Goal: Task Accomplishment & Management: Use online tool/utility

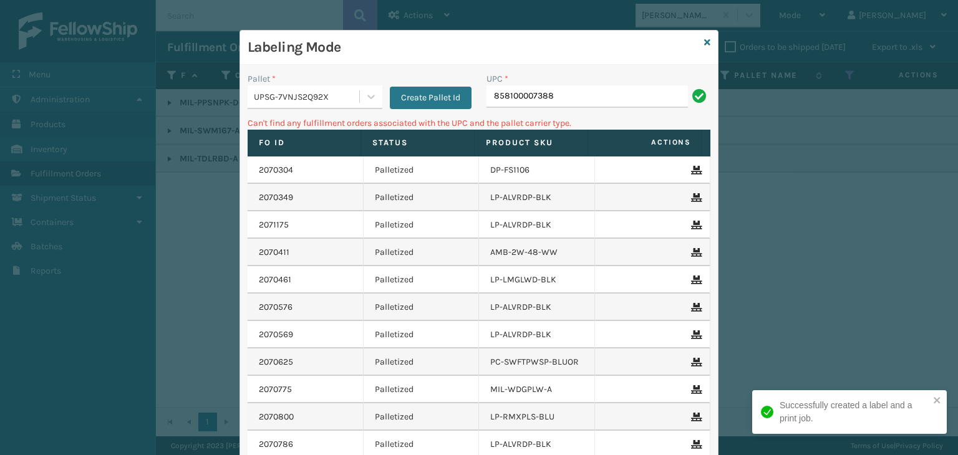
click at [322, 98] on div "UPSG-7VNJS2Q92X" at bounding box center [307, 96] width 107 height 13
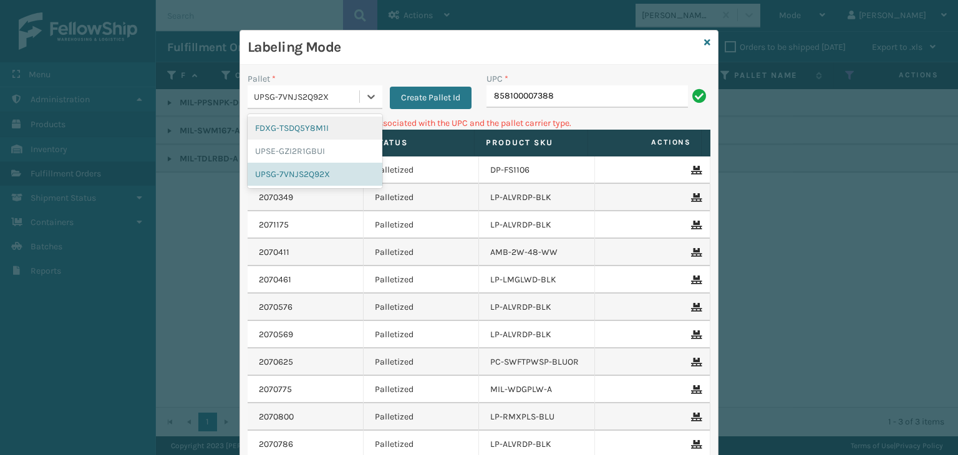
click at [314, 135] on div "FDXG-TSDQ5Y8M1I" at bounding box center [314, 128] width 135 height 23
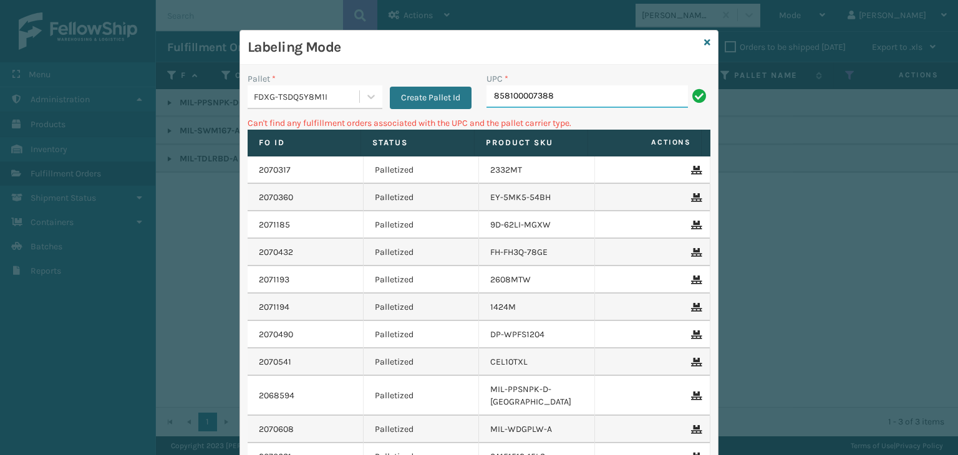
click at [549, 92] on input "858100007388" at bounding box center [586, 96] width 201 height 22
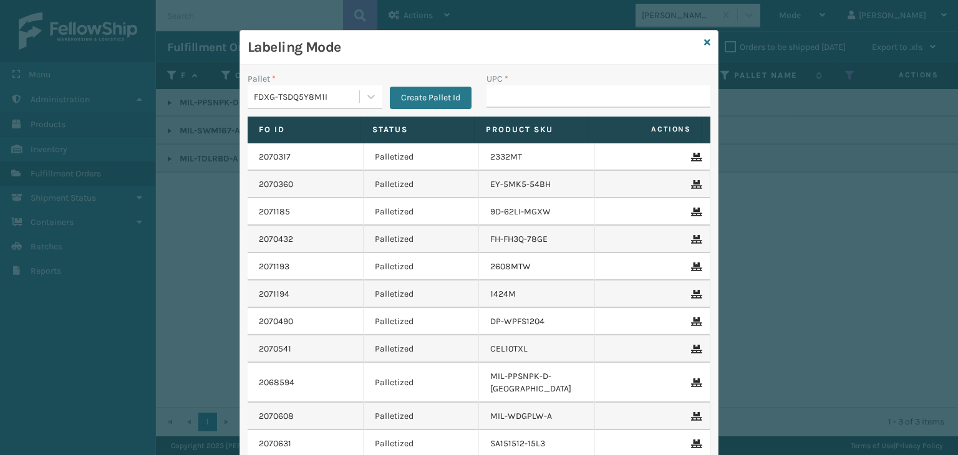
click at [346, 93] on div "FDXG-TSDQ5Y8M1I" at bounding box center [307, 96] width 107 height 13
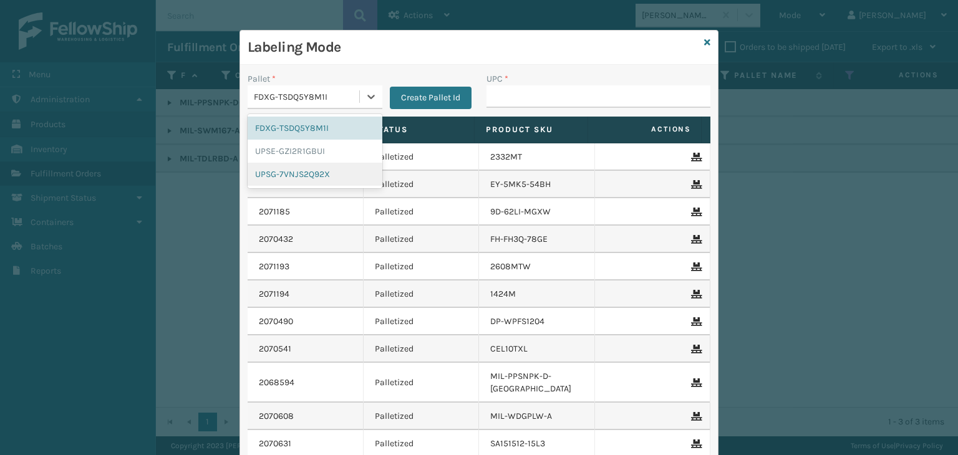
click at [327, 179] on div "UPSG-7VNJS2Q92X" at bounding box center [314, 174] width 135 height 23
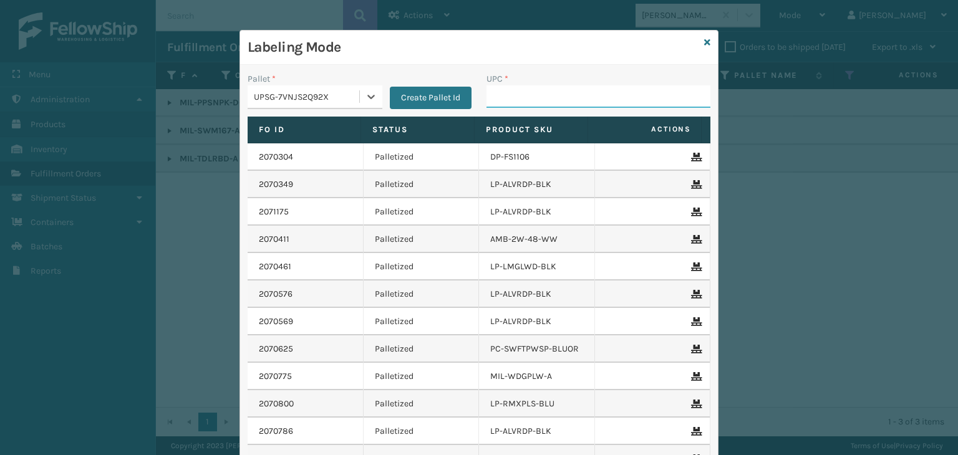
click at [497, 107] on input "UPC *" at bounding box center [598, 96] width 224 height 22
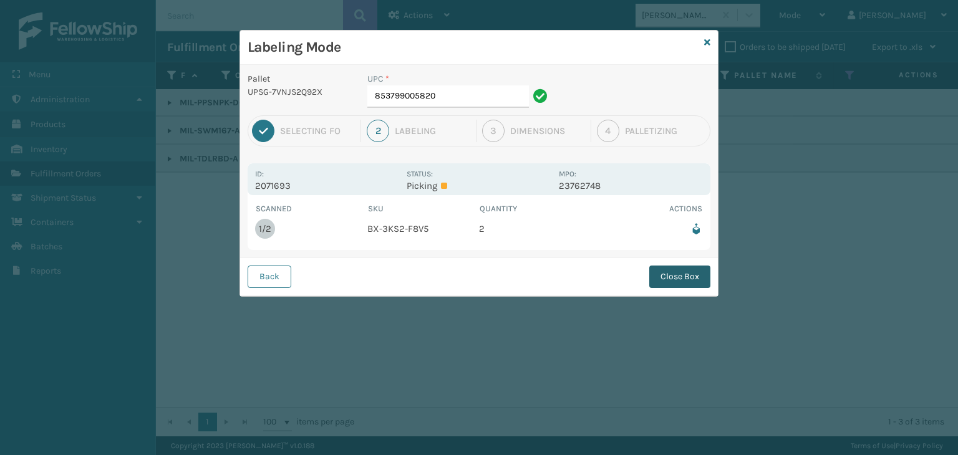
click at [668, 282] on button "Close Box" at bounding box center [679, 277] width 61 height 22
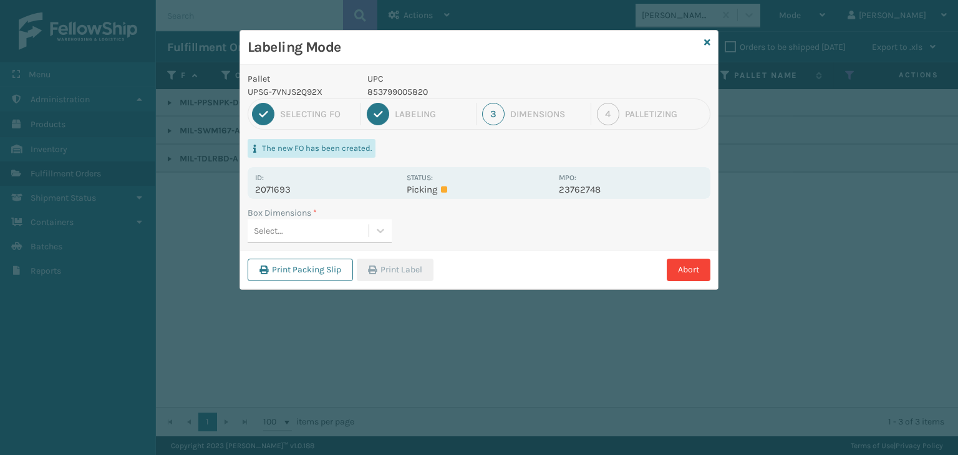
drag, startPoint x: 347, startPoint y: 235, endPoint x: 348, endPoint y: 244, distance: 9.4
click at [347, 236] on div "Select..." at bounding box center [307, 231] width 121 height 21
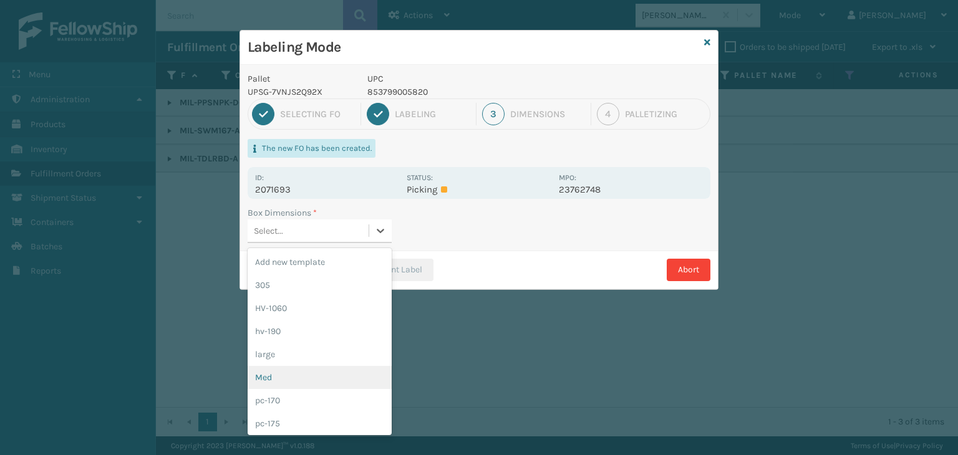
click at [344, 386] on div "Med" at bounding box center [319, 377] width 144 height 23
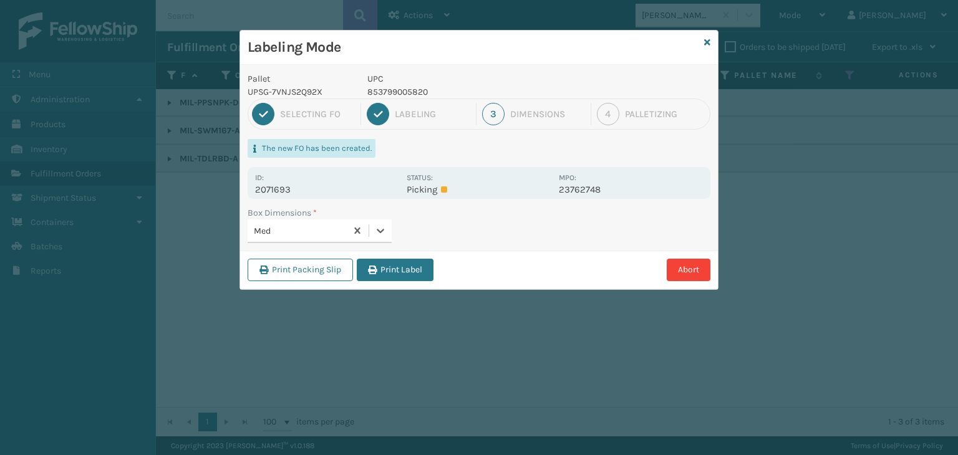
click at [405, 254] on div "Print Packing Slip Print Label Abort" at bounding box center [479, 270] width 478 height 38
click at [405, 267] on button "Print Label" at bounding box center [395, 270] width 77 height 22
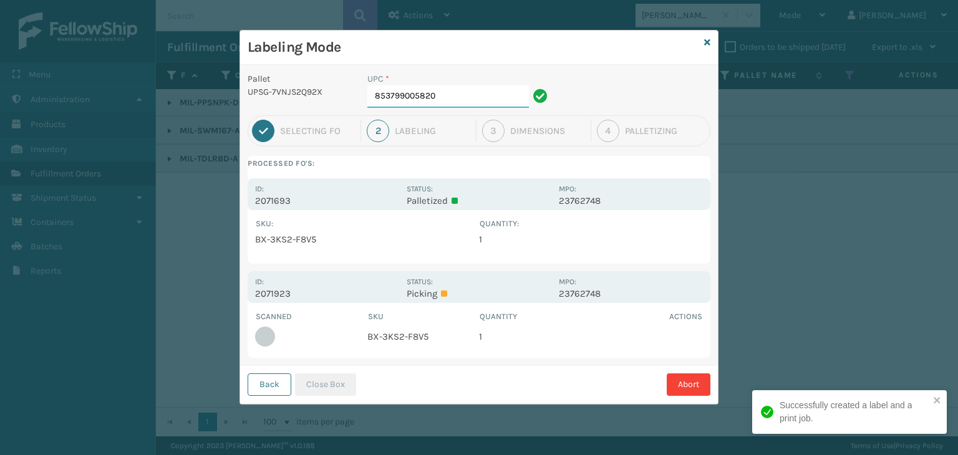
click at [444, 90] on input "853799005820" at bounding box center [447, 96] width 161 height 22
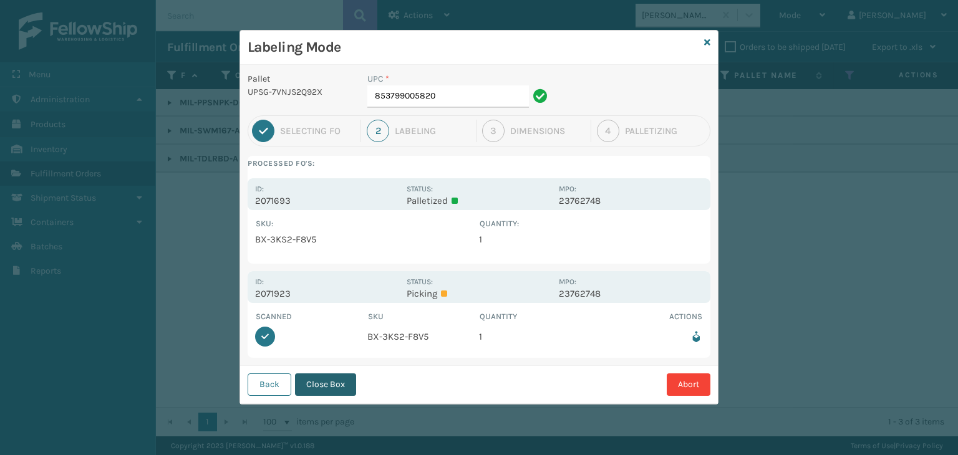
click at [336, 373] on button "Close Box" at bounding box center [325, 384] width 61 height 22
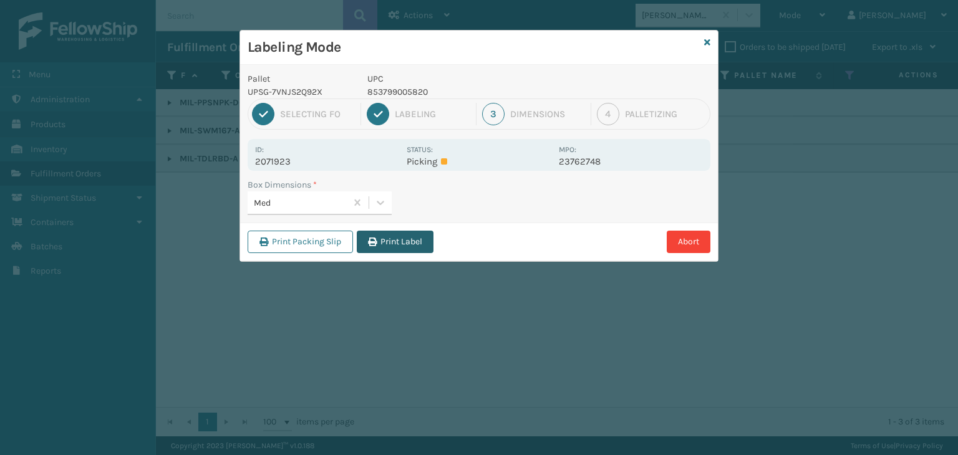
click at [388, 246] on button "Print Label" at bounding box center [395, 242] width 77 height 22
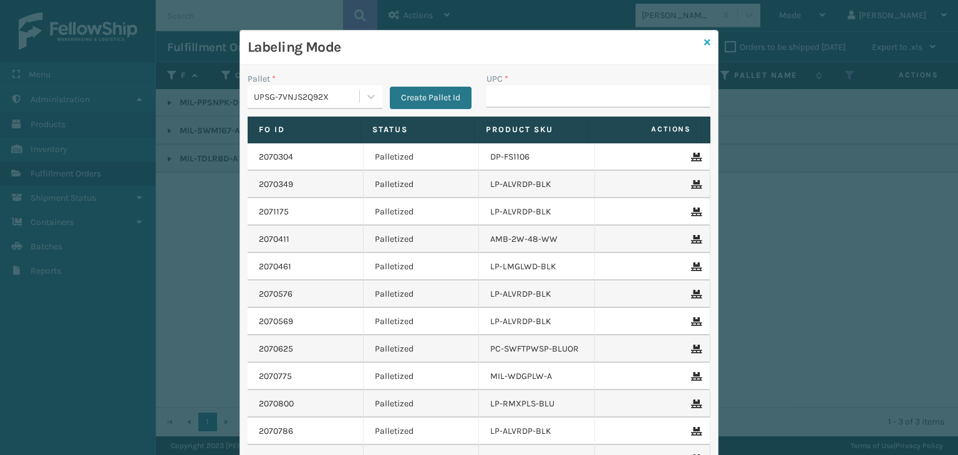
click at [705, 41] on icon at bounding box center [707, 42] width 6 height 9
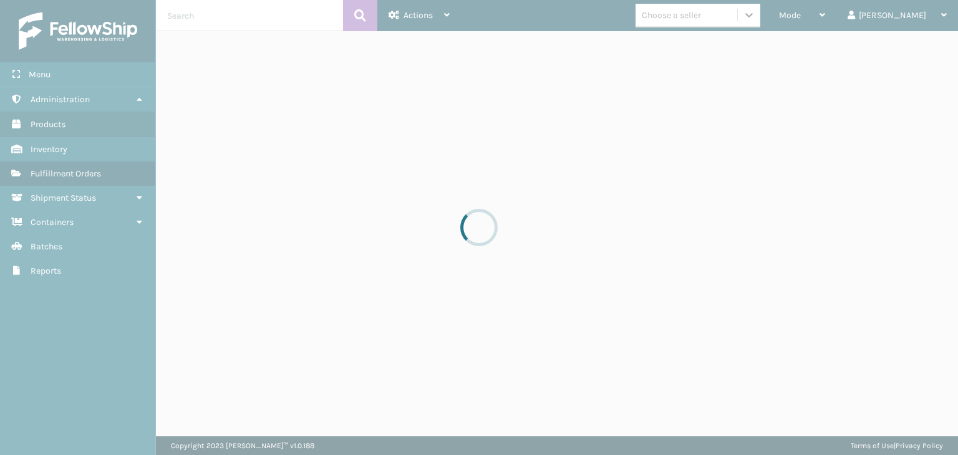
click at [838, 20] on div at bounding box center [479, 227] width 958 height 455
click at [839, 20] on div at bounding box center [479, 227] width 958 height 455
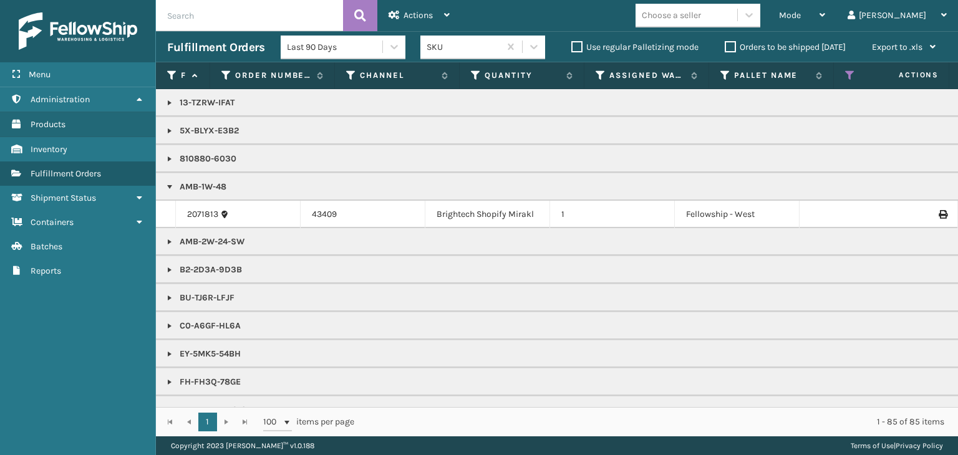
click at [800, 20] on span "Mode" at bounding box center [790, 15] width 22 height 11
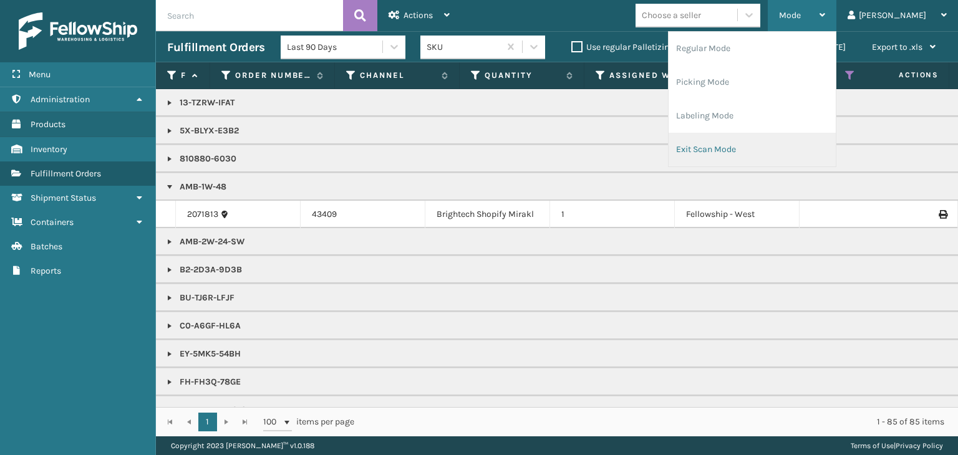
click at [739, 153] on li "Exit Scan Mode" at bounding box center [751, 150] width 167 height 34
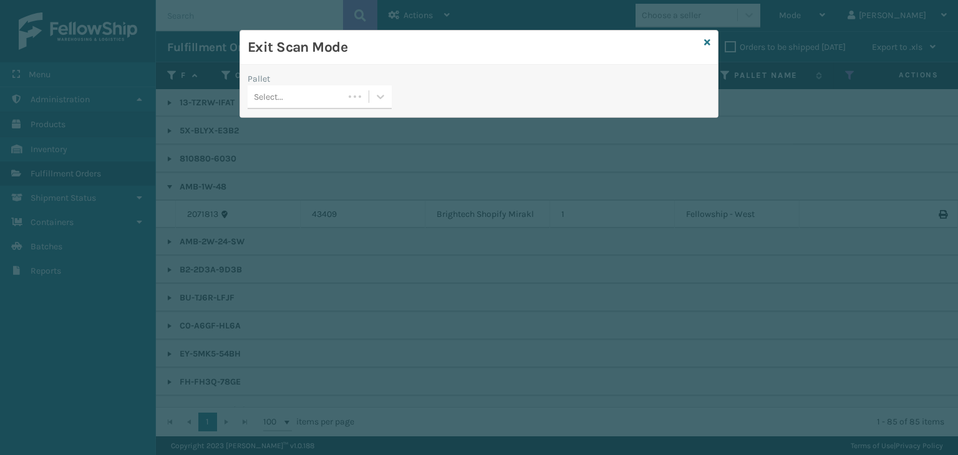
click at [295, 97] on div "Select..." at bounding box center [295, 97] width 96 height 21
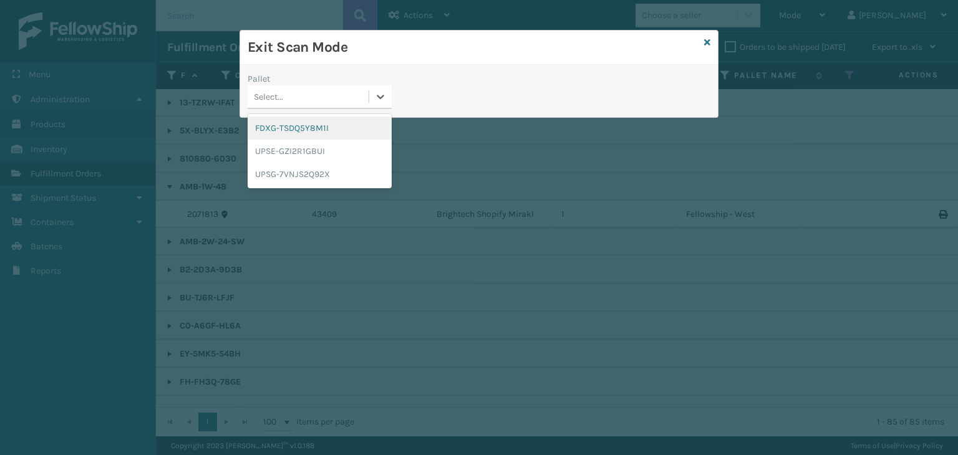
click at [308, 128] on div "FDXG-TSDQ5Y8M1I" at bounding box center [319, 128] width 144 height 23
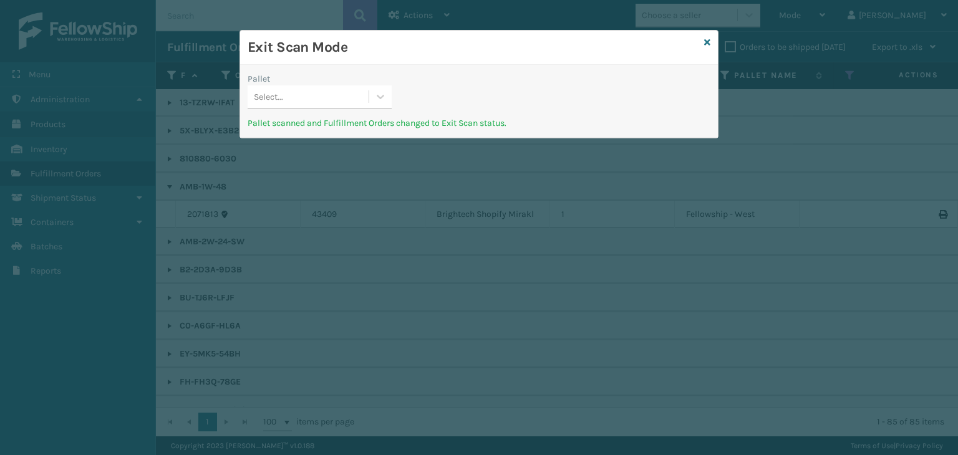
drag, startPoint x: 706, startPoint y: 43, endPoint x: 736, endPoint y: 41, distance: 30.6
click at [711, 43] on div "Exit Scan Mode Pallet Select... Pallet scanned and Fulfillment Orders changed t…" at bounding box center [478, 84] width 479 height 108
click at [711, 41] on div "Exit Scan Mode" at bounding box center [479, 48] width 478 height 34
click at [709, 41] on icon at bounding box center [707, 42] width 6 height 9
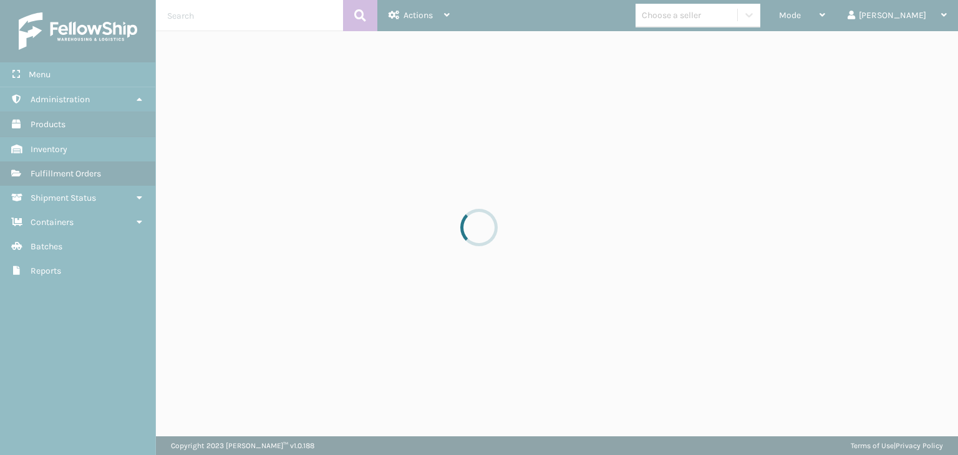
click at [843, 17] on div at bounding box center [479, 227] width 958 height 455
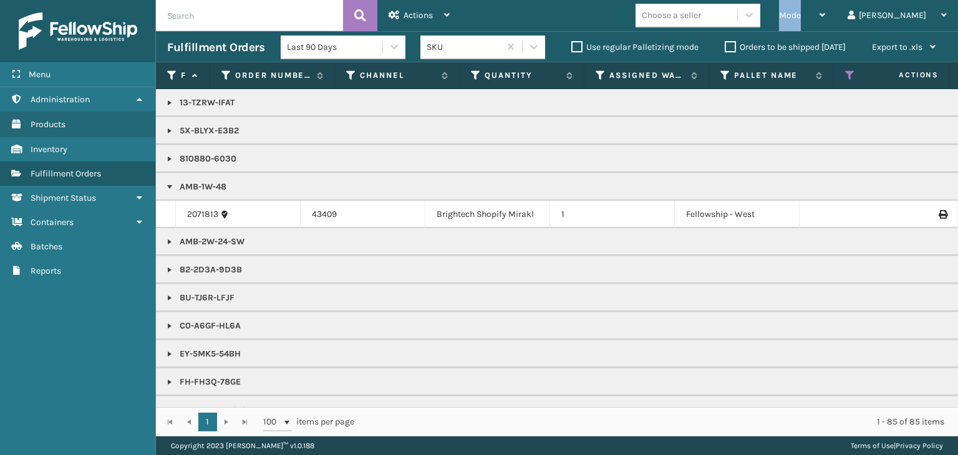
click at [800, 17] on span "Mode" at bounding box center [790, 15] width 22 height 11
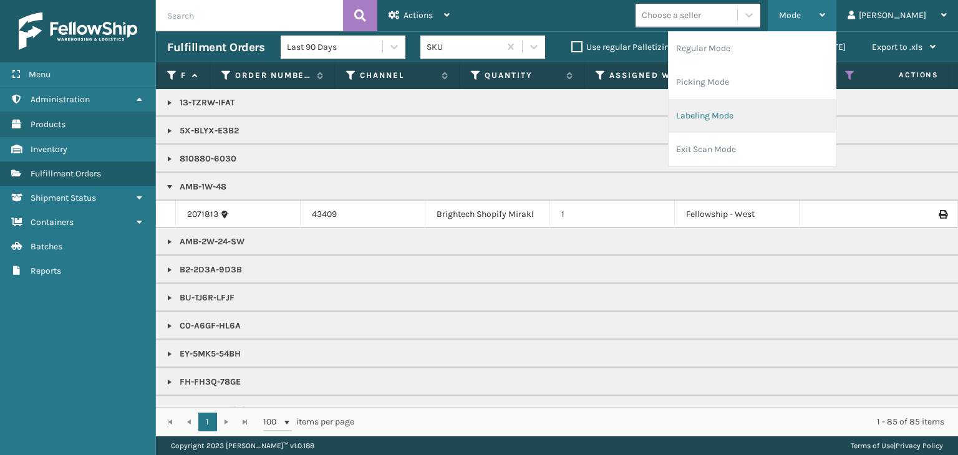
click at [789, 107] on li "Labeling Mode" at bounding box center [751, 116] width 167 height 34
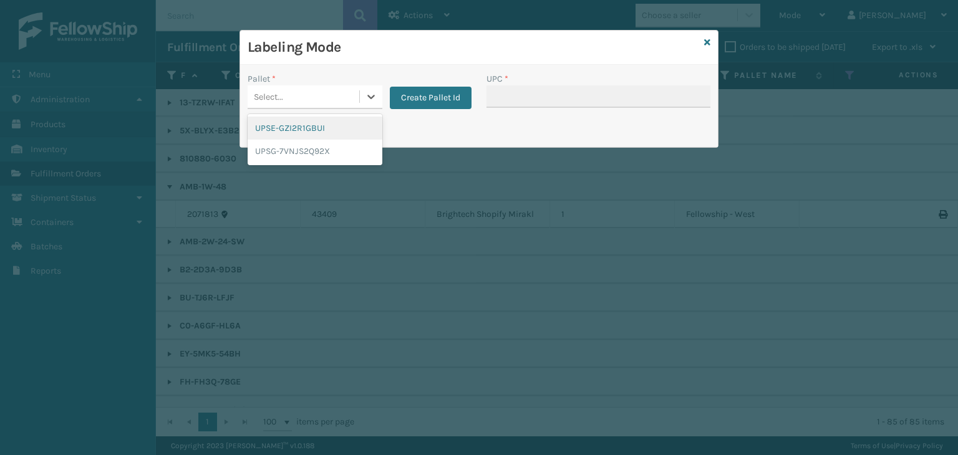
click at [337, 89] on div "Select..." at bounding box center [303, 97] width 112 height 21
click at [322, 150] on div "UPSG-7VNJS2Q92X" at bounding box center [314, 151] width 135 height 23
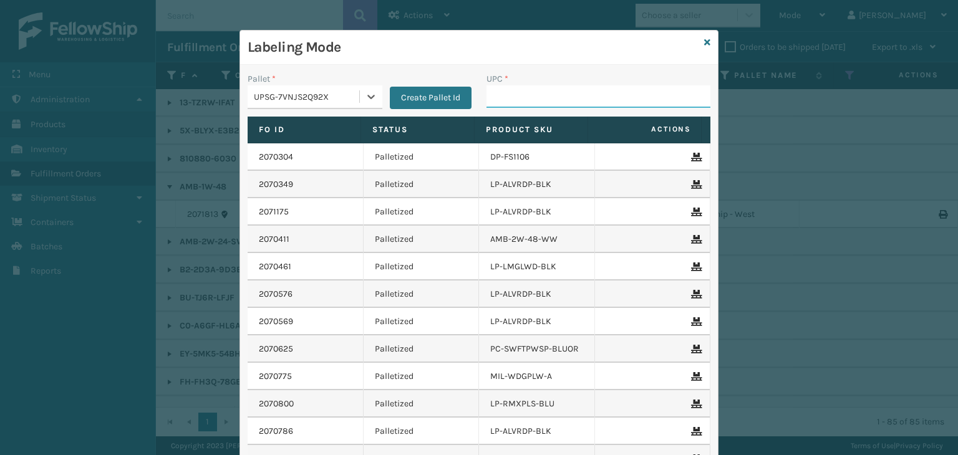
click at [511, 95] on input "UPC *" at bounding box center [598, 96] width 224 height 22
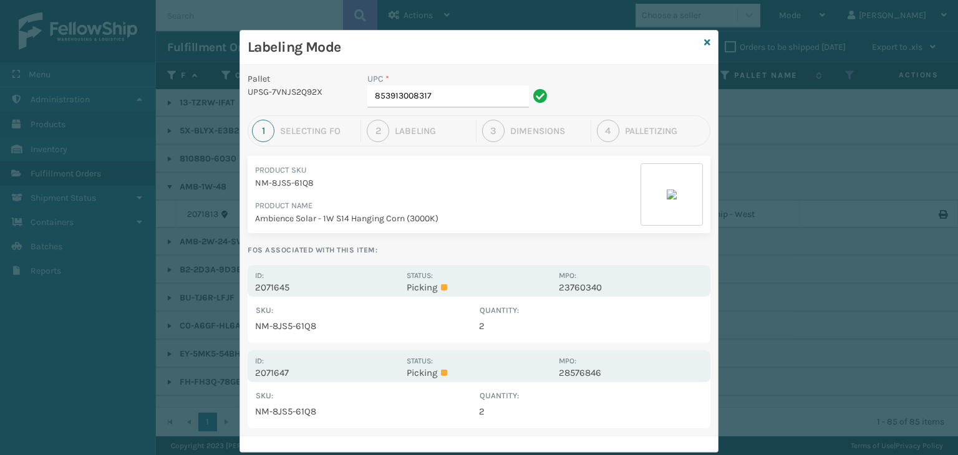
click at [422, 263] on div "Pallet UPSG-7VNJS2Q92X UPC * 853913008317 1 Selecting FO 2 Labeling 3 Dimension…" at bounding box center [479, 258] width 478 height 387
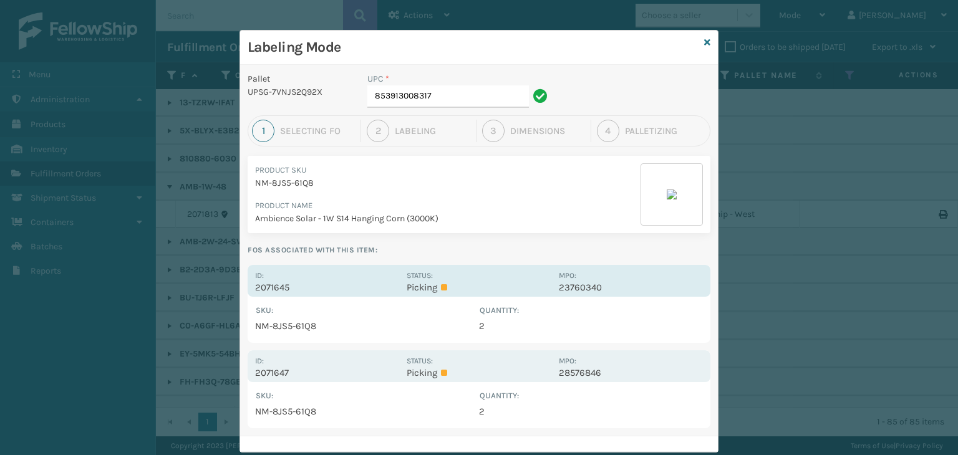
click at [463, 278] on div "Status: Picking" at bounding box center [478, 281] width 144 height 24
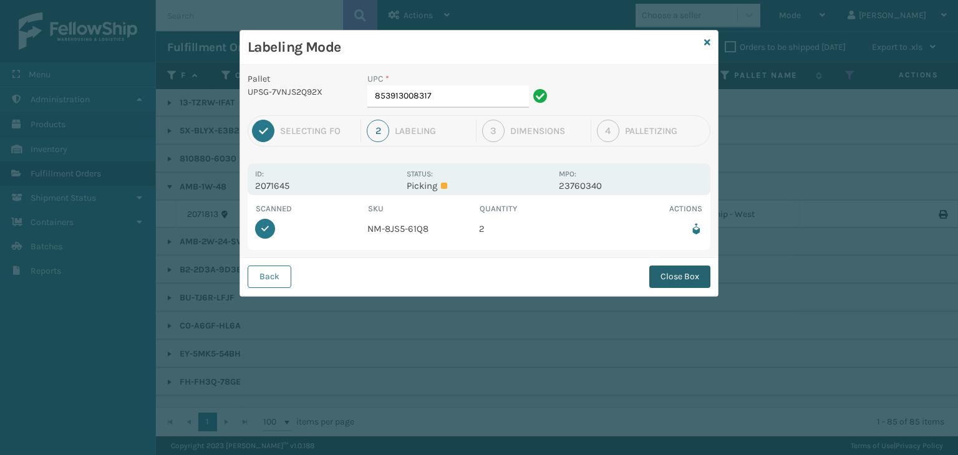
click at [676, 270] on button "Close Box" at bounding box center [679, 277] width 61 height 22
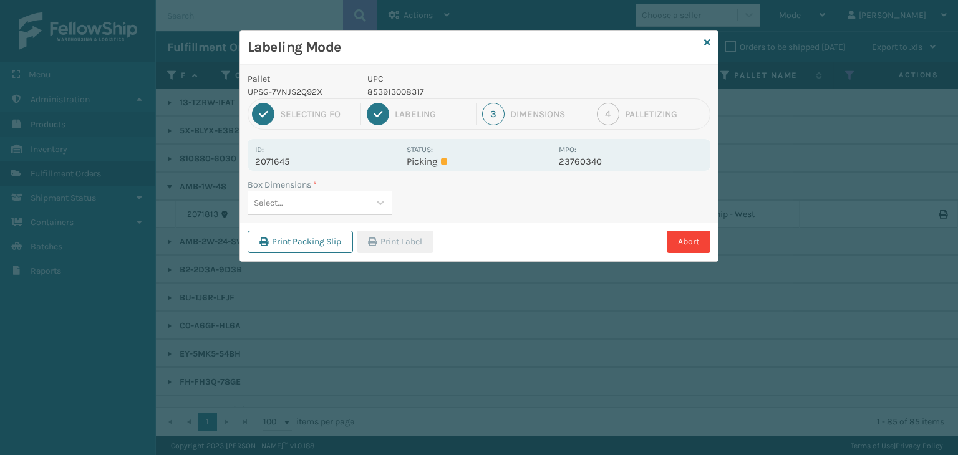
drag, startPoint x: 338, startPoint y: 198, endPoint x: 335, endPoint y: 218, distance: 20.1
click at [338, 203] on div "Select..." at bounding box center [307, 203] width 121 height 21
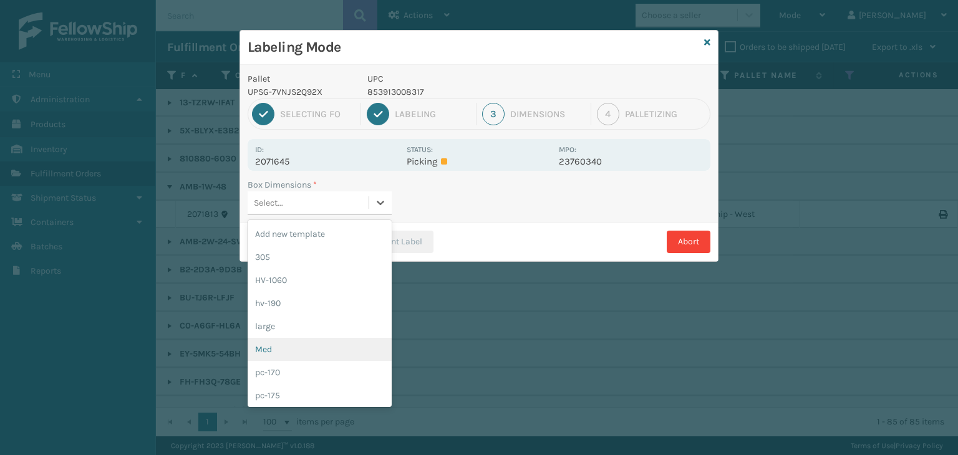
click at [315, 347] on div "Med" at bounding box center [319, 349] width 144 height 23
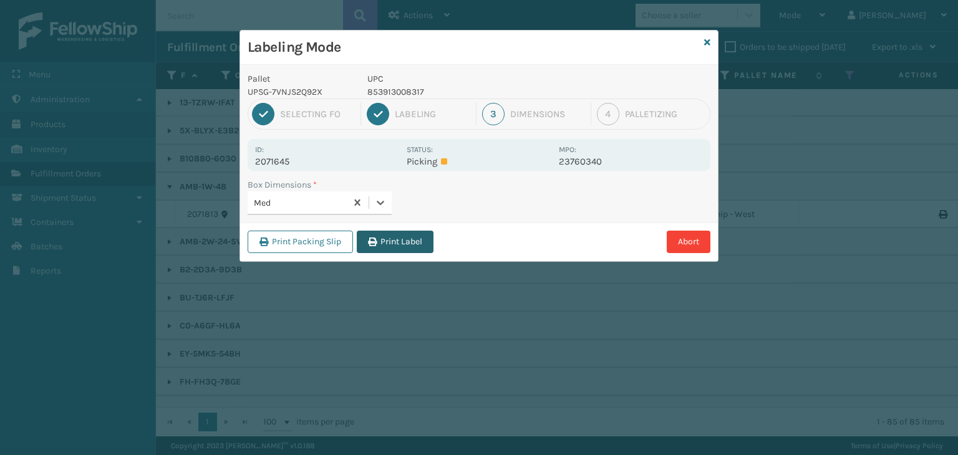
click at [418, 248] on button "Print Label" at bounding box center [395, 242] width 77 height 22
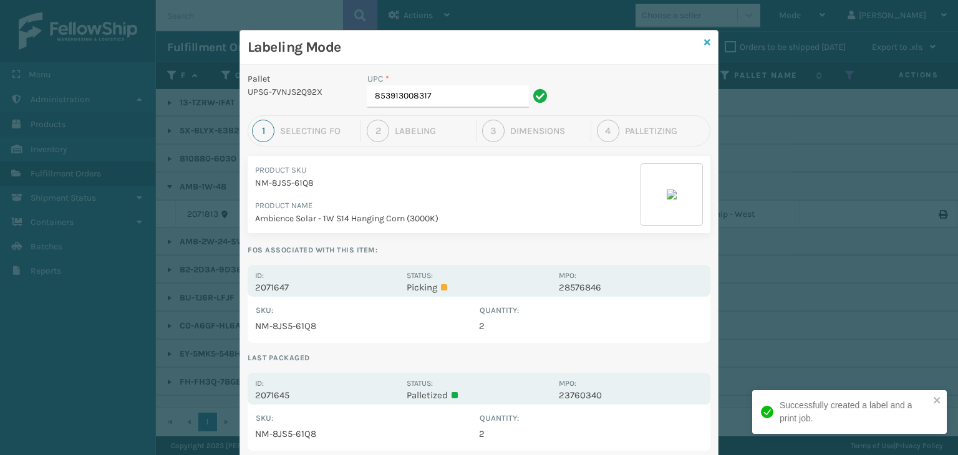
click at [704, 42] on icon at bounding box center [707, 42] width 6 height 9
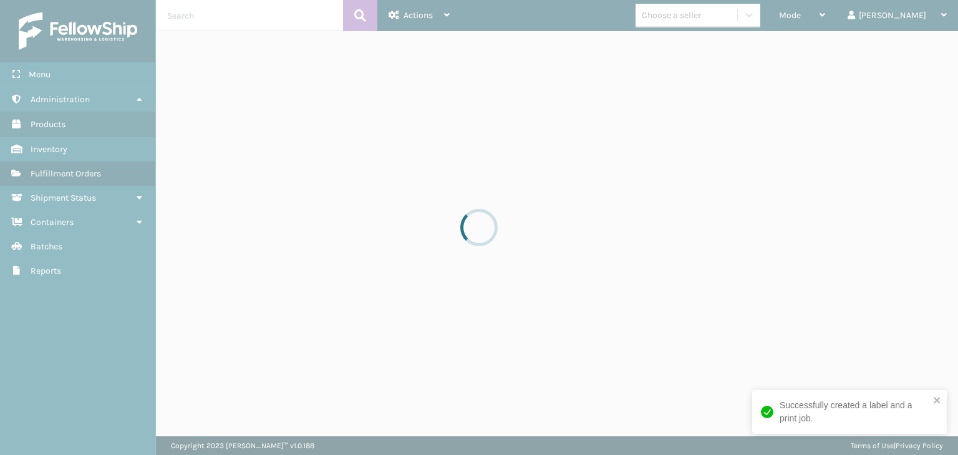
click at [821, 25] on div at bounding box center [479, 227] width 958 height 455
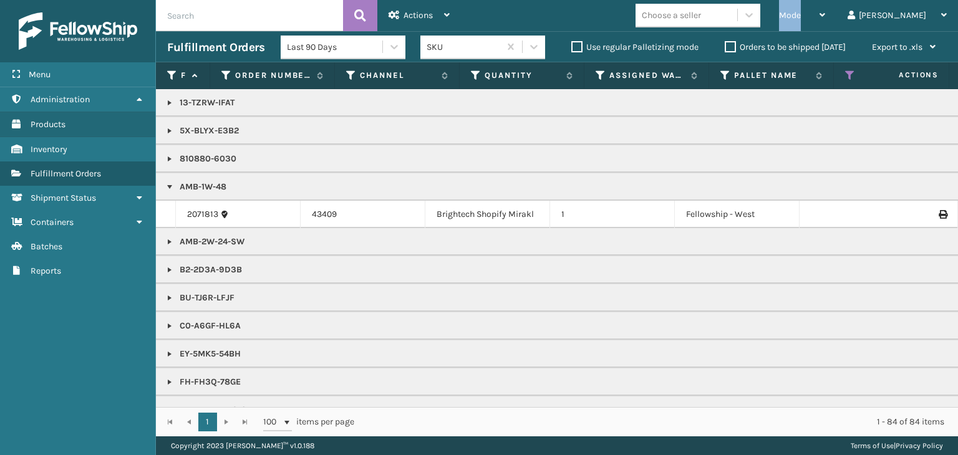
click at [800, 18] on span "Mode" at bounding box center [790, 15] width 22 height 11
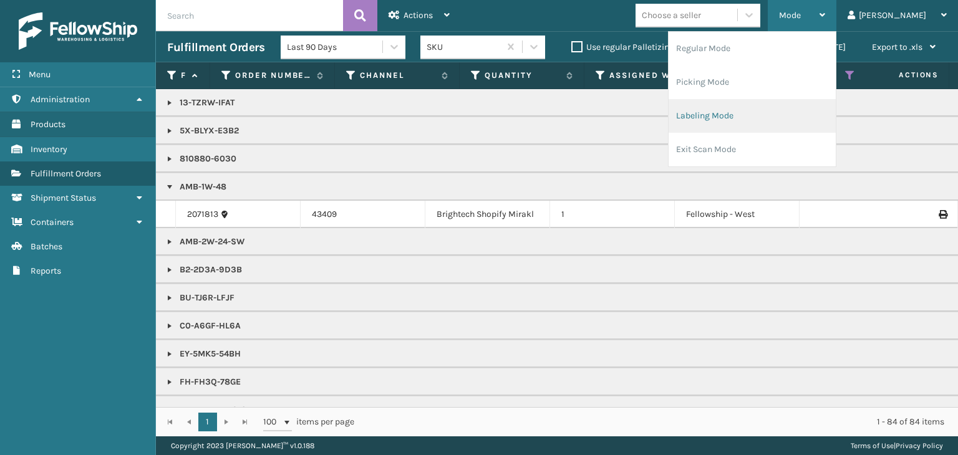
click at [759, 115] on li "Labeling Mode" at bounding box center [751, 116] width 167 height 34
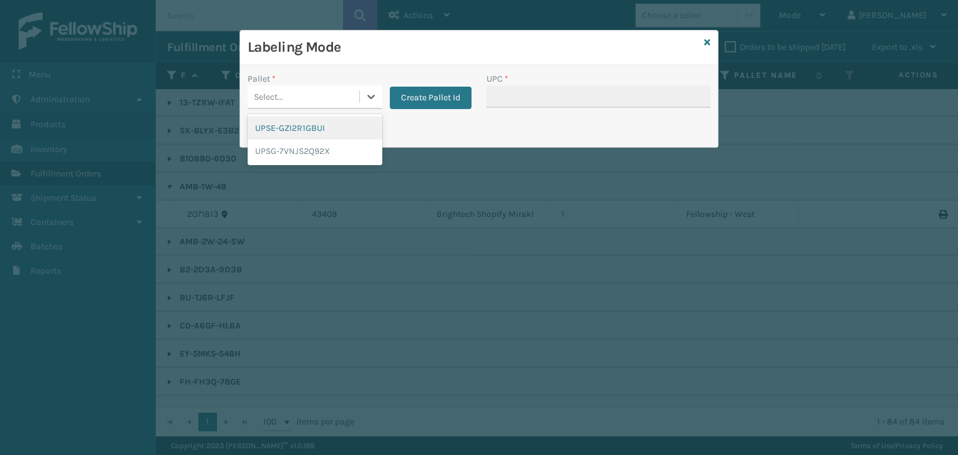
click at [319, 99] on div "Select..." at bounding box center [303, 97] width 112 height 21
click at [312, 148] on div "UPSG-7VNJS2Q92X" at bounding box center [314, 151] width 135 height 23
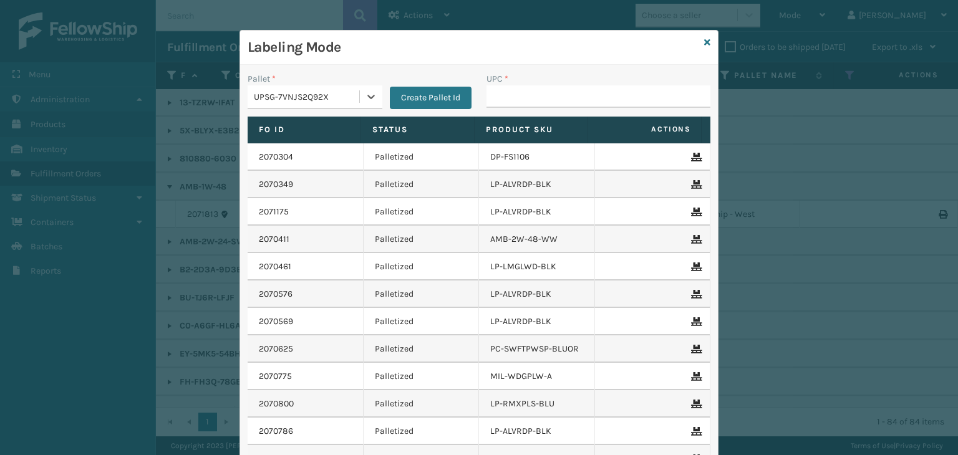
drag, startPoint x: 518, startPoint y: 84, endPoint x: 526, endPoint y: 97, distance: 15.4
click at [523, 94] on div "UPC *" at bounding box center [598, 90] width 224 height 36
click at [534, 103] on input "UPC *" at bounding box center [598, 96] width 224 height 22
click at [533, 98] on input "UPC *" at bounding box center [598, 96] width 224 height 22
type input "850004456248"
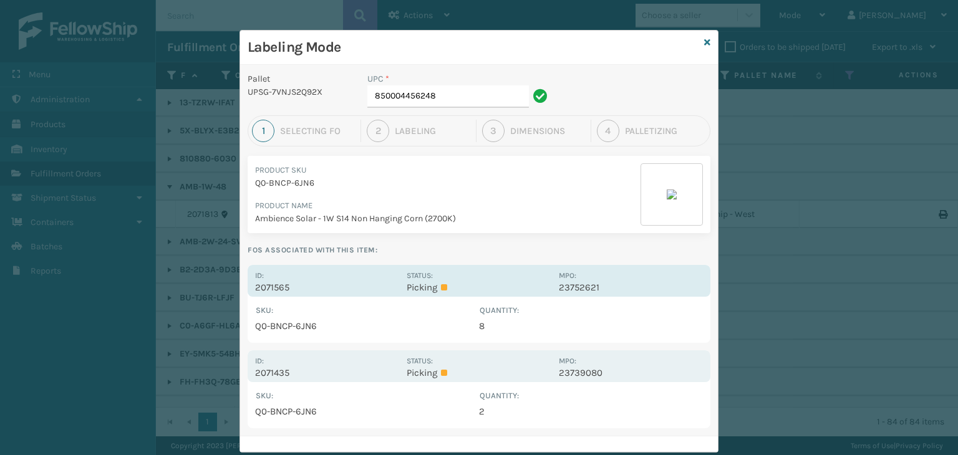
click at [377, 286] on p "2071565" at bounding box center [327, 287] width 144 height 11
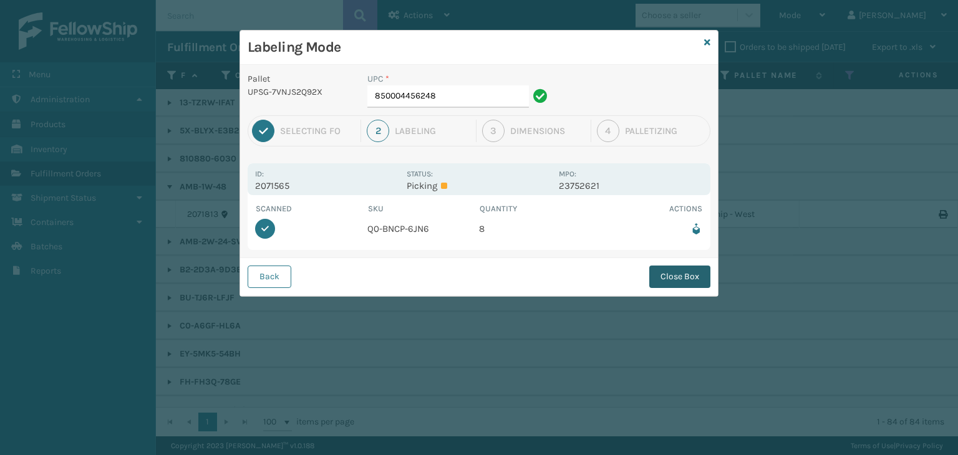
click at [705, 272] on button "Close Box" at bounding box center [679, 277] width 61 height 22
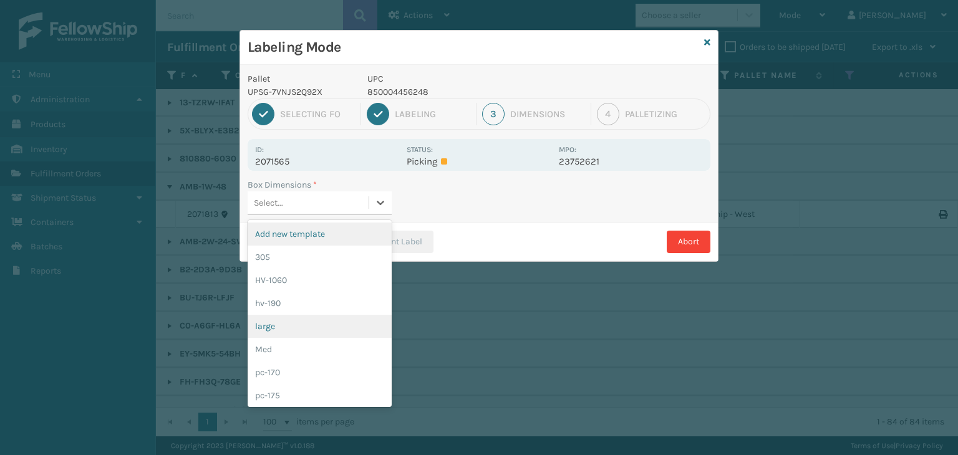
drag, startPoint x: 381, startPoint y: 199, endPoint x: 354, endPoint y: 320, distance: 123.3
click at [381, 201] on icon at bounding box center [380, 202] width 12 height 12
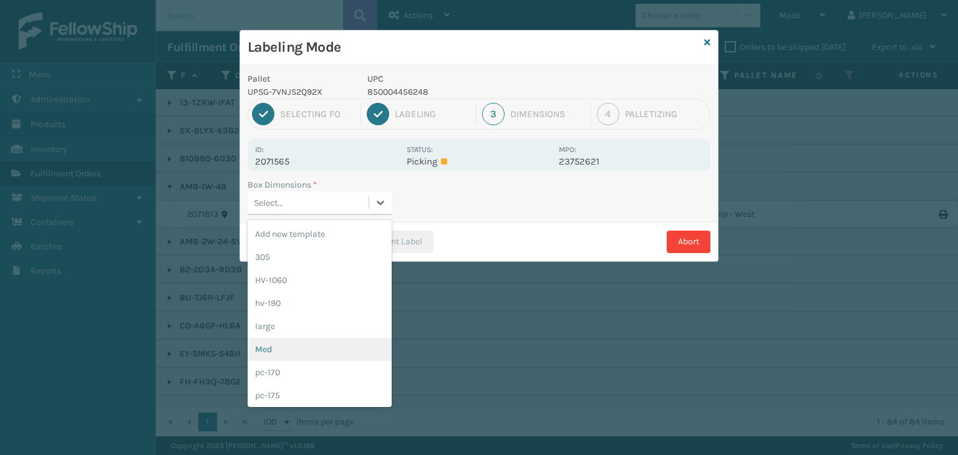
click at [338, 348] on div "Med" at bounding box center [319, 349] width 144 height 23
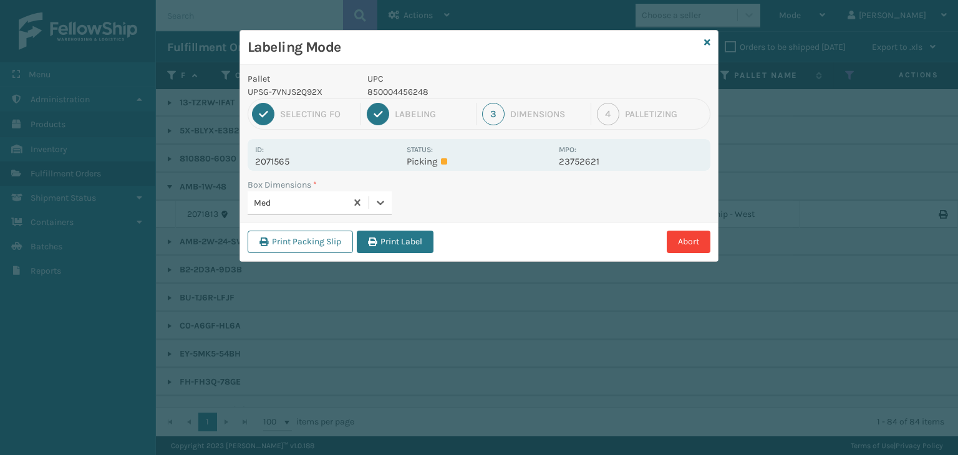
click at [410, 252] on div "Print Packing Slip Print Label Abort" at bounding box center [479, 242] width 478 height 38
click at [409, 248] on button "Print Label" at bounding box center [395, 242] width 77 height 22
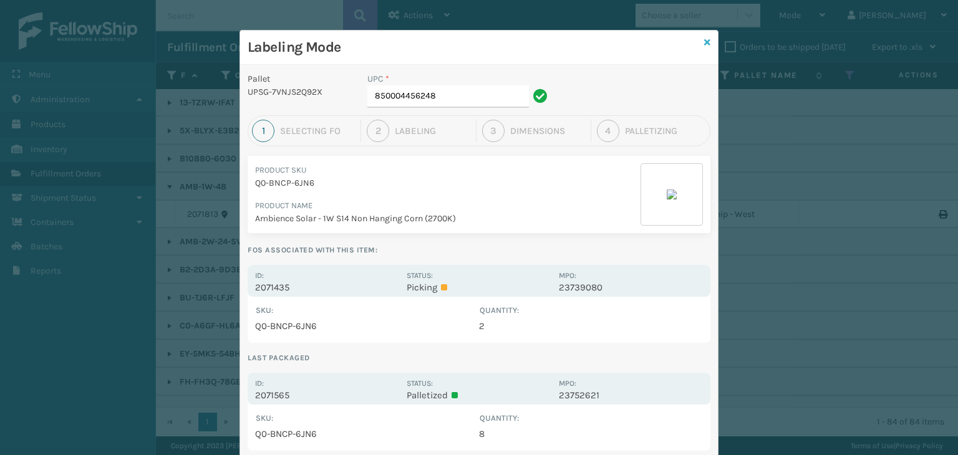
click at [704, 42] on icon at bounding box center [707, 42] width 6 height 9
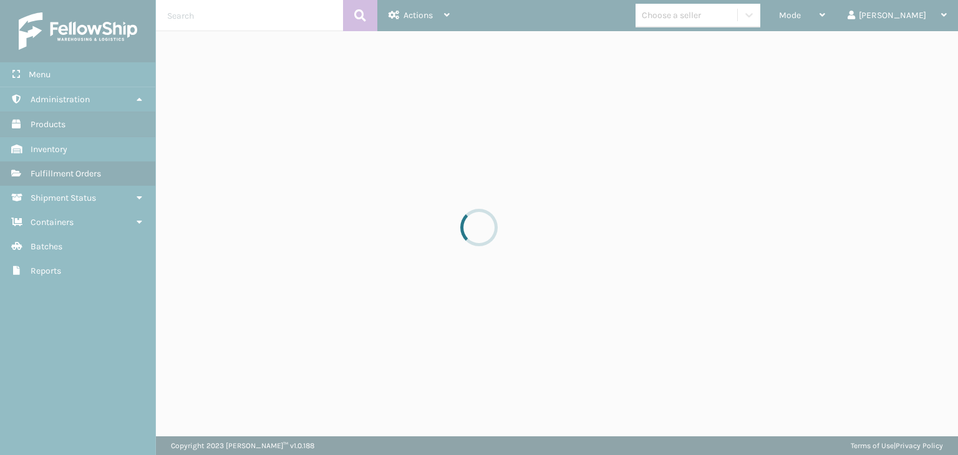
click at [708, 18] on div at bounding box center [479, 227] width 958 height 455
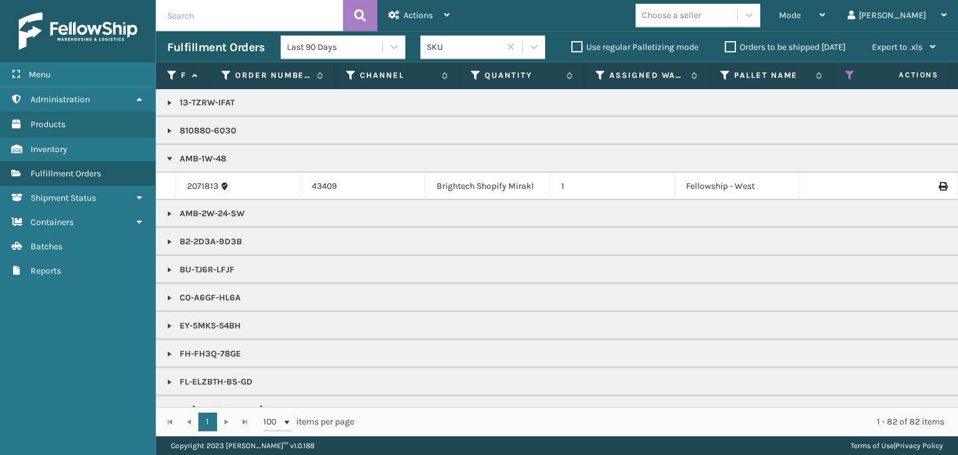
click at [701, 18] on div "Choose a seller" at bounding box center [670, 15] width 59 height 13
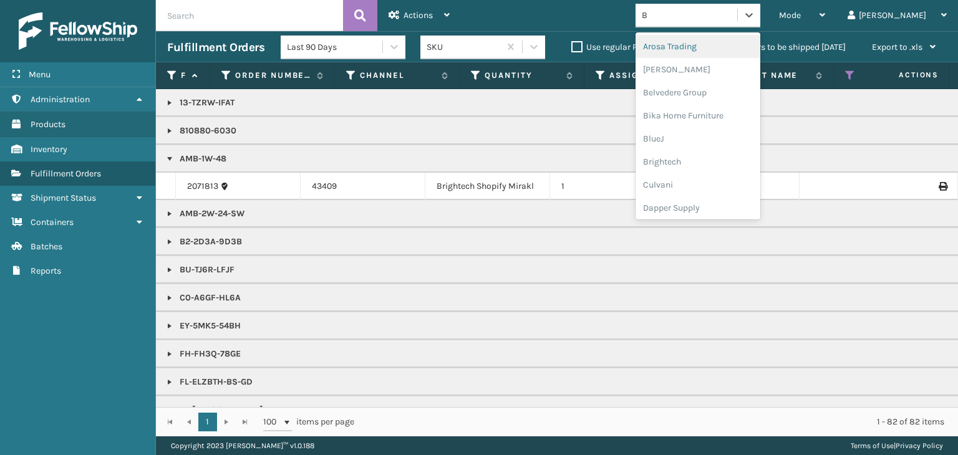
type input "BR"
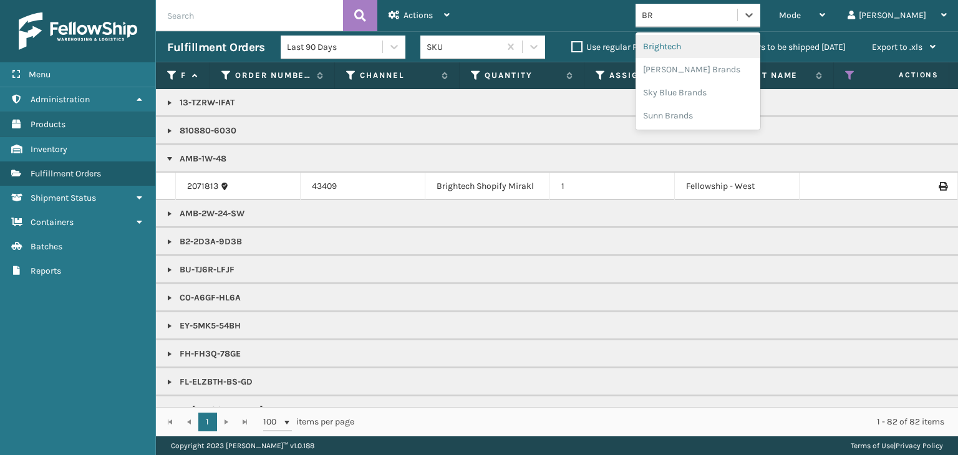
click at [714, 41] on div "Brightech" at bounding box center [697, 46] width 125 height 23
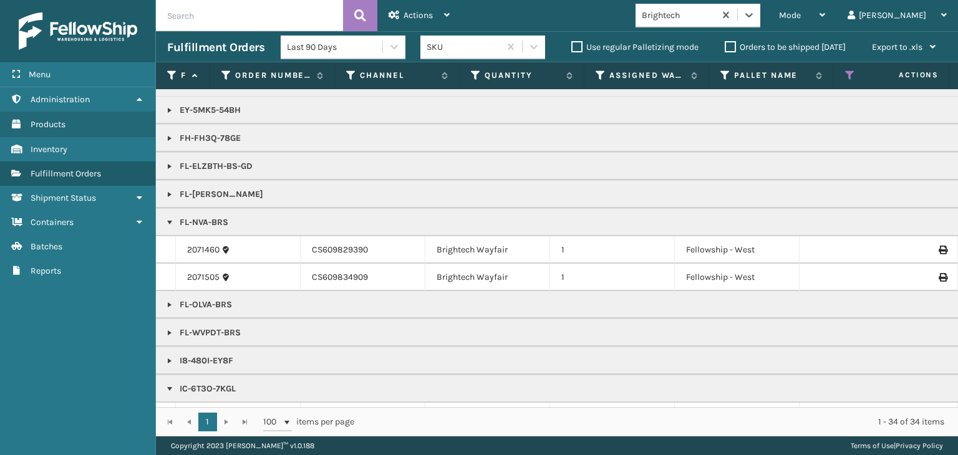
scroll to position [249, 0]
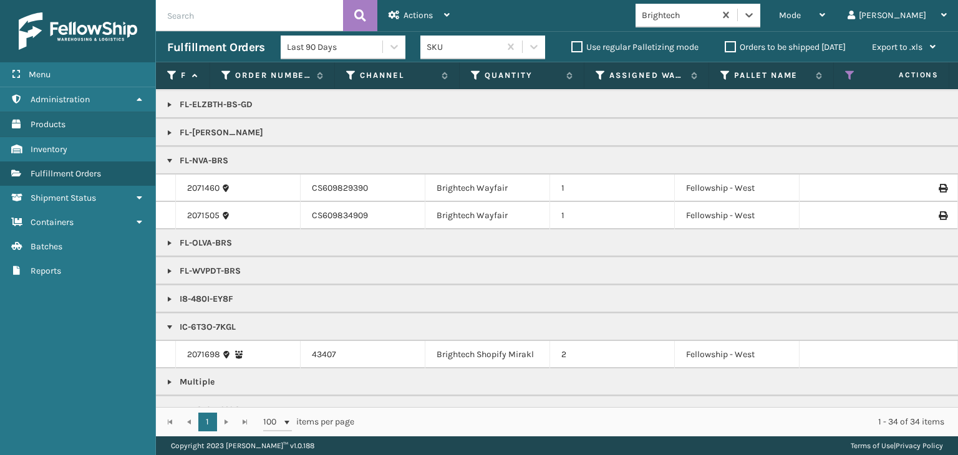
click at [170, 240] on link at bounding box center [170, 243] width 10 height 10
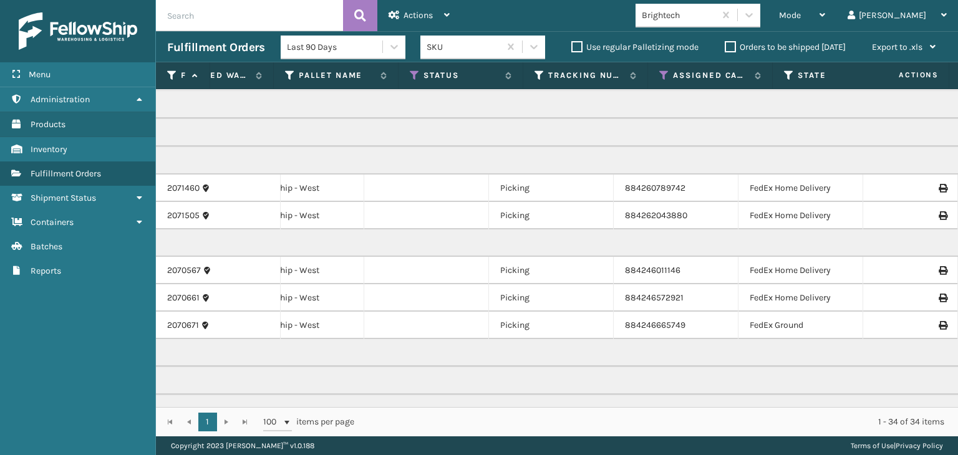
scroll to position [0, 710]
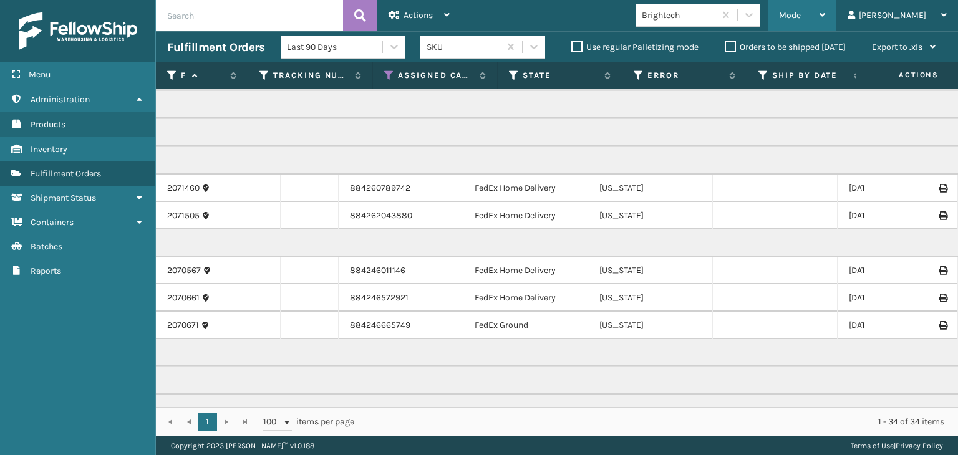
click at [825, 21] on div "Mode" at bounding box center [802, 15] width 46 height 31
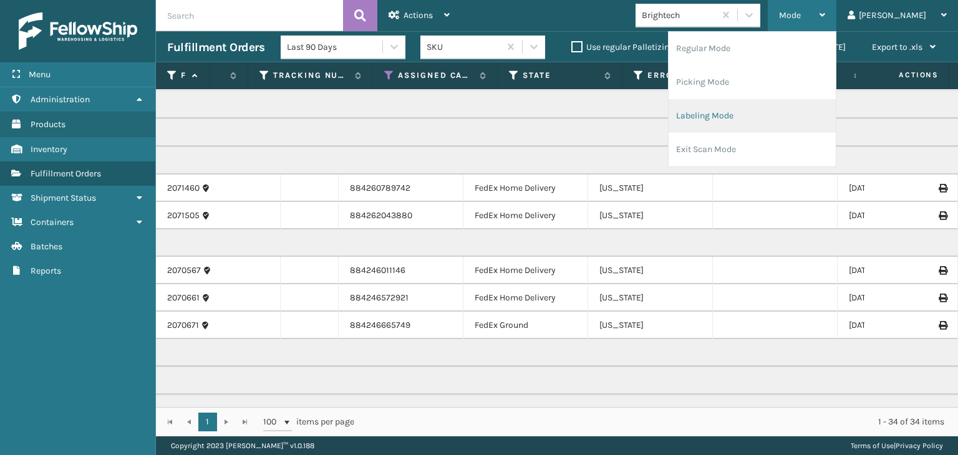
click at [800, 110] on li "Labeling Mode" at bounding box center [751, 116] width 167 height 34
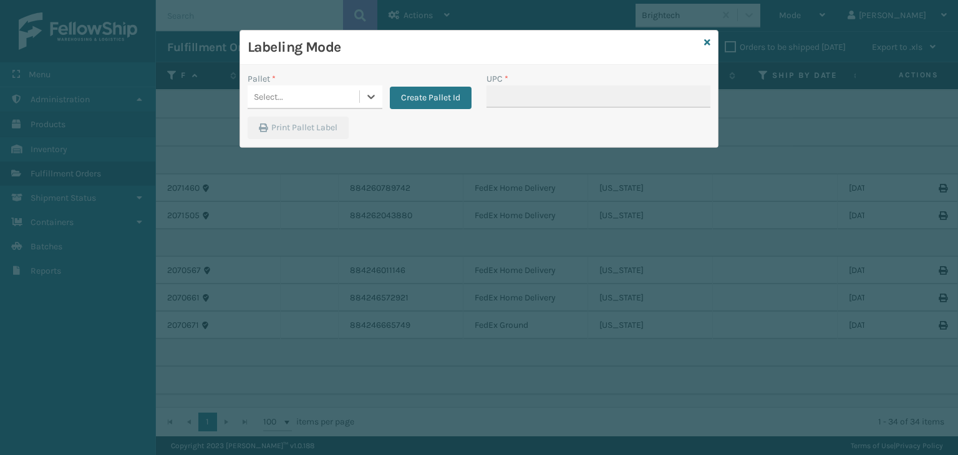
click at [279, 94] on div "Select..." at bounding box center [268, 96] width 29 height 13
click at [302, 149] on div "UPSG-7VNJS2Q92X" at bounding box center [314, 151] width 135 height 23
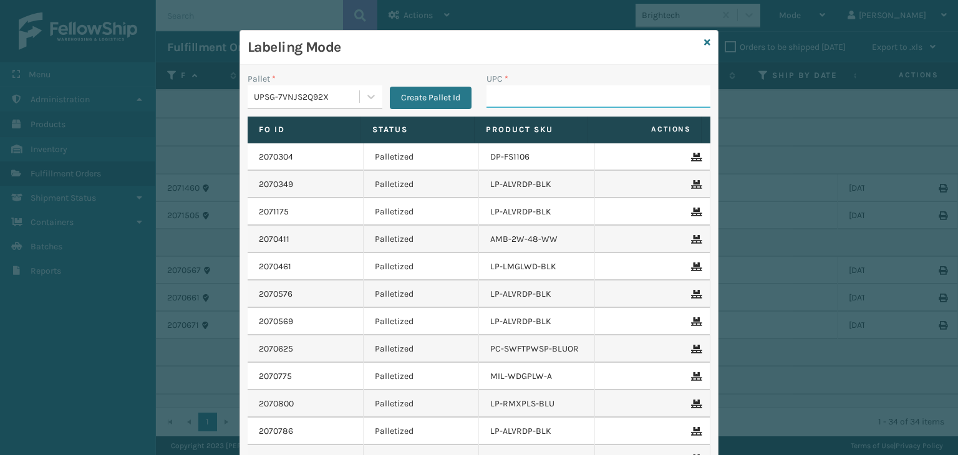
drag, startPoint x: 521, startPoint y: 96, endPoint x: 510, endPoint y: 99, distance: 11.0
click at [521, 96] on input "UPC *" at bounding box center [598, 96] width 224 height 22
type input "854"
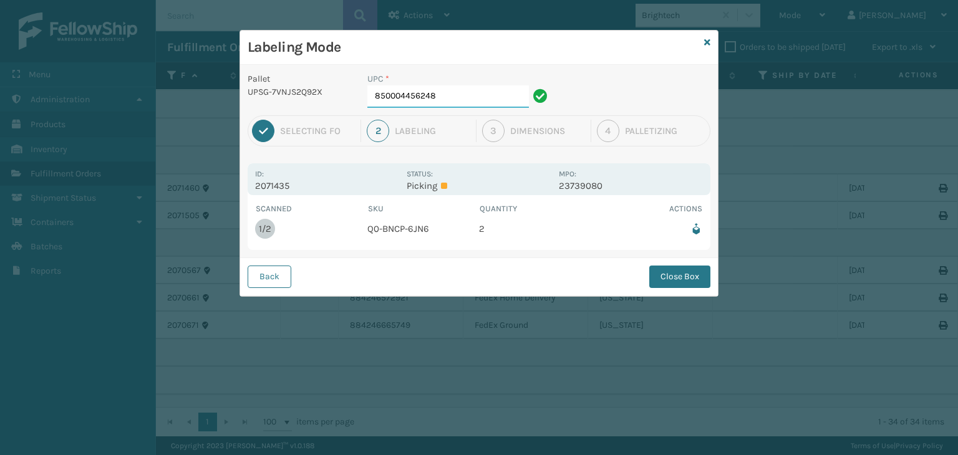
drag, startPoint x: 450, startPoint y: 94, endPoint x: 460, endPoint y: 97, distance: 10.7
click at [450, 94] on input "850004456248" at bounding box center [447, 96] width 161 height 22
click at [663, 278] on button "Close Box" at bounding box center [679, 277] width 61 height 22
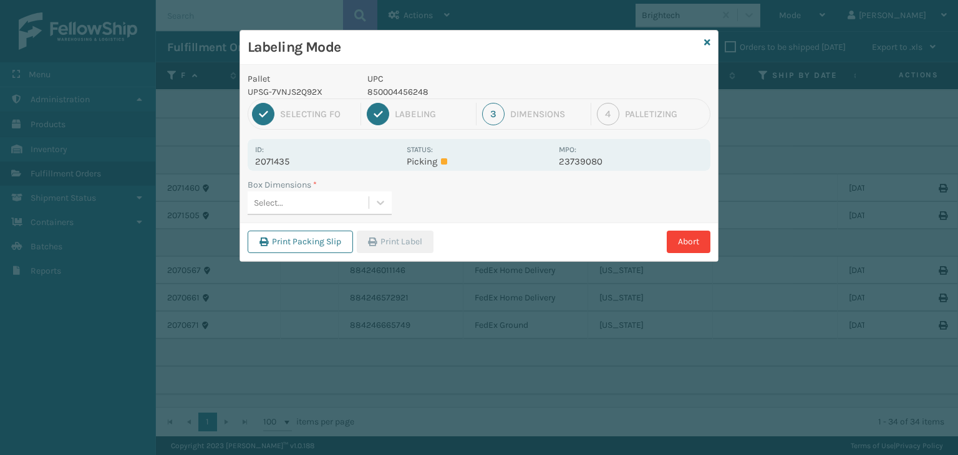
click at [327, 213] on div "Select..." at bounding box center [319, 203] width 144 height 24
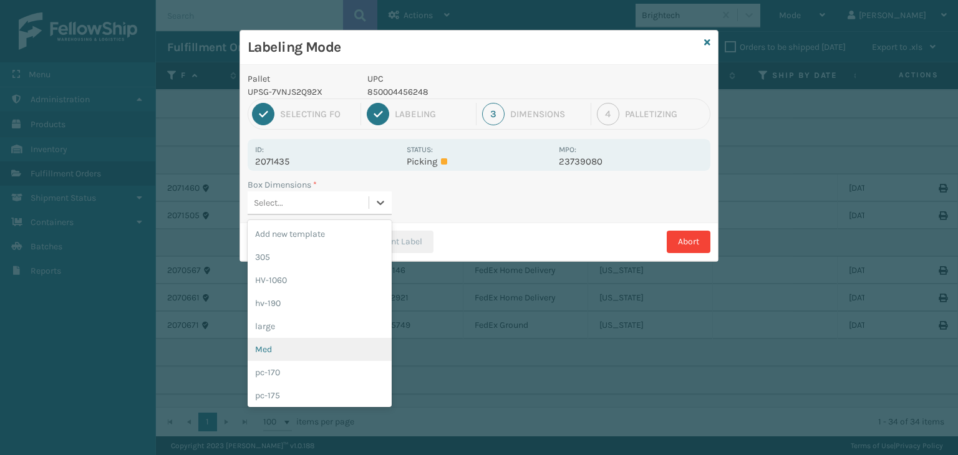
drag, startPoint x: 286, startPoint y: 345, endPoint x: 312, endPoint y: 324, distance: 34.2
click at [286, 345] on div "Med" at bounding box center [319, 349] width 144 height 23
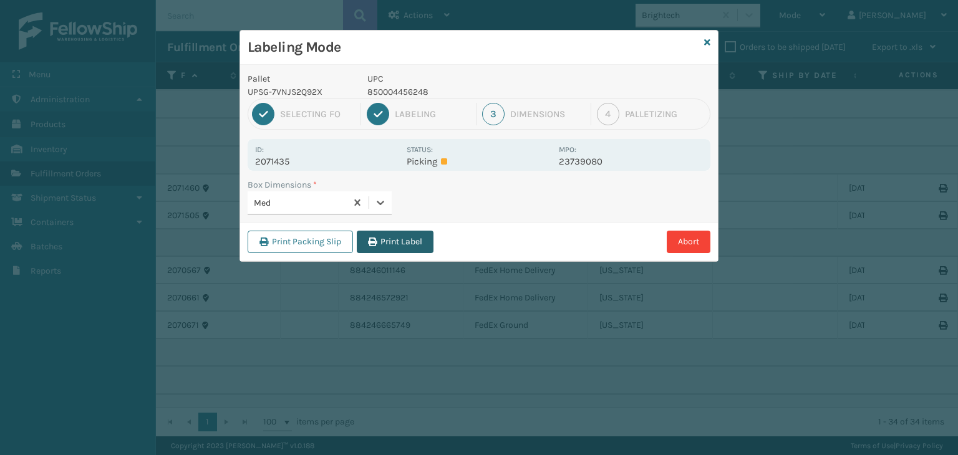
drag, startPoint x: 399, startPoint y: 241, endPoint x: 431, endPoint y: 262, distance: 38.7
click at [399, 241] on button "Print Label" at bounding box center [395, 242] width 77 height 22
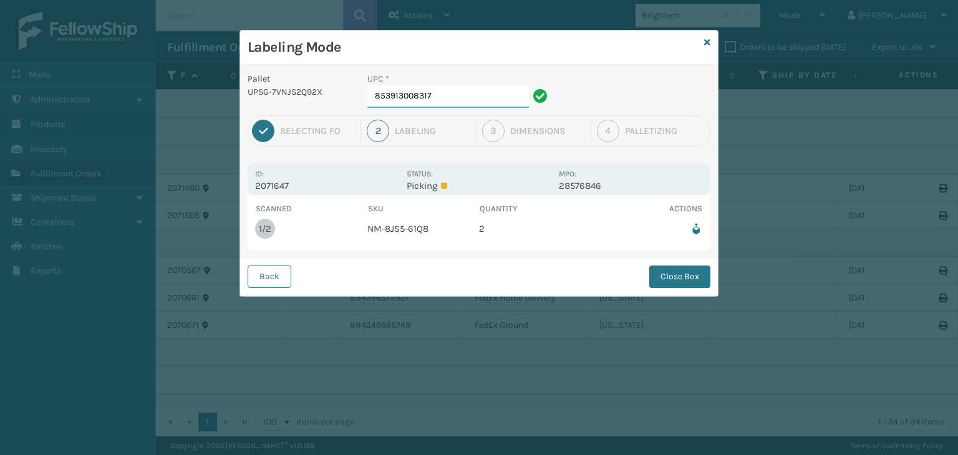
click at [484, 95] on input "853913008317" at bounding box center [447, 96] width 161 height 22
click at [688, 269] on button "Close Box" at bounding box center [679, 277] width 61 height 22
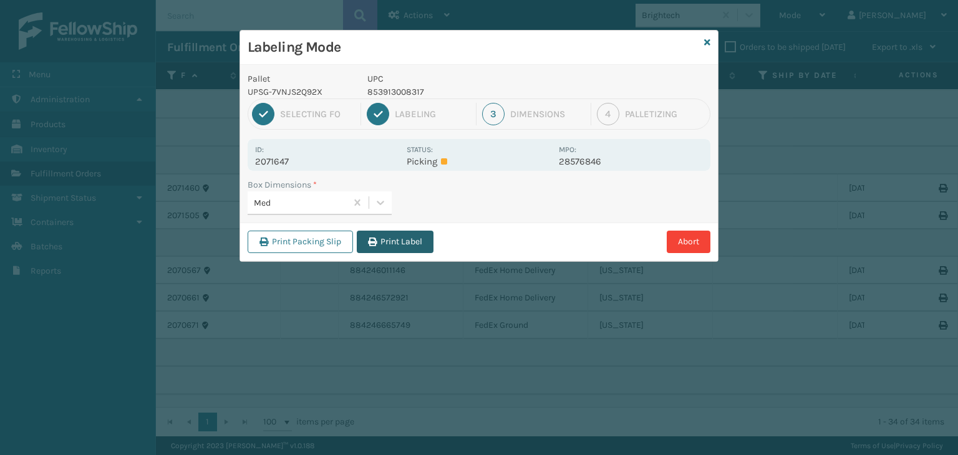
click at [398, 232] on button "Print Label" at bounding box center [395, 242] width 77 height 22
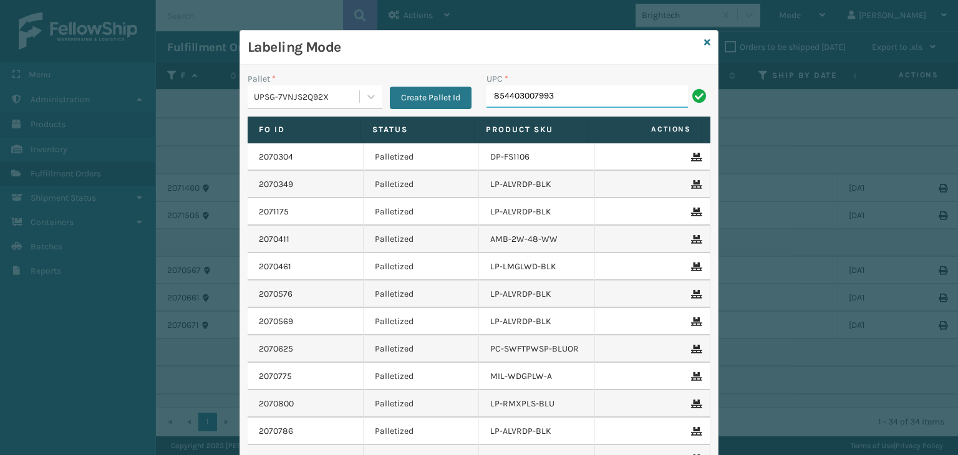
type input "854403007993"
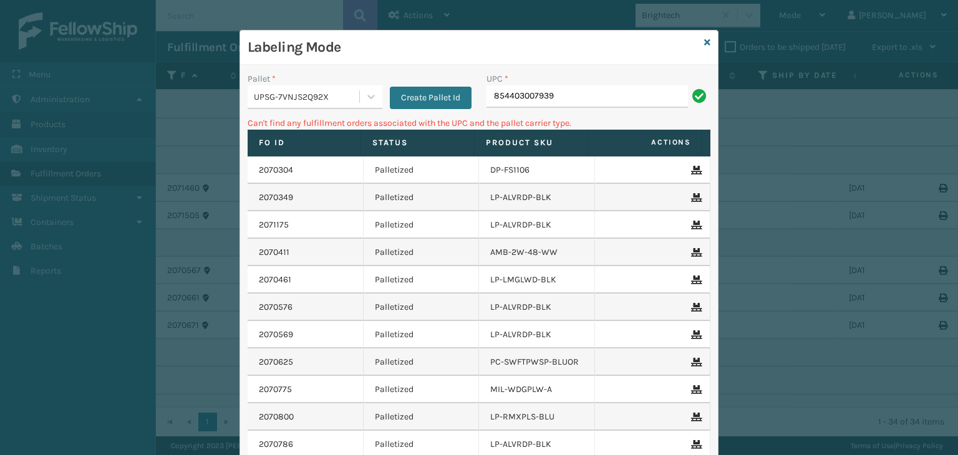
type input "854403007939"
drag, startPoint x: 628, startPoint y: 93, endPoint x: 248, endPoint y: 131, distance: 382.2
click at [248, 131] on div "Pallet * UPSG-7VNJS2Q92X Create Pallet Id UPC * 854403007939 Can't find any ful…" at bounding box center [479, 307] width 478 height 485
type input "854403007339"
click at [288, 102] on div "UPSG-7VNJS2Q92X" at bounding box center [307, 96] width 107 height 13
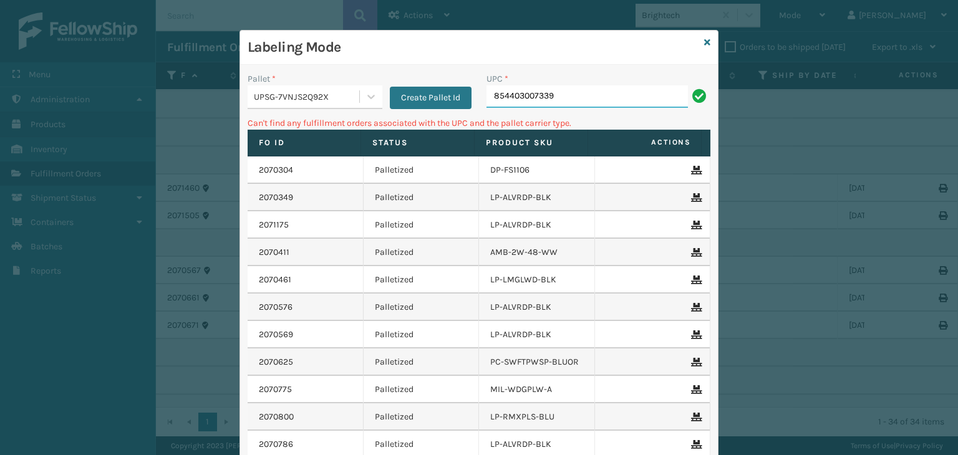
drag, startPoint x: 566, startPoint y: 95, endPoint x: 353, endPoint y: 102, distance: 213.3
click at [353, 102] on div "Pallet * UPSG-7VNJS2Q92X Create Pallet Id UPC * 854403007339" at bounding box center [479, 94] width 478 height 44
click at [704, 44] on icon at bounding box center [707, 42] width 6 height 9
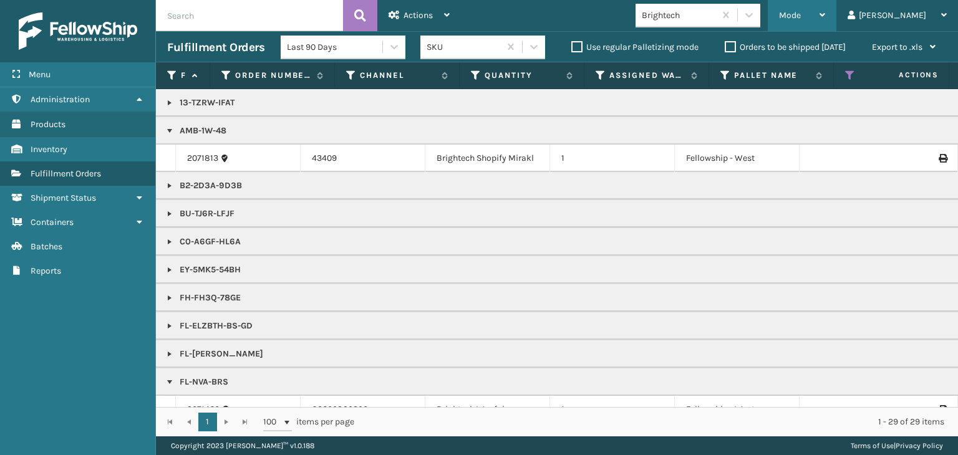
click at [800, 18] on span "Mode" at bounding box center [790, 15] width 22 height 11
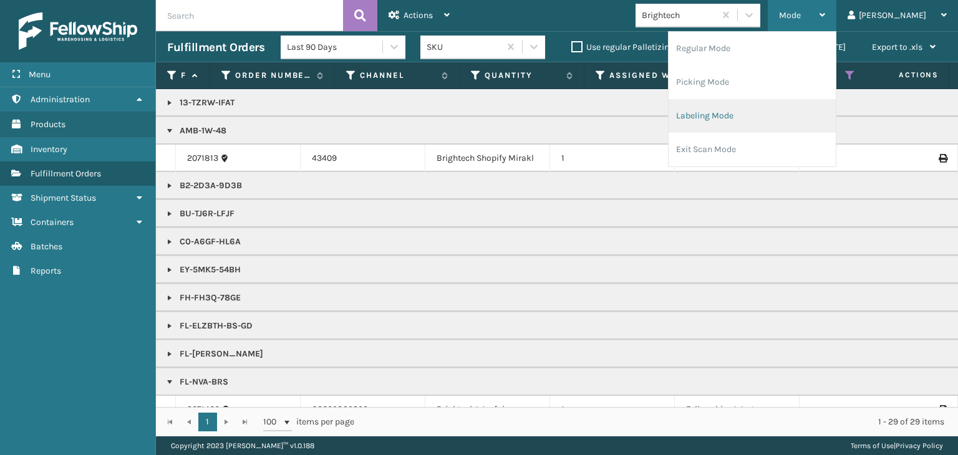
click at [815, 119] on li "Labeling Mode" at bounding box center [751, 116] width 167 height 34
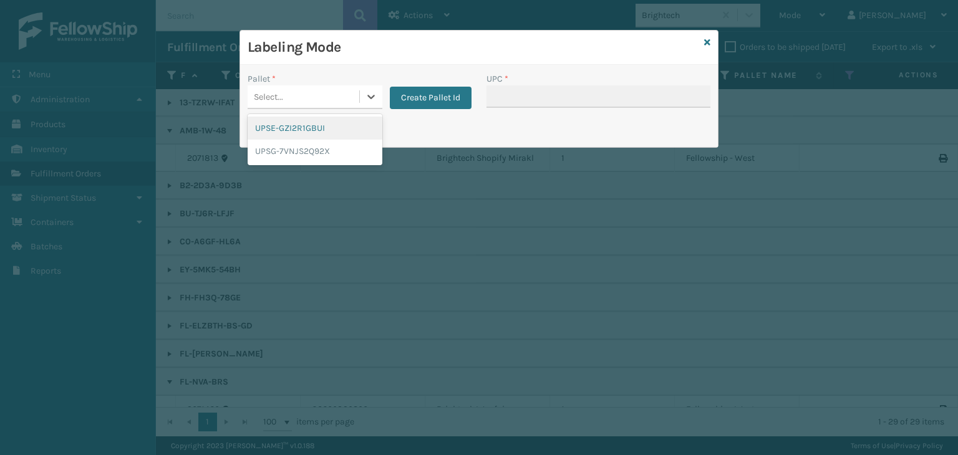
click at [328, 90] on div "Select..." at bounding box center [303, 97] width 112 height 21
click at [415, 93] on button "Create Pallet Id" at bounding box center [431, 98] width 82 height 22
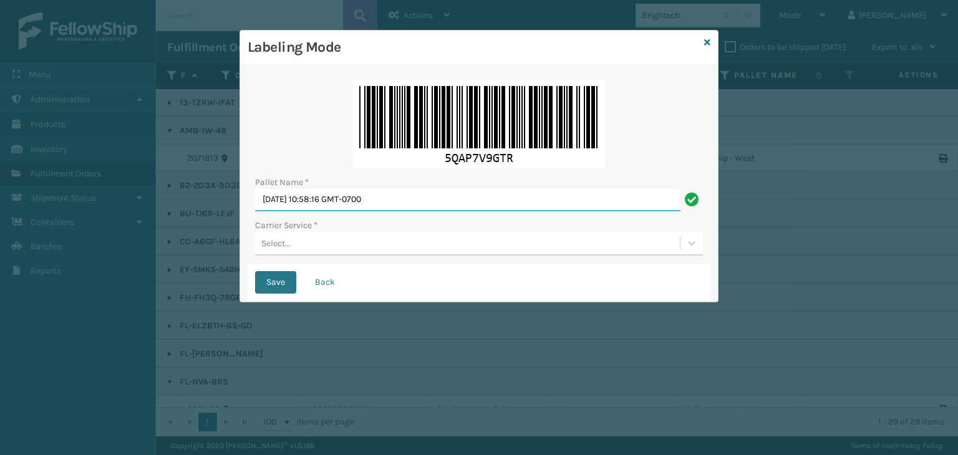
drag, startPoint x: 429, startPoint y: 190, endPoint x: 0, endPoint y: 156, distance: 430.3
click at [0, 156] on div "Labeling Mode Pallet Name * [DATE] 10:58:16 GMT-0700 Carrier Service * Select..…" at bounding box center [479, 227] width 958 height 455
paste input "FEDZ553299"
type input "FEDZ553299"
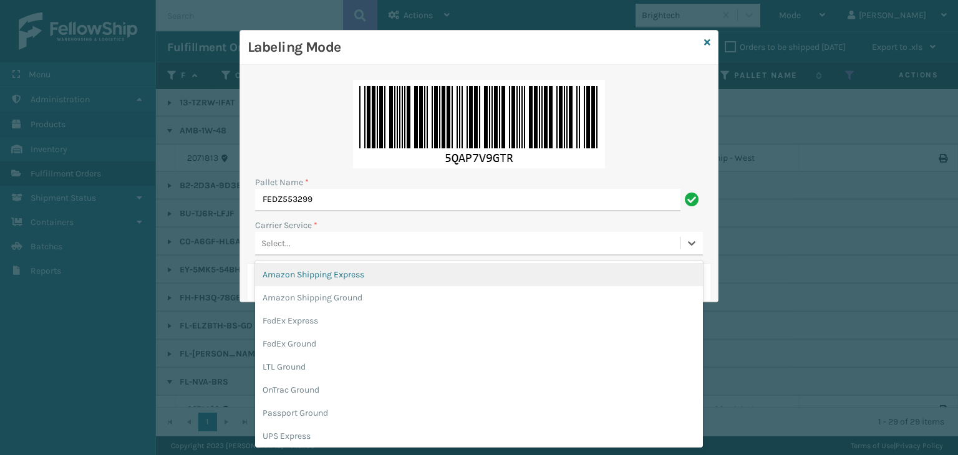
click at [314, 235] on div "Select..." at bounding box center [467, 243] width 425 height 21
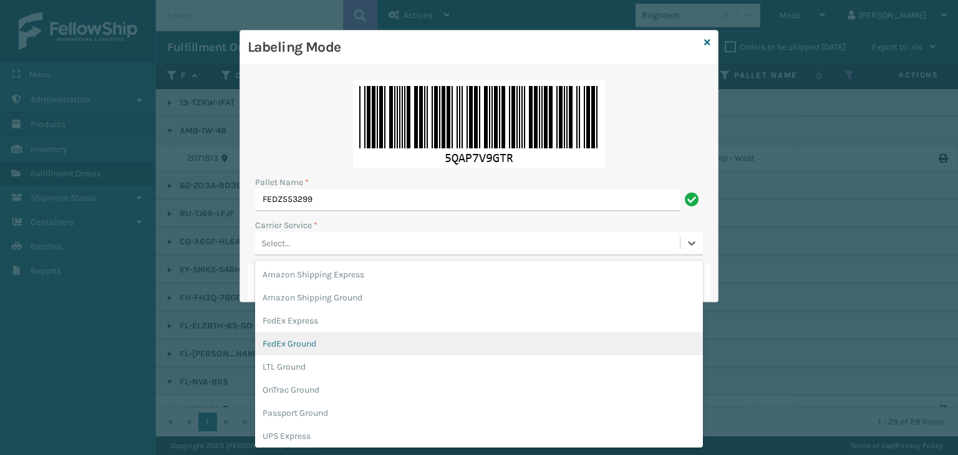
click at [310, 348] on div "FedEx Ground" at bounding box center [479, 343] width 448 height 23
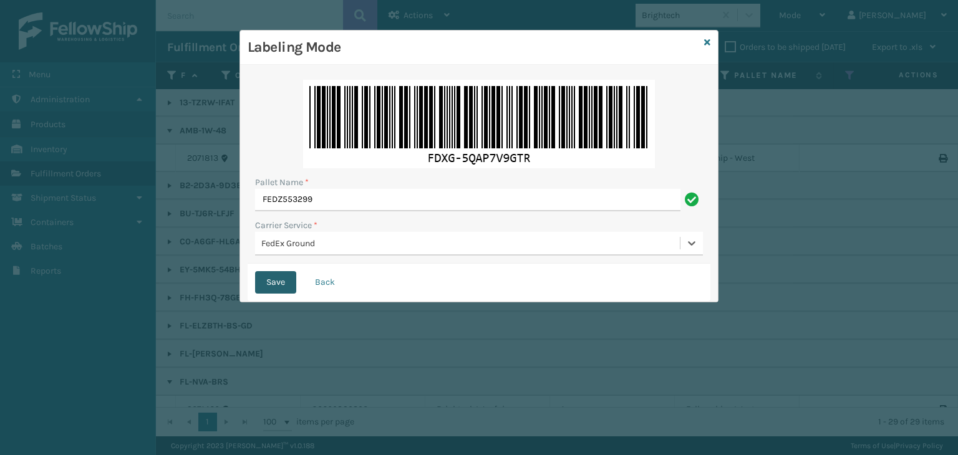
click at [277, 284] on button "Save" at bounding box center [275, 282] width 41 height 22
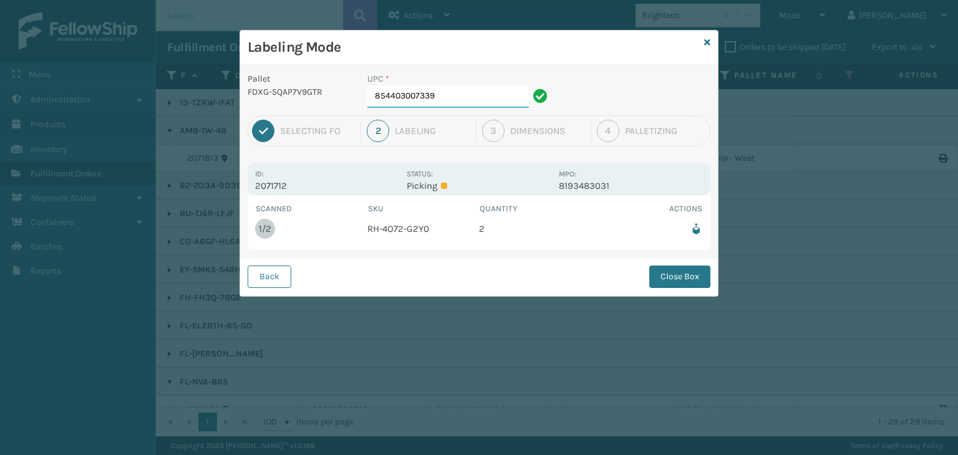
click at [444, 98] on input "854403007339" at bounding box center [447, 96] width 161 height 22
click at [691, 272] on button "Close Box" at bounding box center [679, 277] width 61 height 22
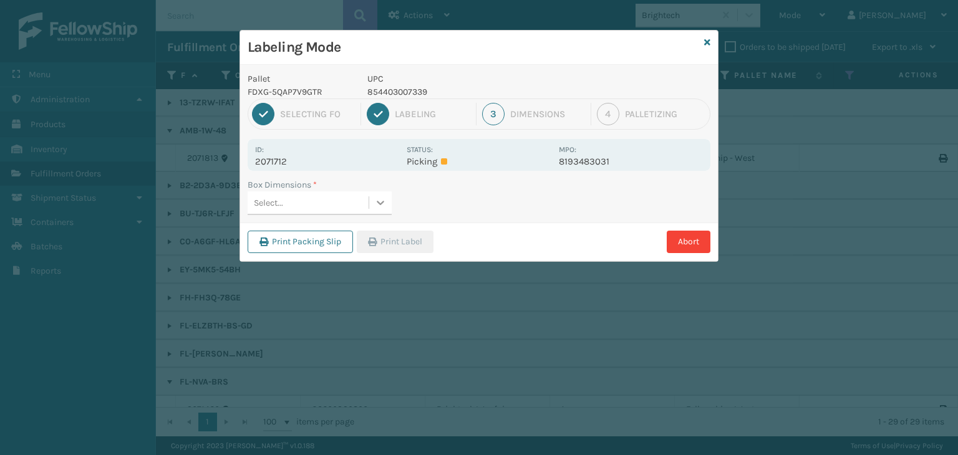
click at [378, 193] on div at bounding box center [380, 202] width 22 height 22
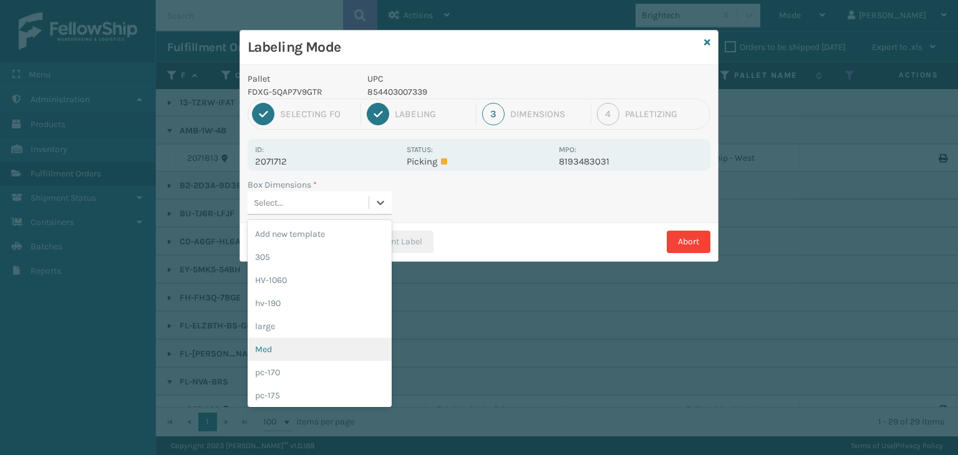
drag, startPoint x: 309, startPoint y: 344, endPoint x: 392, endPoint y: 277, distance: 106.8
click at [308, 344] on div "Med" at bounding box center [319, 349] width 144 height 23
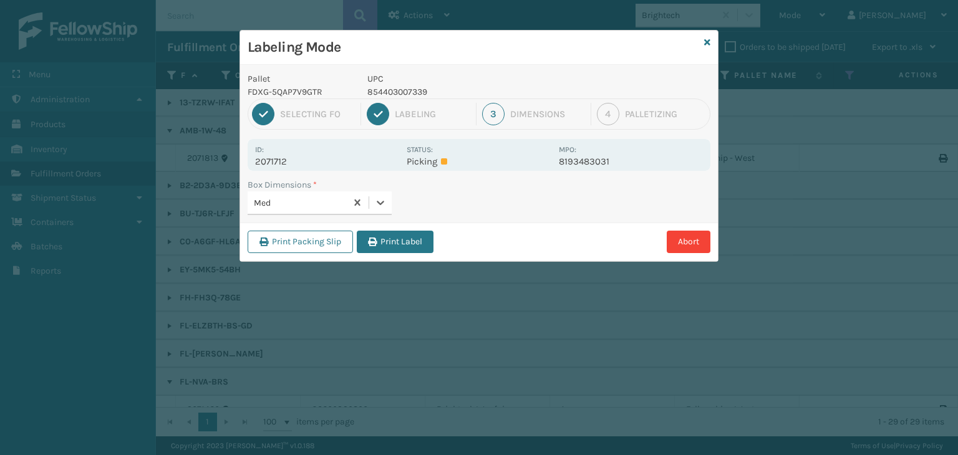
click at [421, 247] on button "Print Label" at bounding box center [395, 242] width 77 height 22
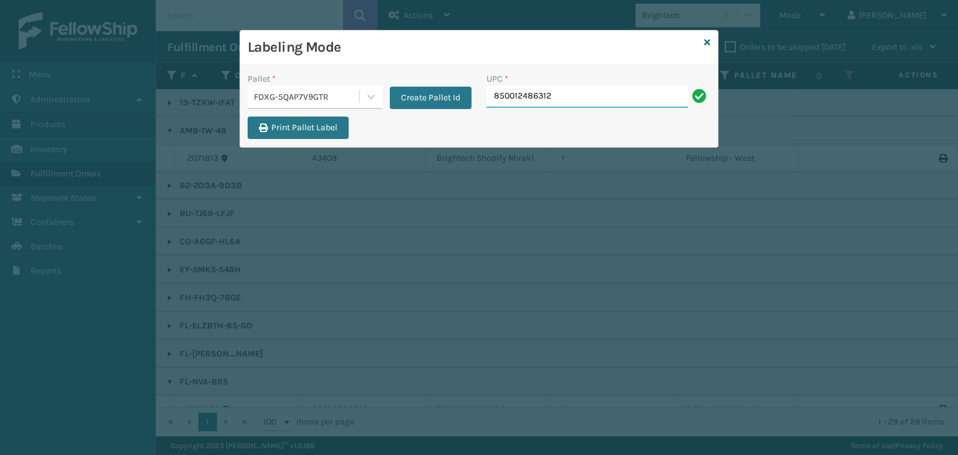
type input "850012486312"
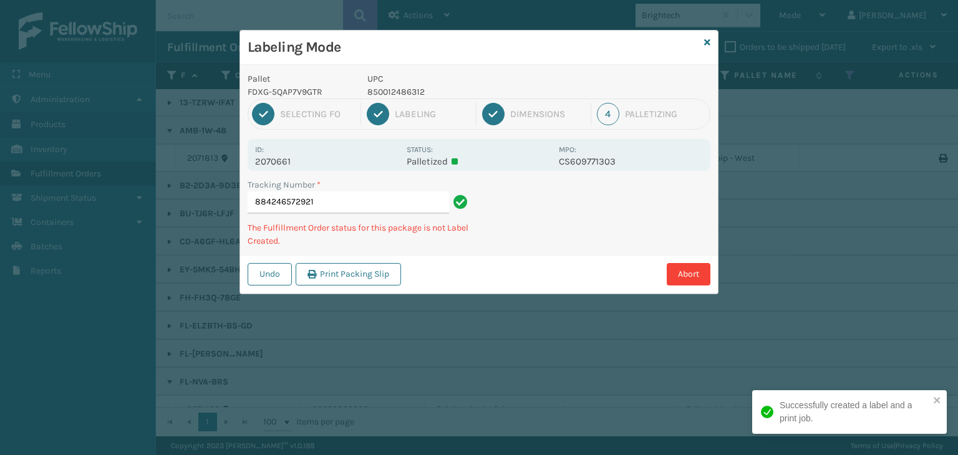
click at [389, 90] on p "850012486312" at bounding box center [459, 91] width 184 height 13
copy p "850012486312"
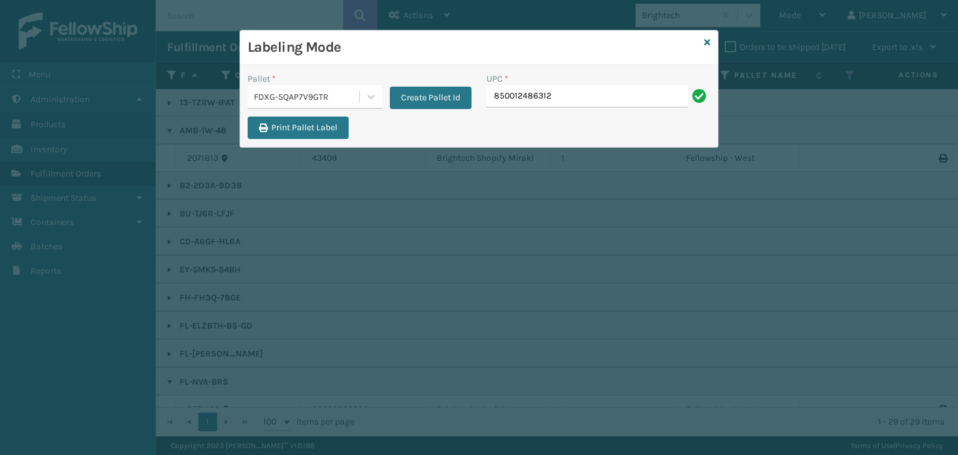
type input "850012486312"
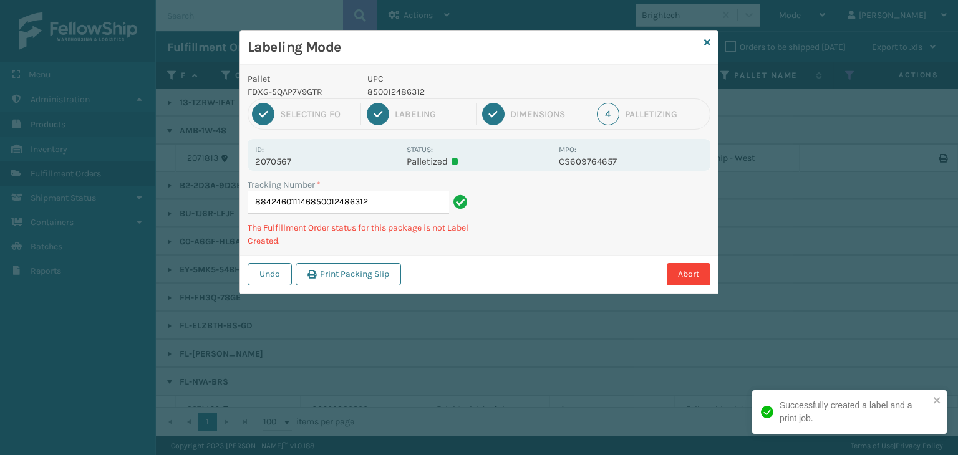
type input "884246011146850012486312850012486312"
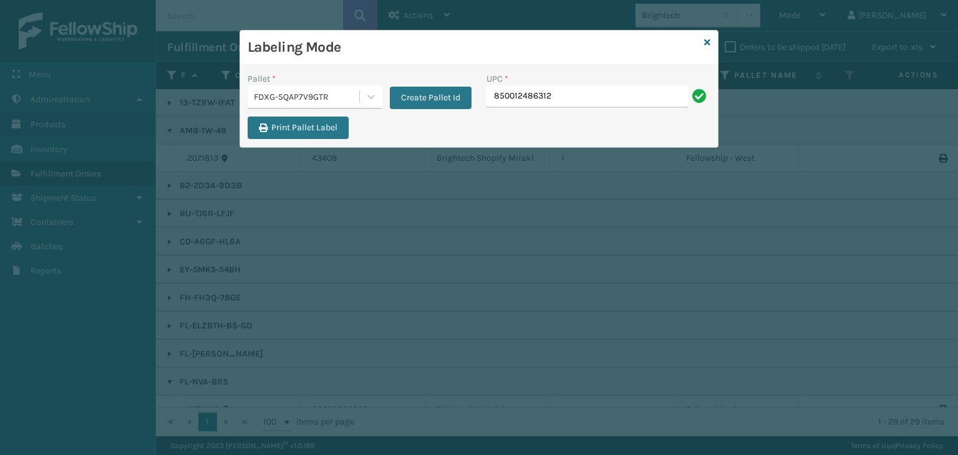
type input "850012486312"
click at [708, 41] on icon at bounding box center [707, 42] width 6 height 9
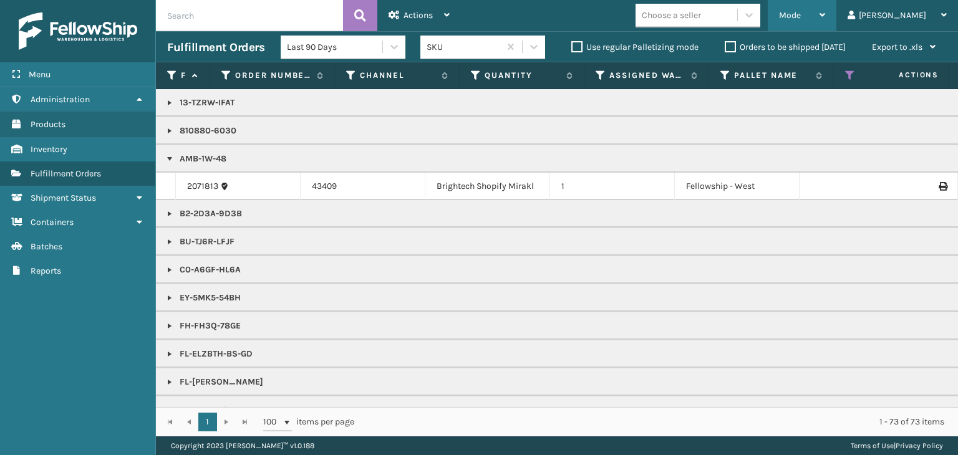
click at [825, 21] on div "Mode" at bounding box center [802, 15] width 46 height 31
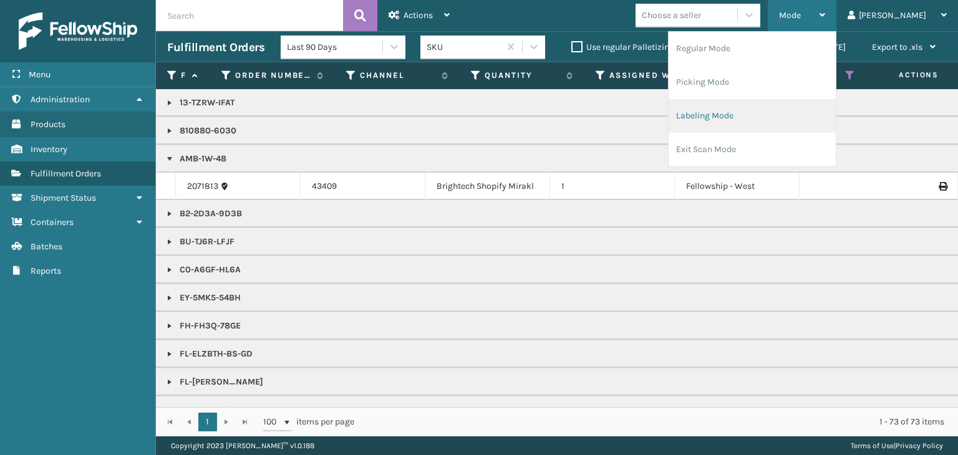
click at [739, 118] on li "Labeling Mode" at bounding box center [751, 116] width 167 height 34
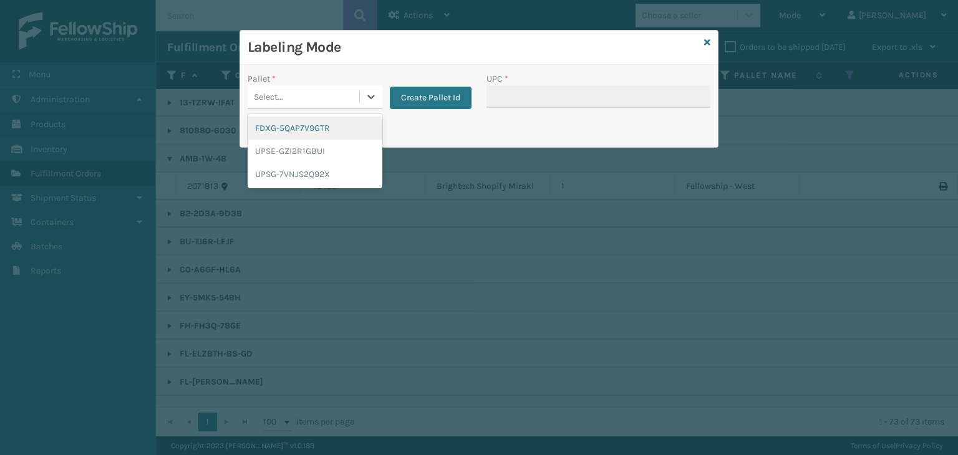
click at [330, 87] on div "Select..." at bounding box center [303, 97] width 112 height 21
click at [334, 135] on div "FDXG-5QAP7V9GTR" at bounding box center [314, 128] width 135 height 23
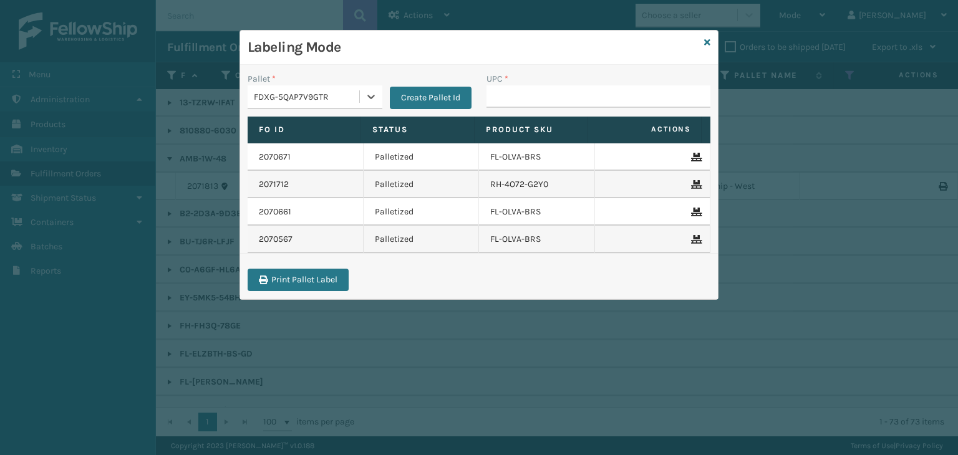
click at [529, 82] on div "UPC *" at bounding box center [598, 78] width 224 height 13
drag, startPoint x: 529, startPoint y: 95, endPoint x: 518, endPoint y: 91, distance: 12.0
click at [524, 90] on input "UPC *" at bounding box center [598, 96] width 224 height 22
type input "850040667059"
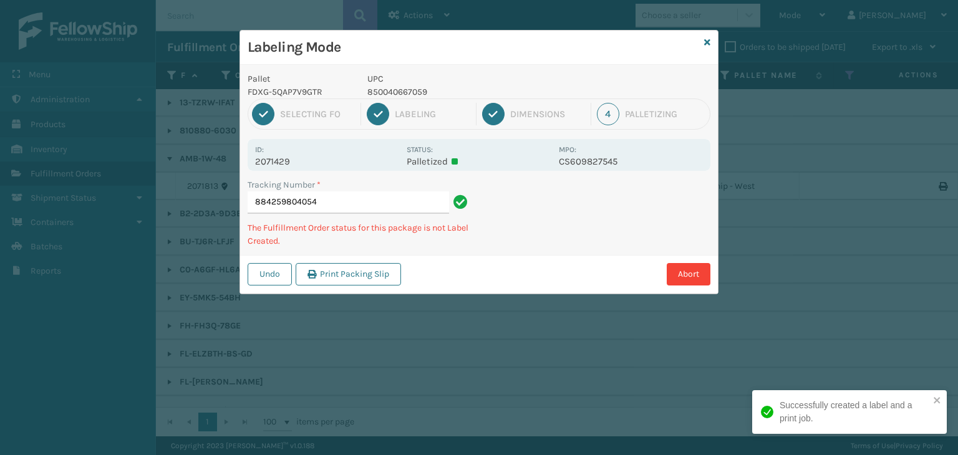
click at [391, 91] on p "850040667059" at bounding box center [459, 91] width 184 height 13
copy p "850040667059"
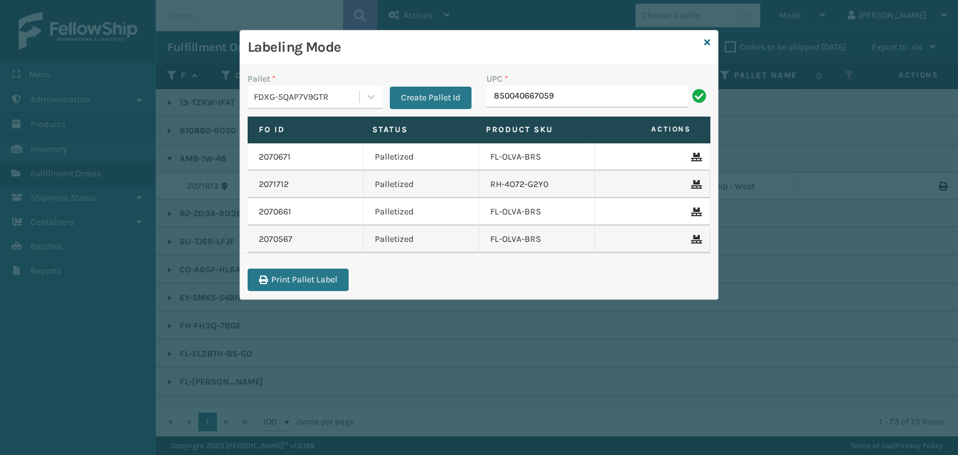
type input "850040667059"
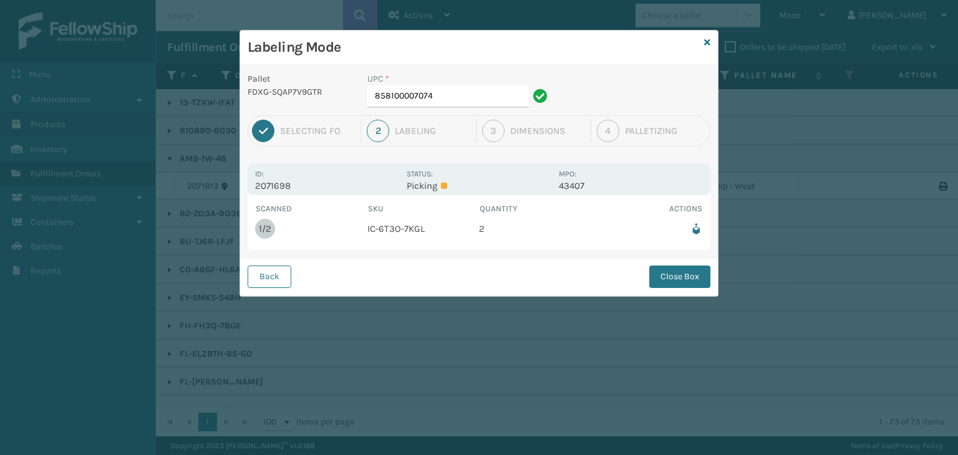
click at [666, 275] on button "Close Box" at bounding box center [679, 277] width 61 height 22
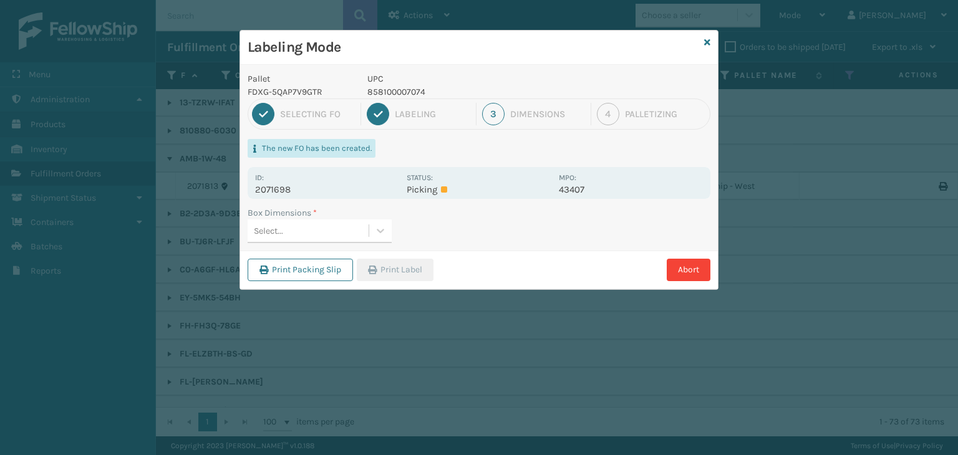
click at [282, 223] on div "Select..." at bounding box center [307, 231] width 121 height 21
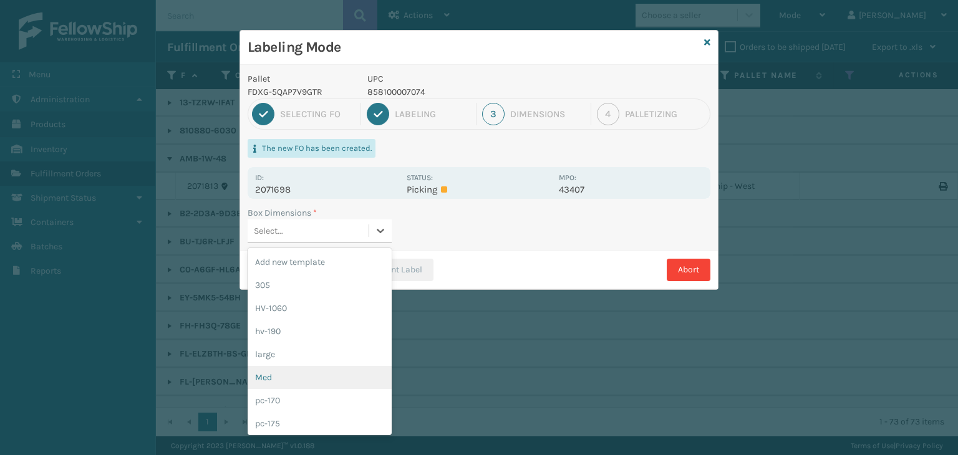
click at [297, 369] on div "Med" at bounding box center [319, 377] width 144 height 23
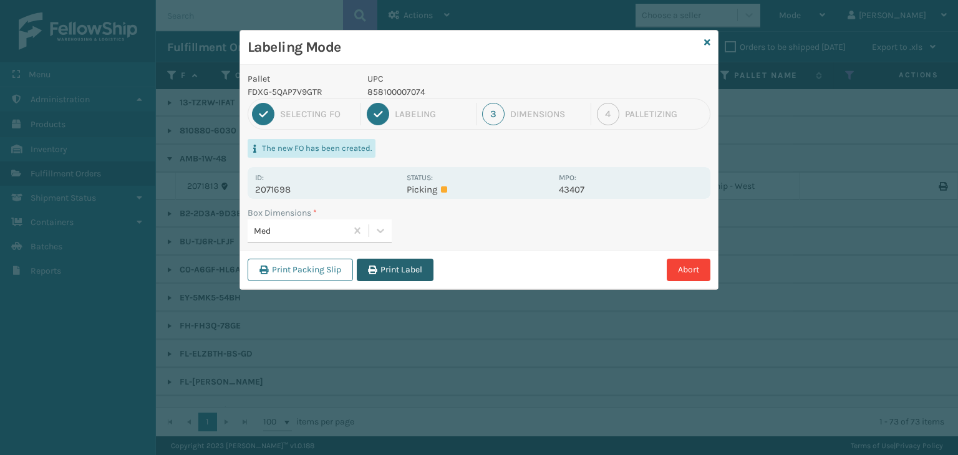
click at [371, 266] on icon "button" at bounding box center [372, 270] width 9 height 9
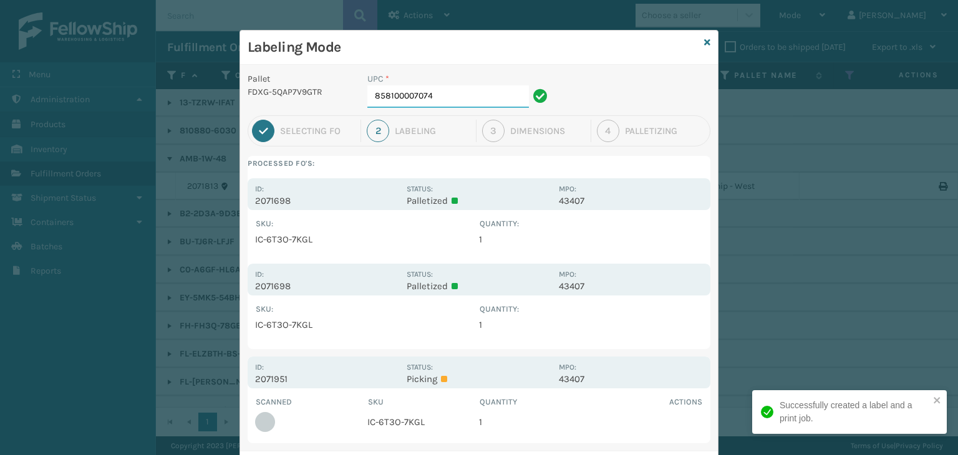
drag, startPoint x: 401, startPoint y: 103, endPoint x: 444, endPoint y: 97, distance: 43.4
click at [403, 100] on input "858100007074" at bounding box center [447, 96] width 161 height 22
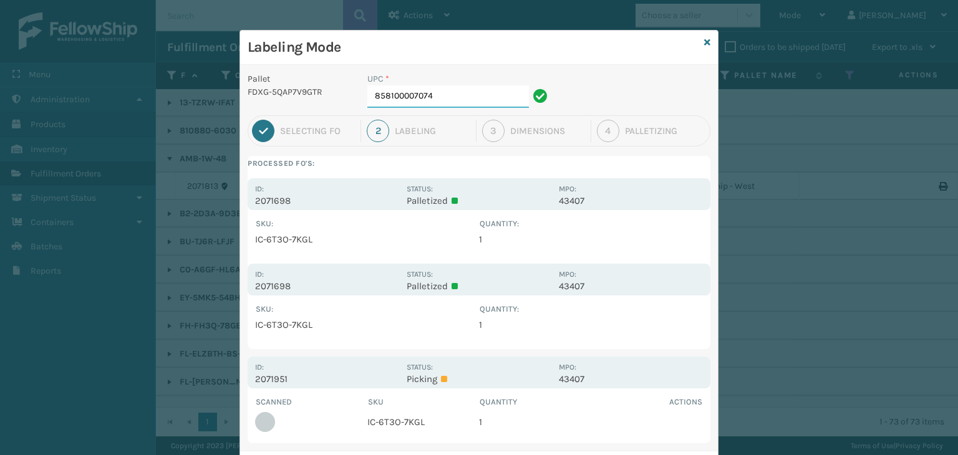
click at [445, 97] on input "858100007074" at bounding box center [447, 96] width 161 height 22
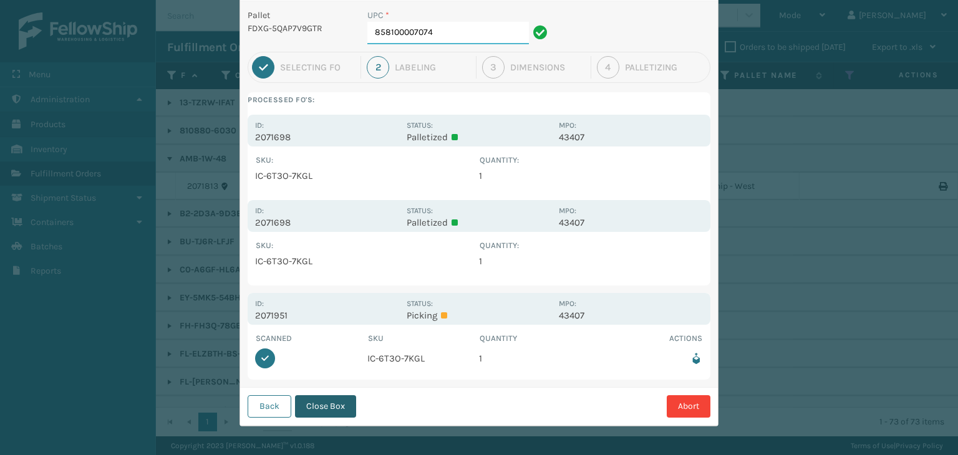
scroll to position [64, 0]
click at [336, 406] on button "Close Box" at bounding box center [325, 406] width 61 height 22
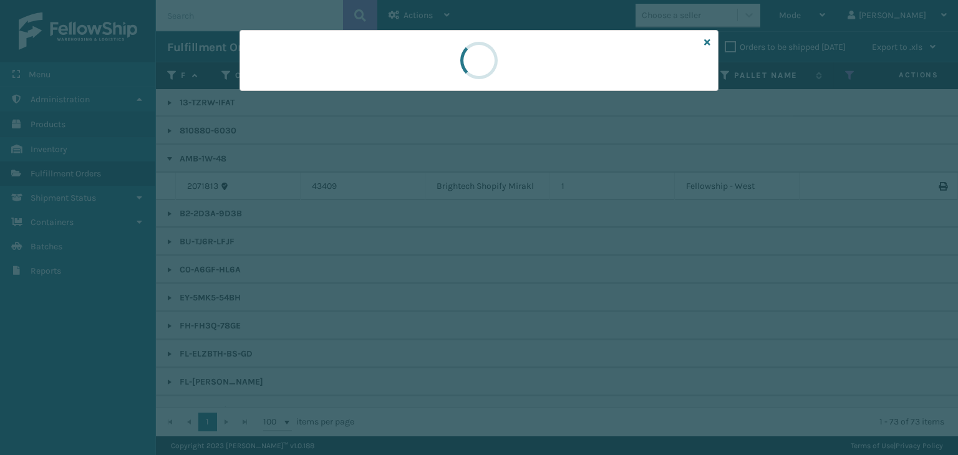
scroll to position [0, 0]
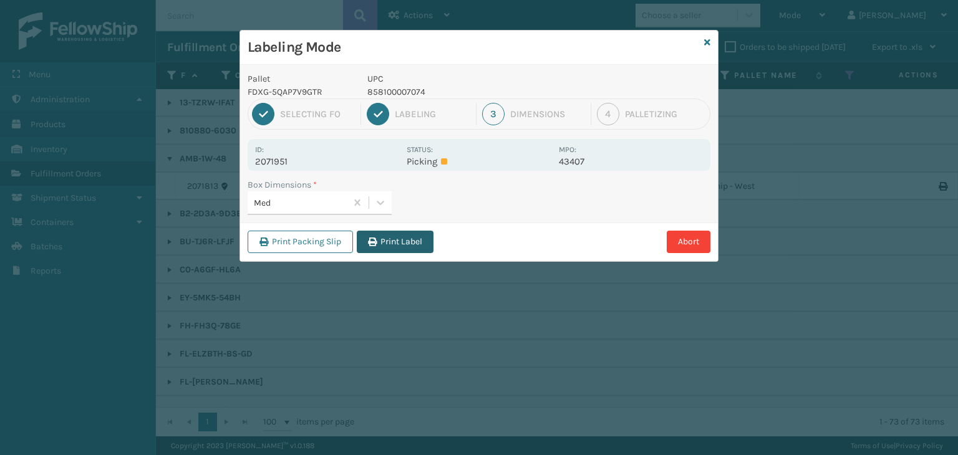
click at [382, 237] on button "Print Label" at bounding box center [395, 242] width 77 height 22
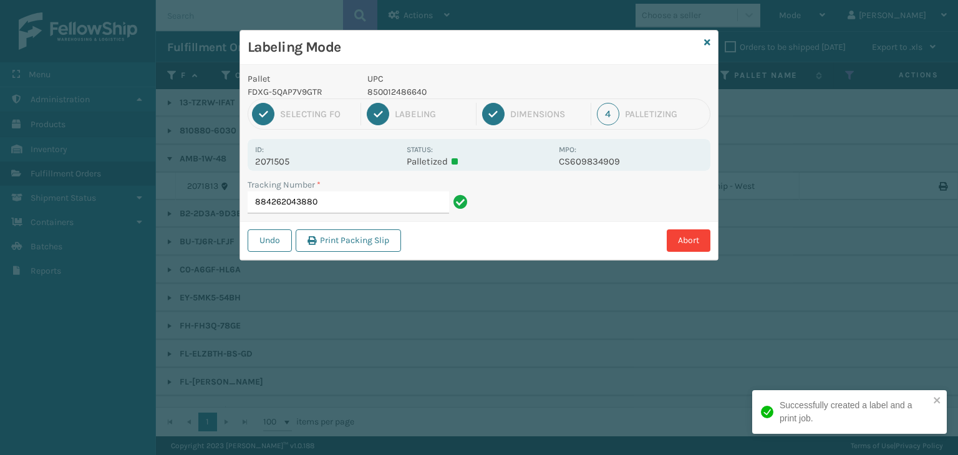
click at [396, 91] on p "850012486640" at bounding box center [459, 91] width 184 height 13
copy p "850012486640"
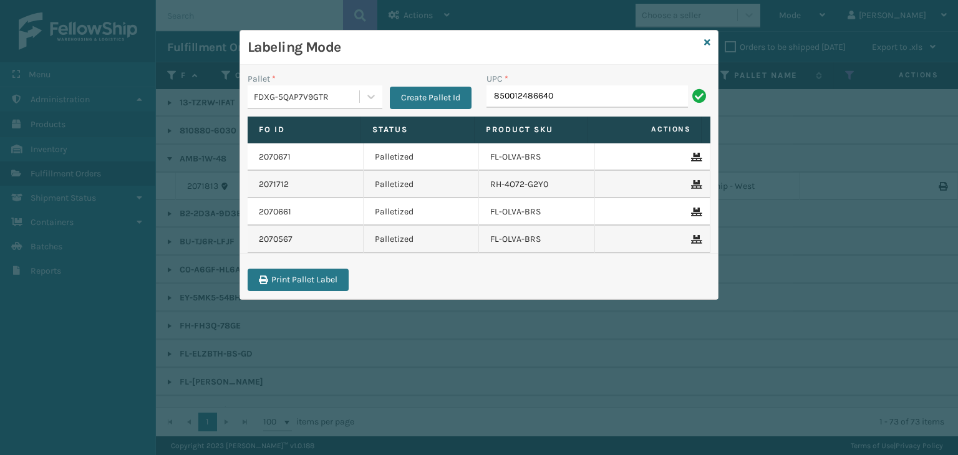
type input "850012486640"
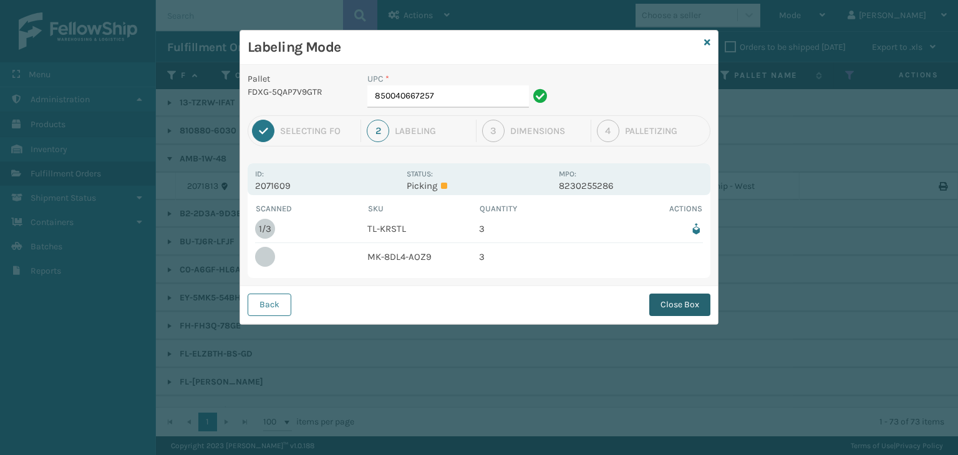
click at [670, 302] on button "Close Box" at bounding box center [679, 305] width 61 height 22
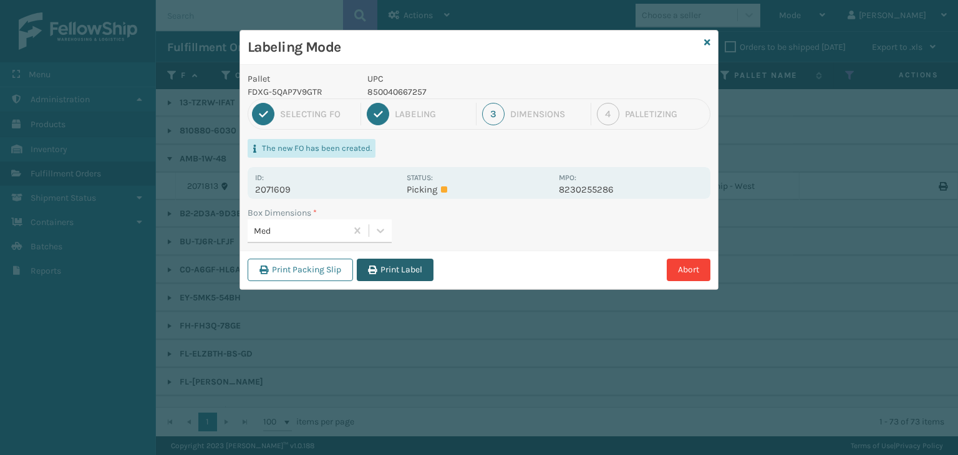
drag, startPoint x: 398, startPoint y: 281, endPoint x: 395, endPoint y: 267, distance: 14.1
click at [398, 279] on div "Print Packing Slip Print Label Abort" at bounding box center [479, 270] width 478 height 38
click at [395, 267] on button "Print Label" at bounding box center [395, 270] width 77 height 22
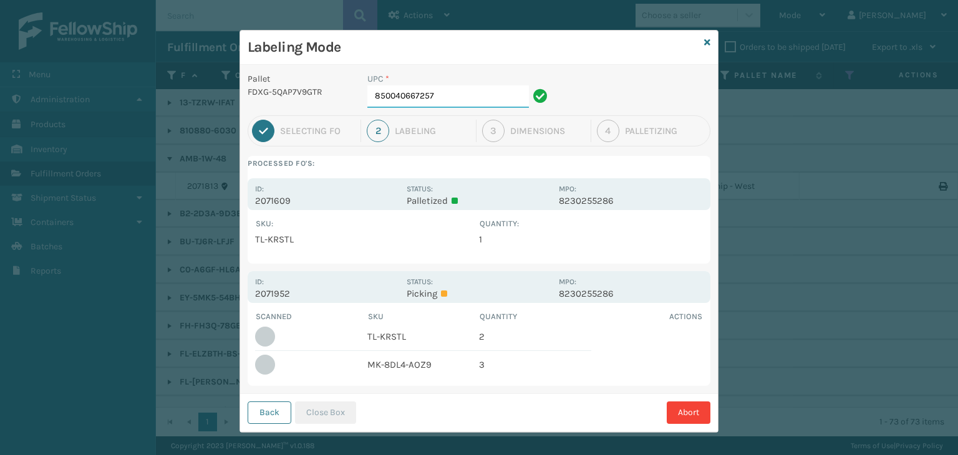
click at [453, 94] on input "850040667257" at bounding box center [447, 96] width 161 height 22
click at [329, 413] on button "Close Box" at bounding box center [325, 412] width 61 height 22
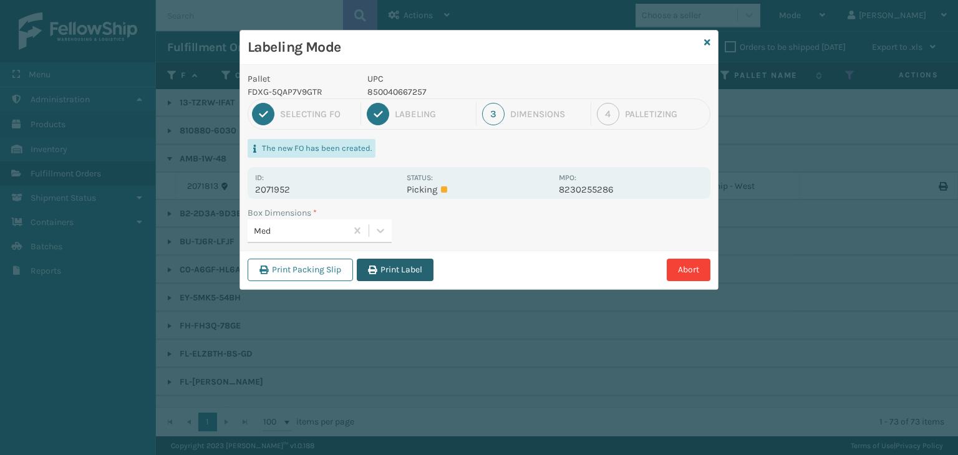
click at [391, 277] on button "Print Label" at bounding box center [395, 270] width 77 height 22
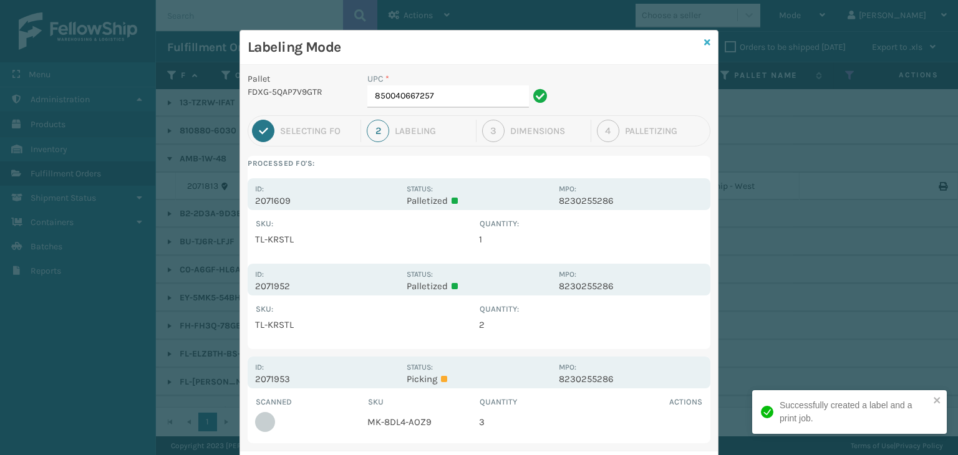
click at [704, 43] on icon at bounding box center [707, 42] width 6 height 9
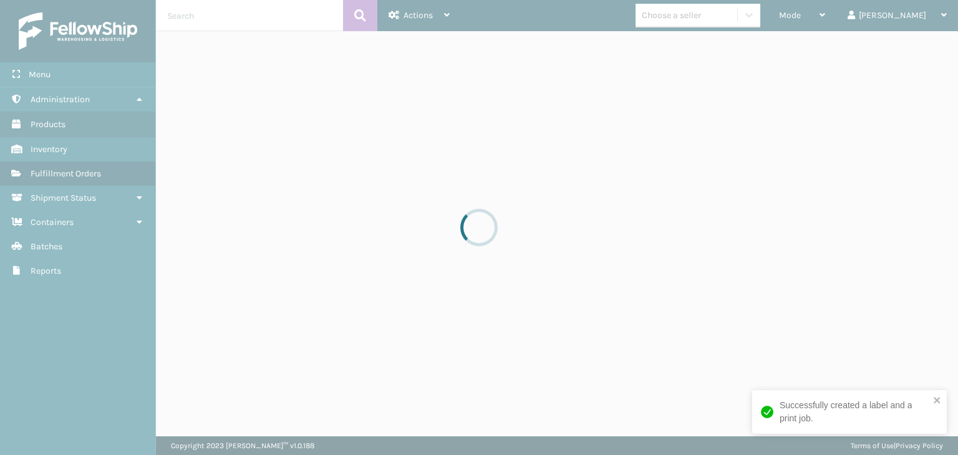
click at [841, 22] on div at bounding box center [479, 227] width 958 height 455
click at [844, 22] on div at bounding box center [479, 227] width 958 height 455
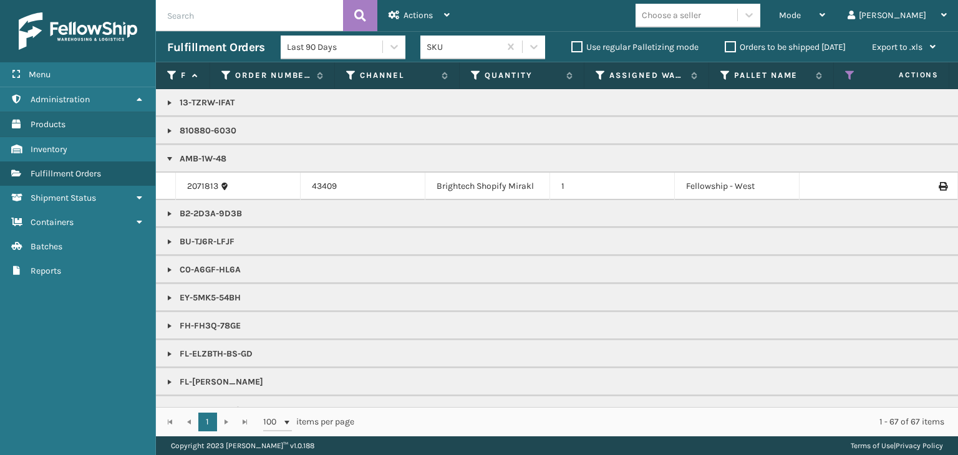
click at [701, 17] on div "Choose a seller" at bounding box center [670, 15] width 59 height 13
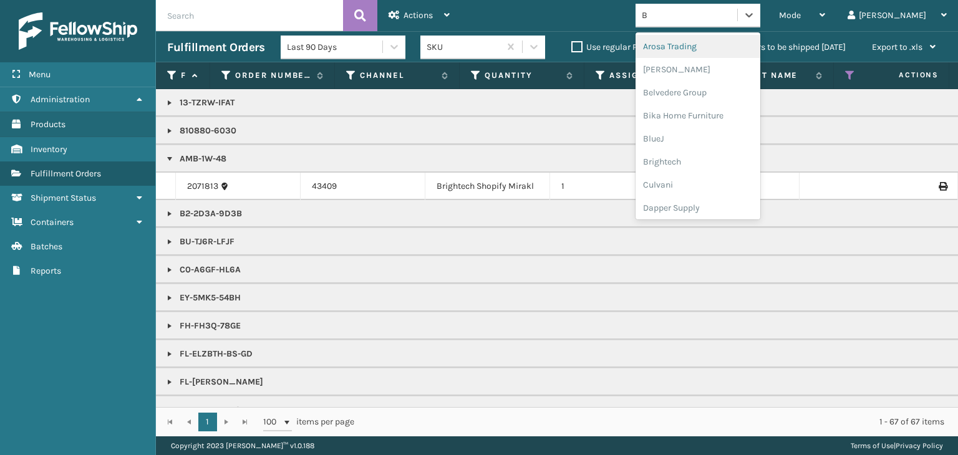
type input "BR"
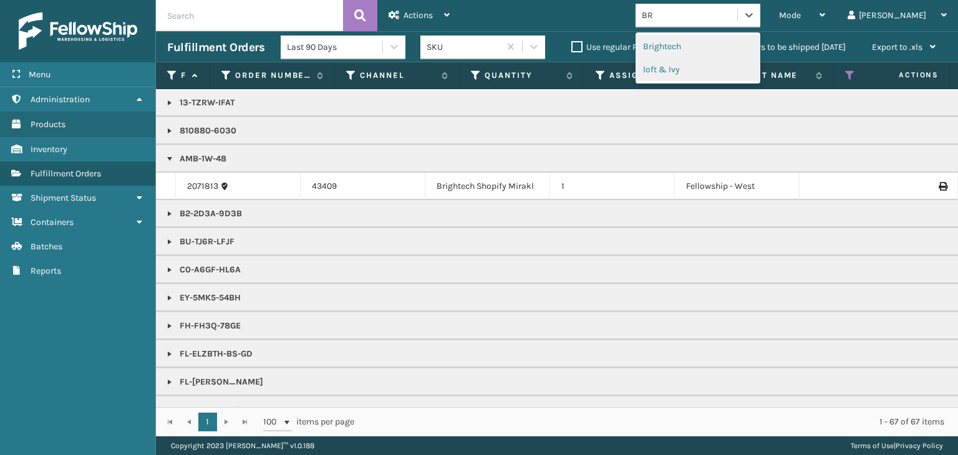
click at [718, 46] on div "Brightech" at bounding box center [697, 46] width 125 height 23
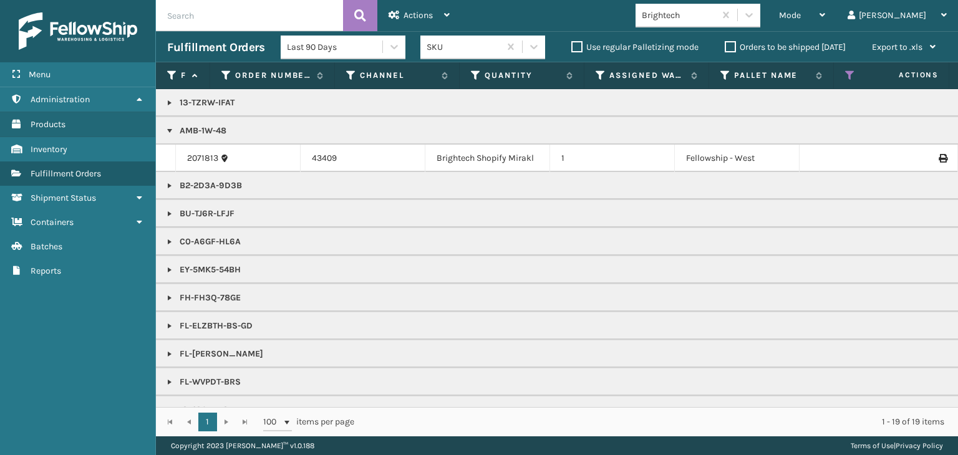
click at [800, 10] on span "Mode" at bounding box center [790, 15] width 22 height 11
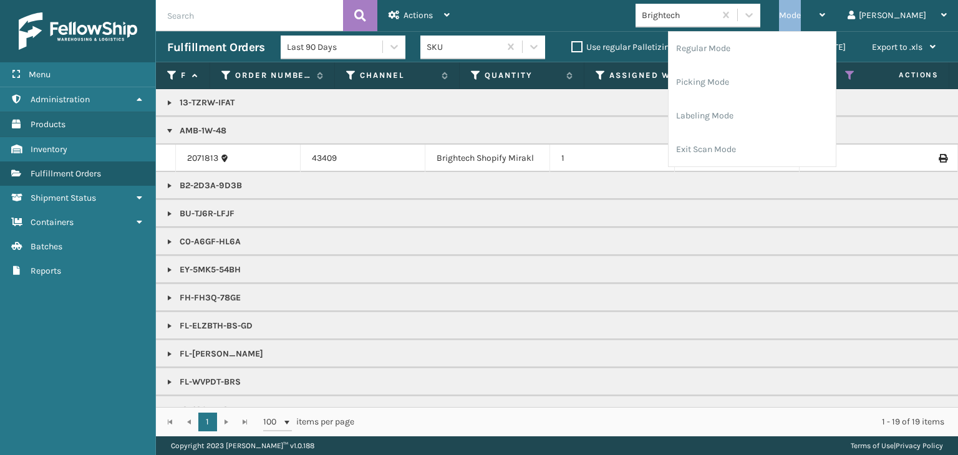
click at [800, 10] on span "Mode" at bounding box center [790, 15] width 22 height 11
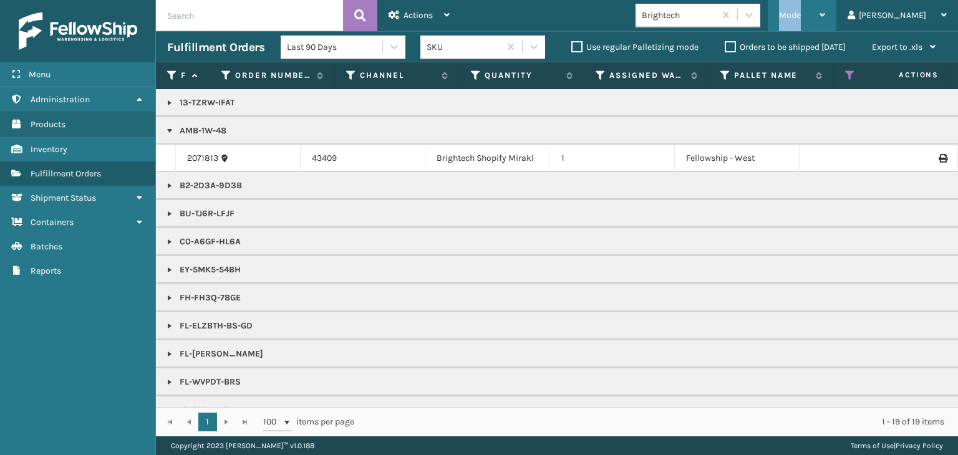
click at [800, 10] on span "Mode" at bounding box center [790, 15] width 22 height 11
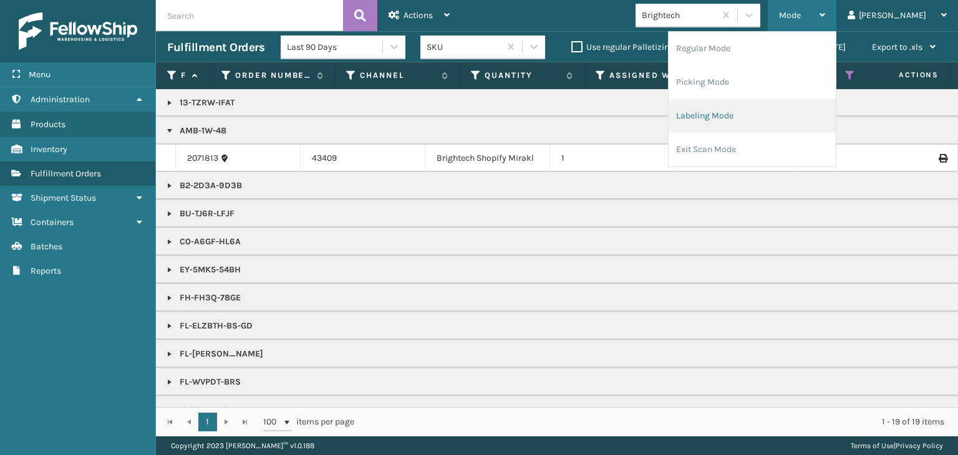
click at [808, 110] on li "Labeling Mode" at bounding box center [751, 116] width 167 height 34
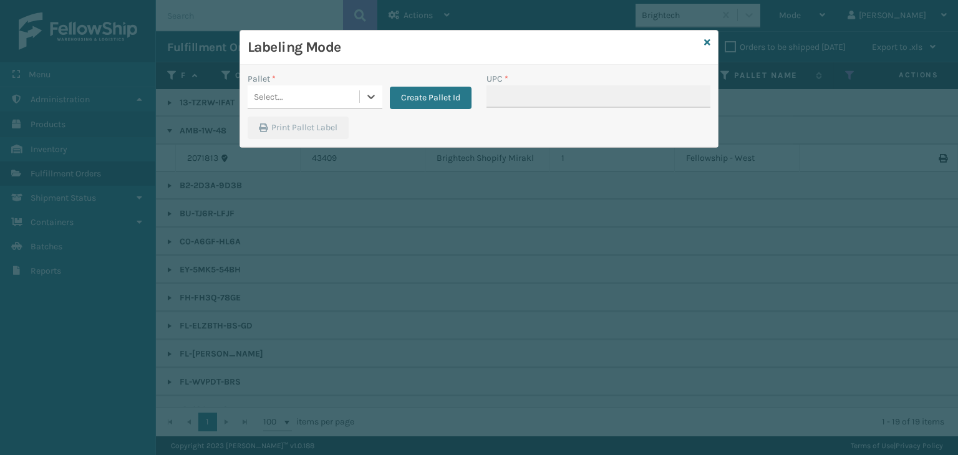
click at [342, 93] on div "Select..." at bounding box center [303, 97] width 112 height 21
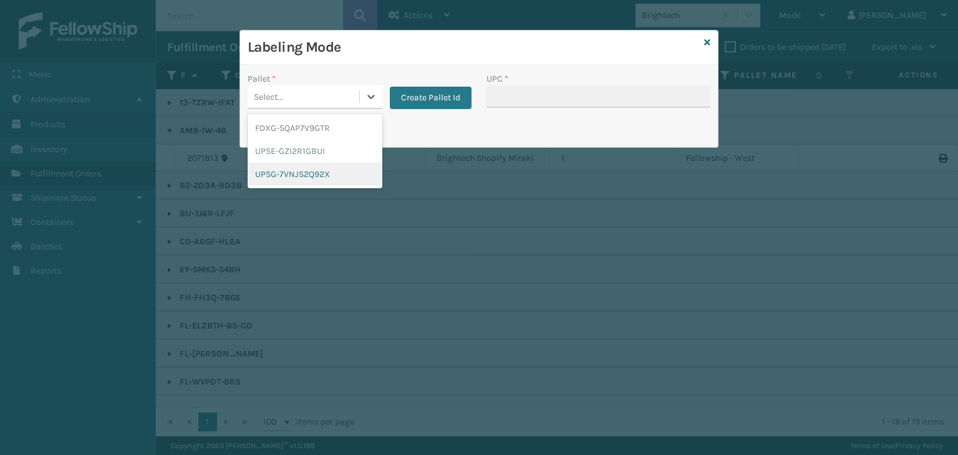
click at [347, 163] on div "UPSG-7VNJS2Q92X" at bounding box center [314, 174] width 135 height 23
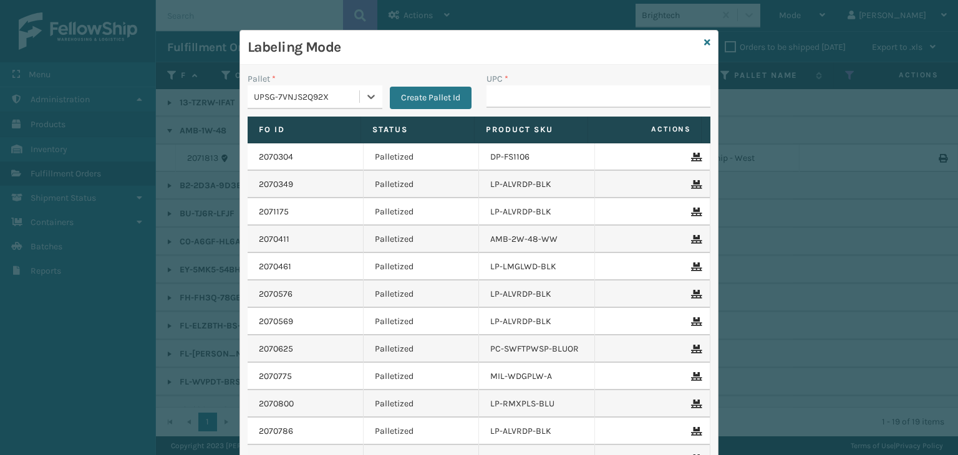
click at [352, 90] on div "UPSG-7VNJS2Q92X" at bounding box center [307, 96] width 107 height 13
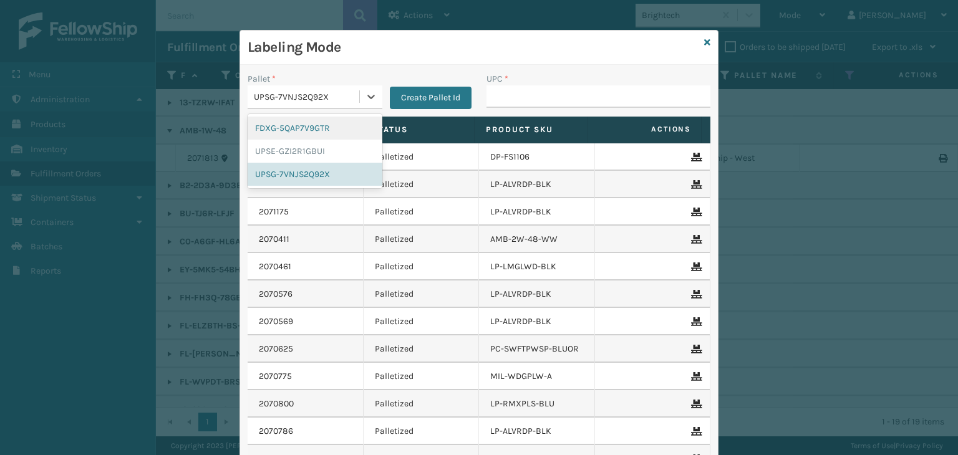
click at [363, 117] on div "FDXG-5QAP7V9GTR" at bounding box center [314, 128] width 135 height 23
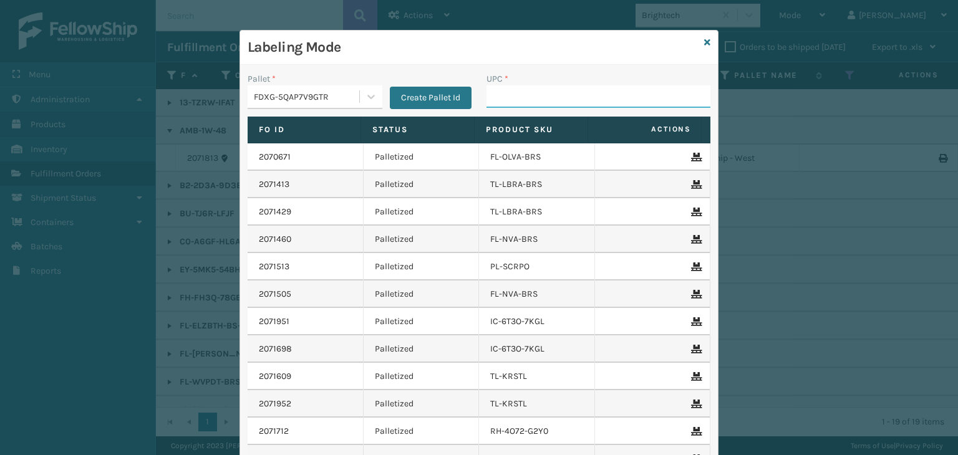
drag, startPoint x: 529, startPoint y: 97, endPoint x: 541, endPoint y: 105, distance: 14.4
click at [529, 97] on input "UPC *" at bounding box center [598, 96] width 224 height 22
type input "858100007548"
type input "853913008119"
type input "850012486763"
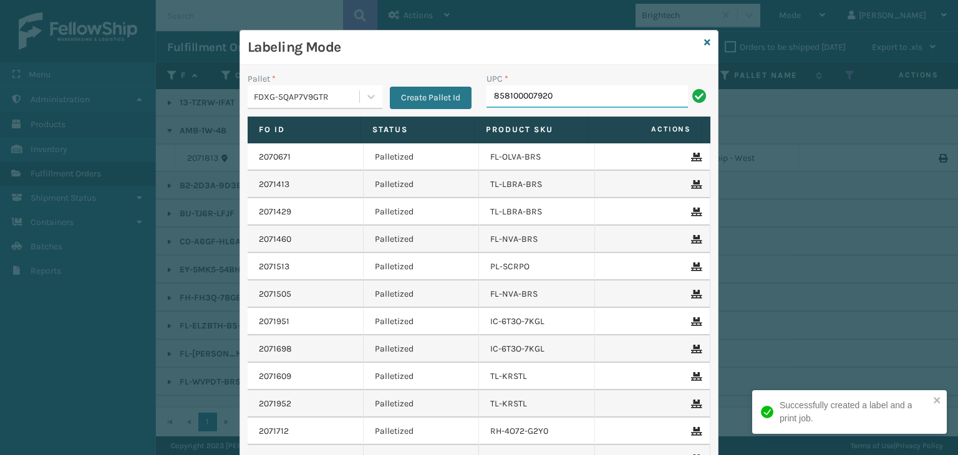
type input "858100007920"
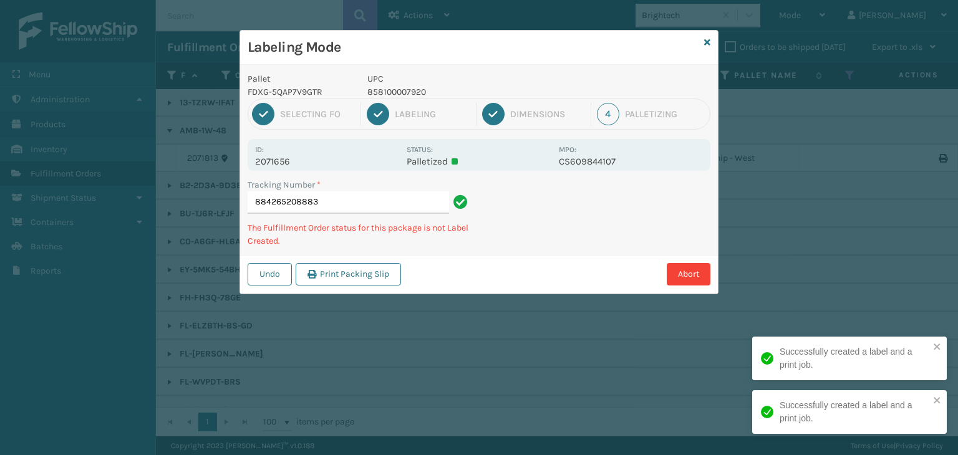
click at [401, 93] on p "858100007920" at bounding box center [459, 91] width 184 height 13
copy p "858100007920"
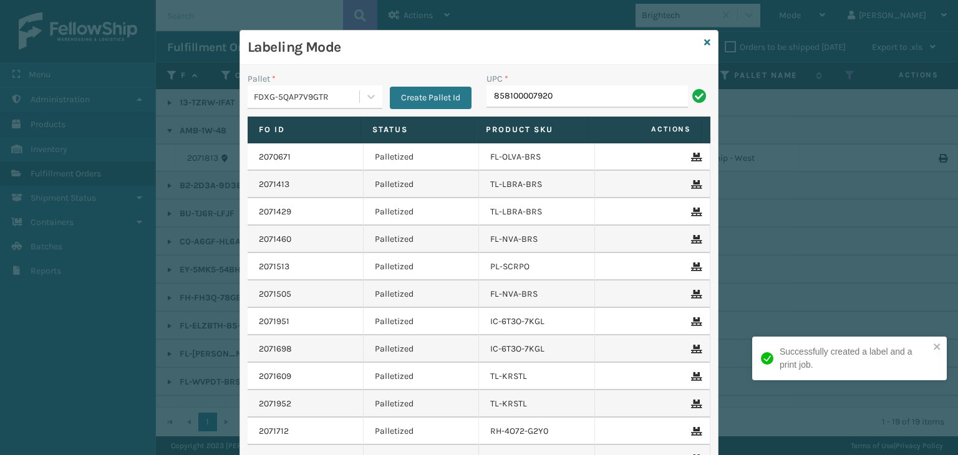
type input "858100007920"
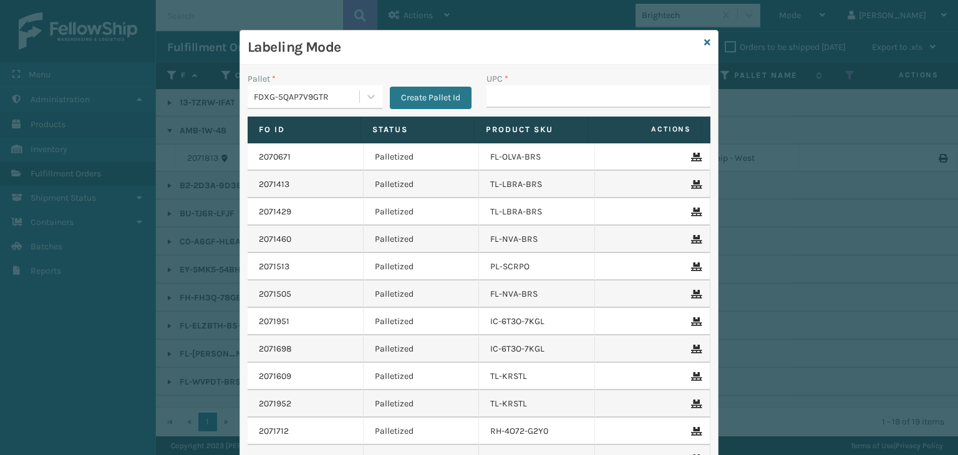
click at [706, 40] on div "Labeling Mode" at bounding box center [479, 48] width 478 height 34
click at [704, 39] on icon at bounding box center [707, 42] width 6 height 9
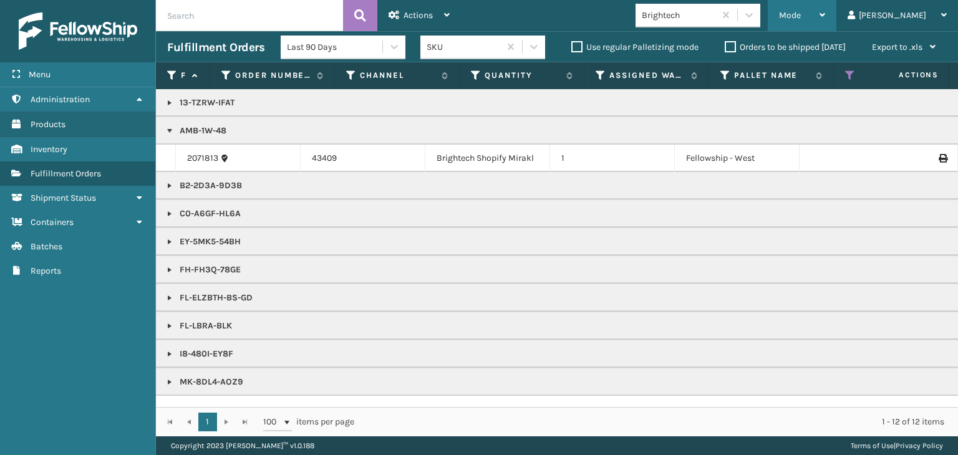
click at [825, 4] on div "Mode" at bounding box center [802, 15] width 46 height 31
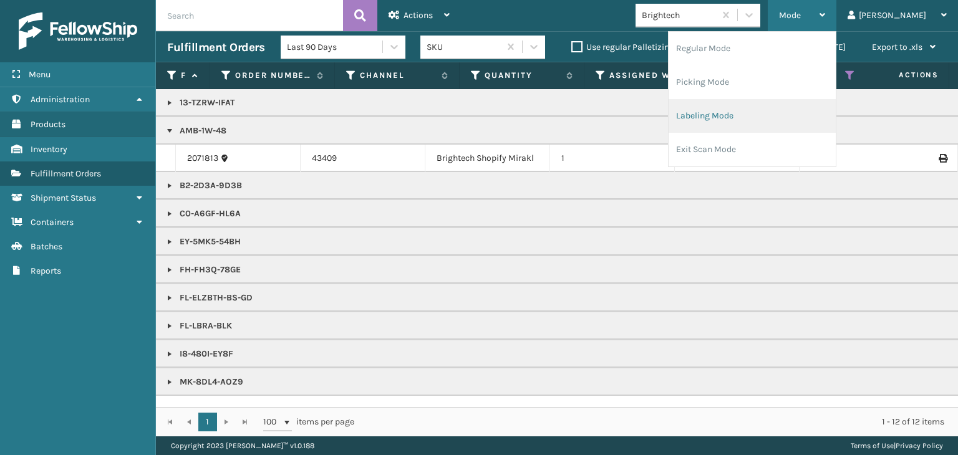
click at [768, 113] on li "Labeling Mode" at bounding box center [751, 116] width 167 height 34
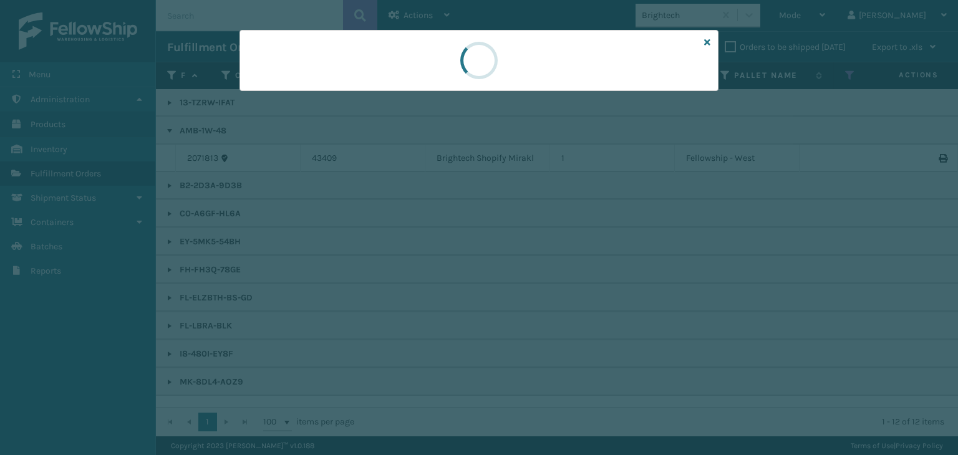
click at [284, 100] on div at bounding box center [479, 227] width 958 height 455
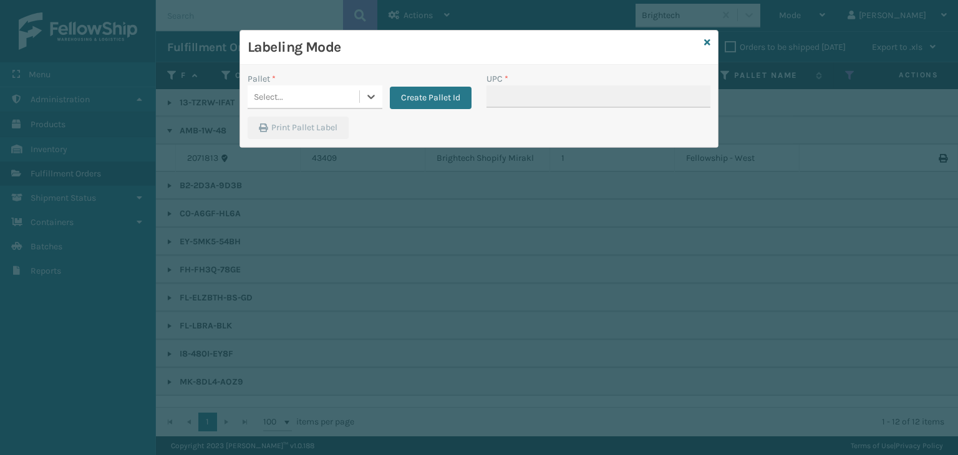
click at [284, 100] on div "Select..." at bounding box center [303, 97] width 112 height 21
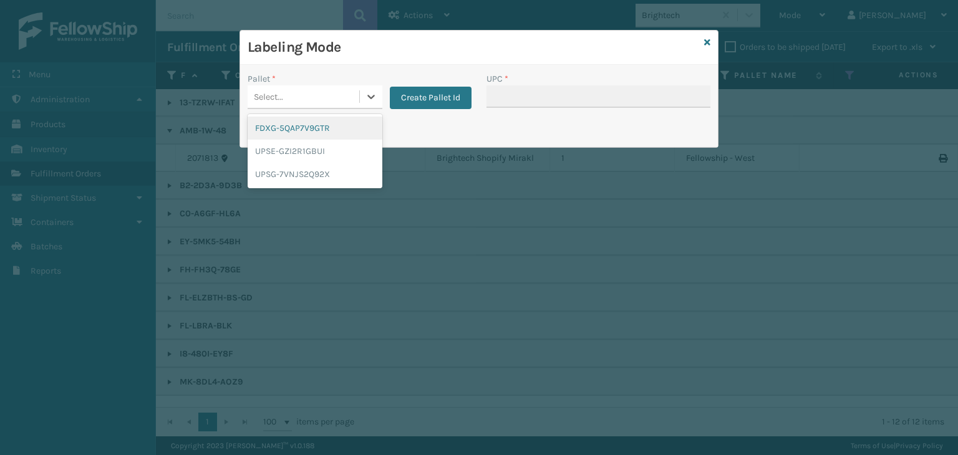
click at [284, 127] on div "FDXG-5QAP7V9GTR" at bounding box center [314, 128] width 135 height 23
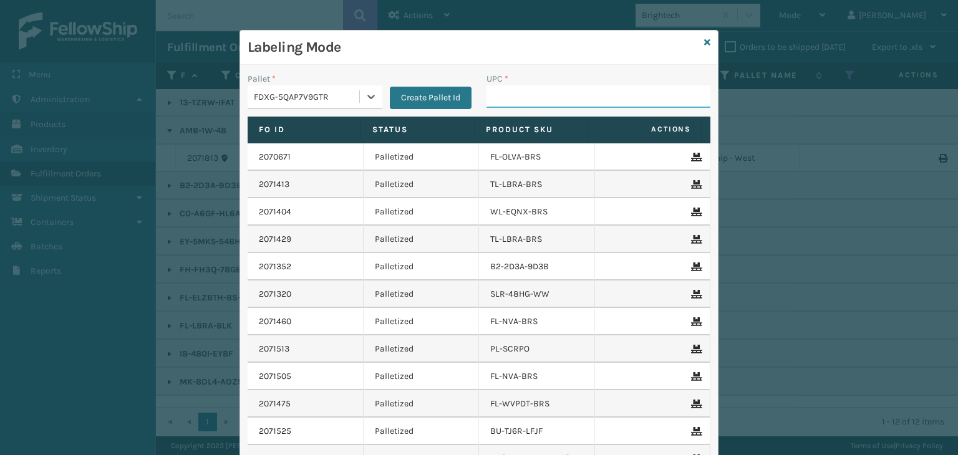
click at [512, 92] on input "UPC *" at bounding box center [598, 96] width 224 height 22
click at [704, 42] on icon at bounding box center [707, 42] width 6 height 9
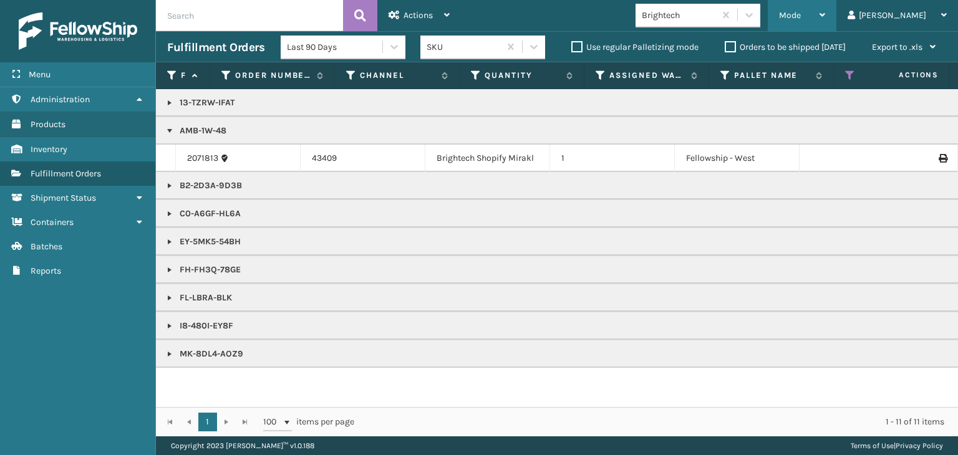
click at [800, 18] on span "Mode" at bounding box center [790, 15] width 22 height 11
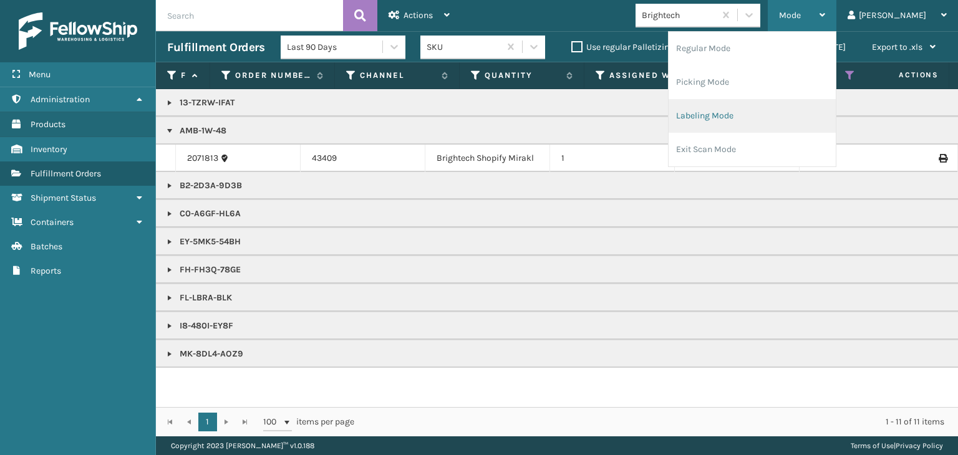
click at [745, 120] on li "Labeling Mode" at bounding box center [751, 116] width 167 height 34
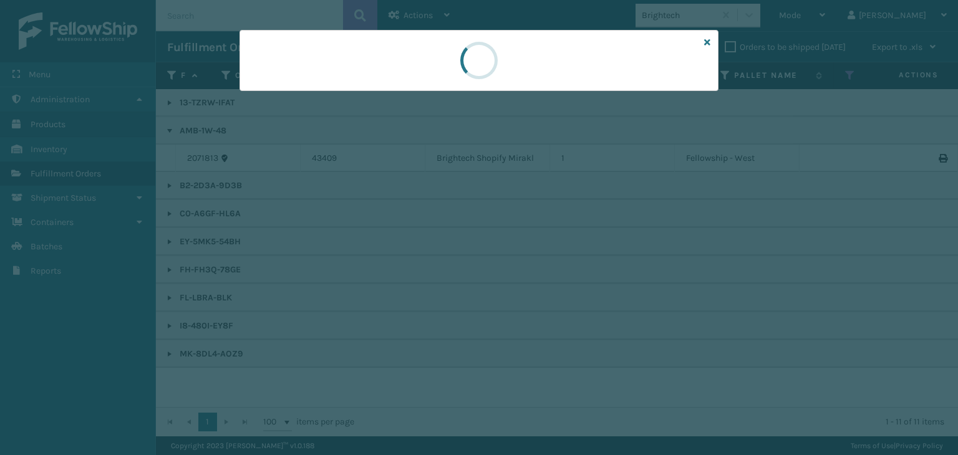
click at [316, 93] on div at bounding box center [479, 227] width 958 height 455
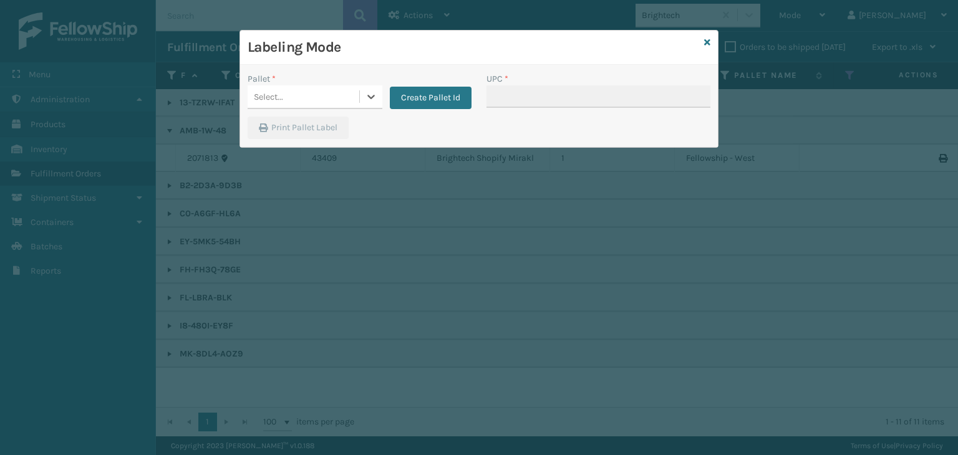
click at [315, 93] on div "Select..." at bounding box center [303, 97] width 112 height 21
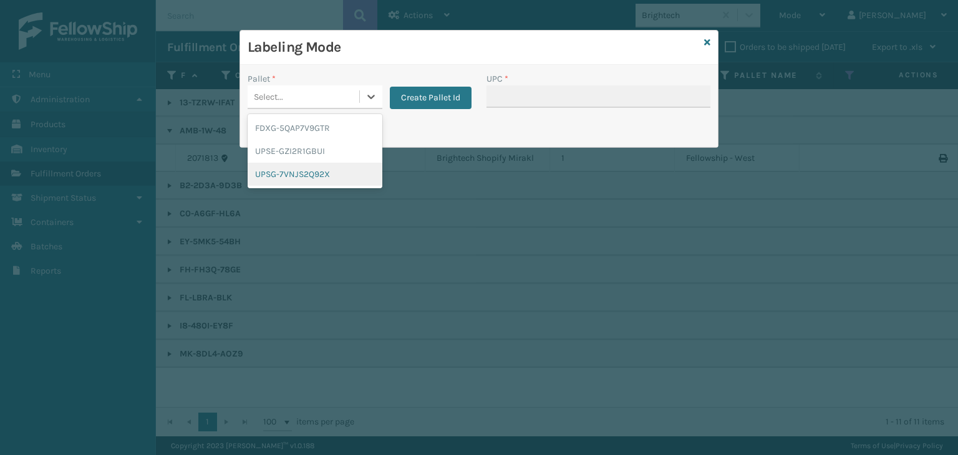
click at [268, 174] on div "UPSG-7VNJS2Q92X" at bounding box center [314, 174] width 135 height 23
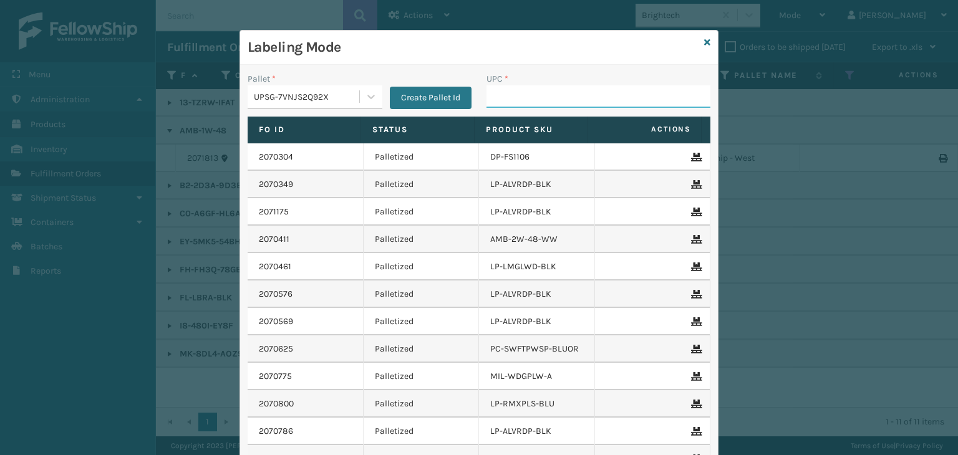
click at [547, 88] on input "UPC *" at bounding box center [598, 96] width 224 height 22
type input "854403007438"
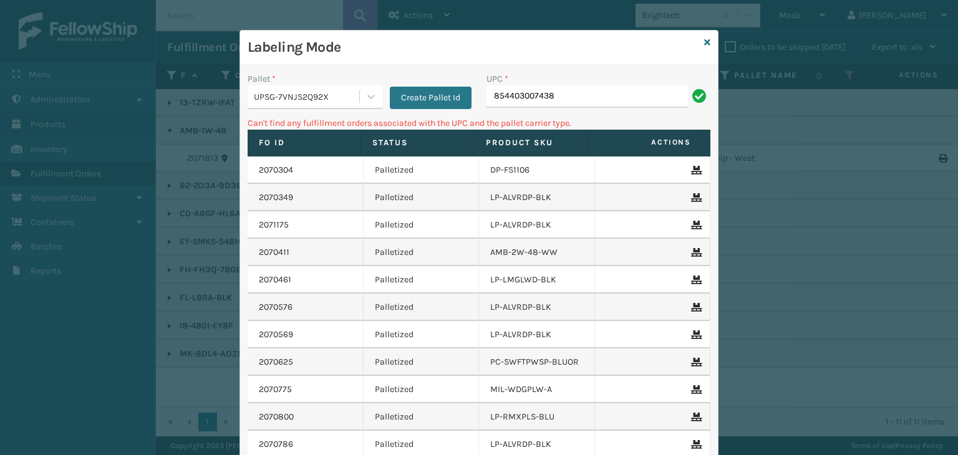
click at [275, 93] on div "UPSG-7VNJS2Q92X" at bounding box center [307, 96] width 107 height 13
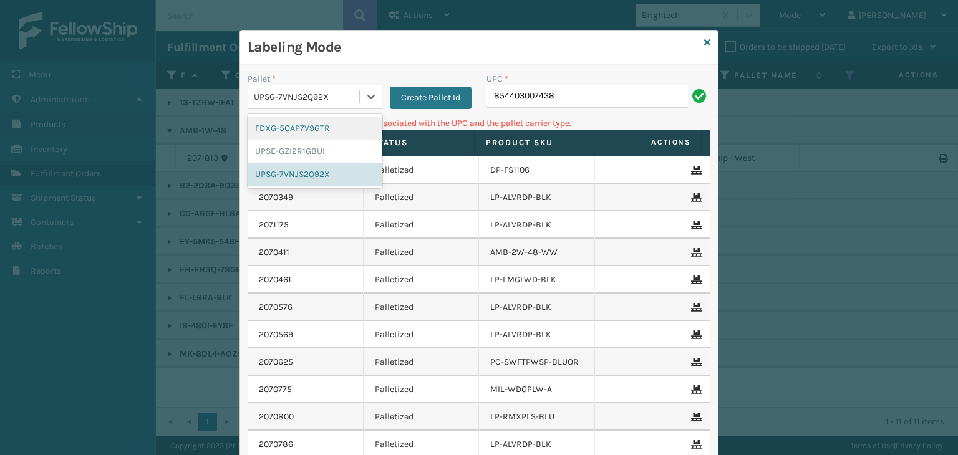
click at [292, 131] on div "FDXG-5QAP7V9GTR" at bounding box center [314, 128] width 135 height 23
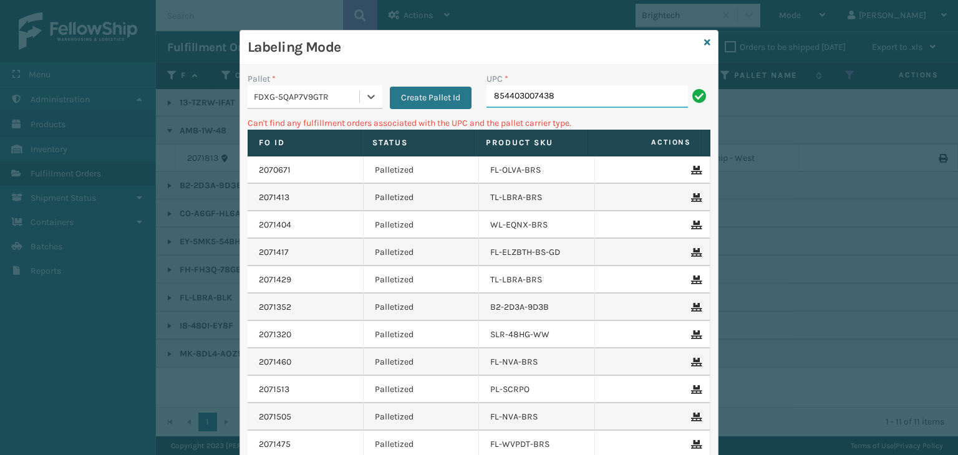
click at [598, 96] on input "854403007438" at bounding box center [586, 96] width 201 height 22
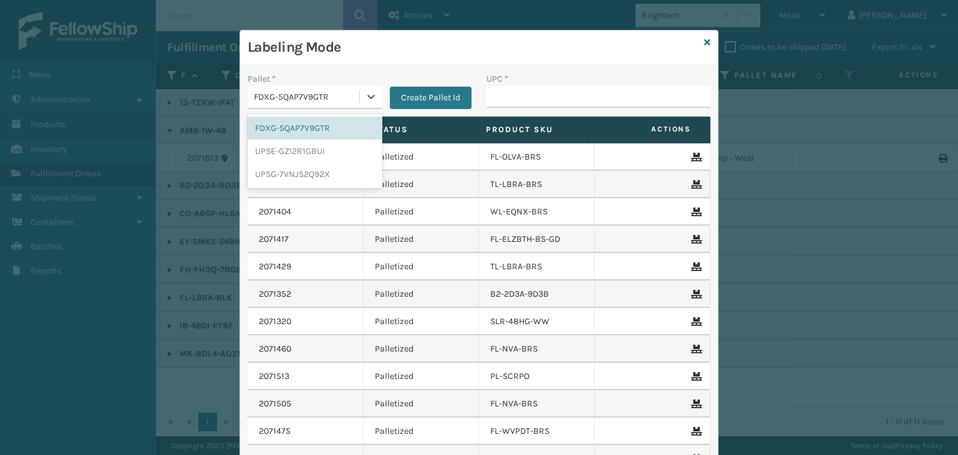
click at [329, 89] on div "FDXG-5QAP7V9GTR" at bounding box center [303, 97] width 112 height 21
click at [324, 177] on div "UPSG-7VNJS2Q92X" at bounding box center [314, 174] width 135 height 23
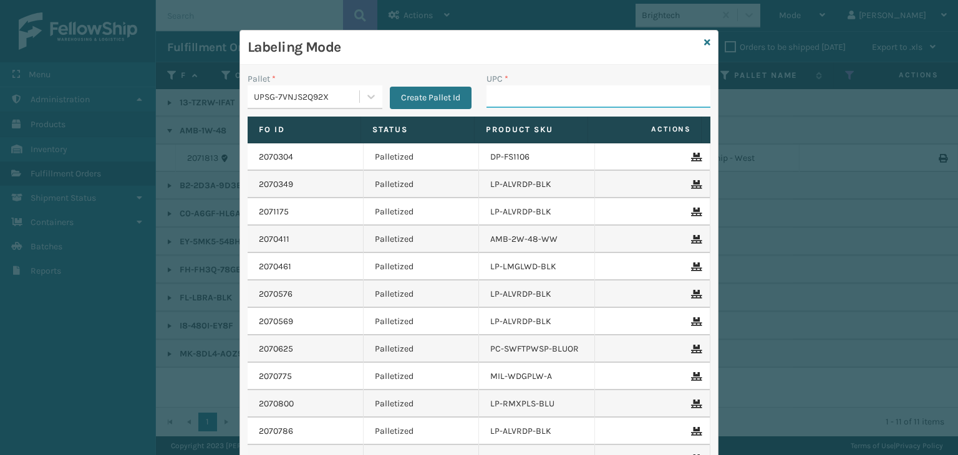
click at [486, 105] on input "UPC *" at bounding box center [598, 96] width 224 height 22
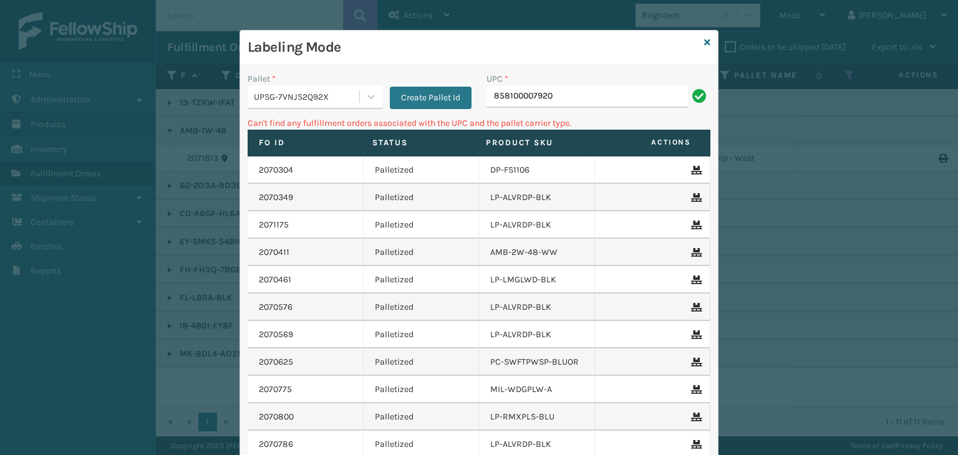
click at [287, 98] on div "UPSG-7VNJS2Q92X" at bounding box center [307, 96] width 107 height 13
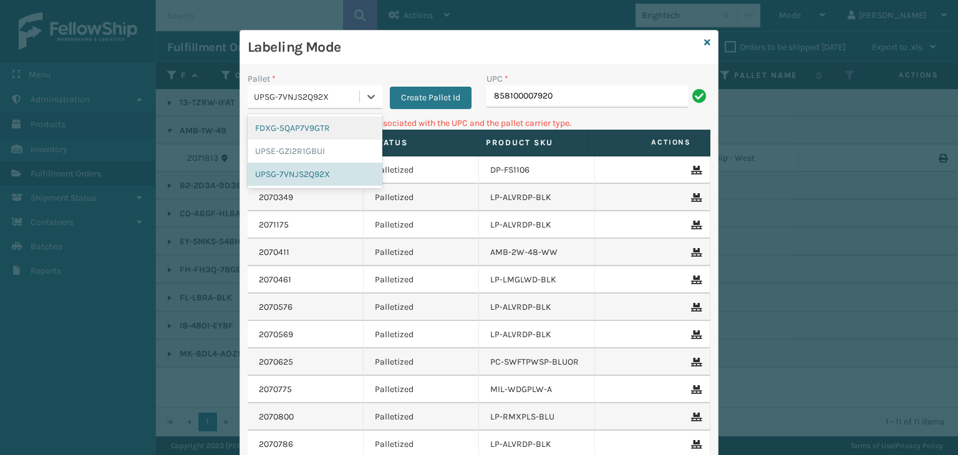
click at [299, 128] on div "FDXG-5QAP7V9GTR" at bounding box center [314, 128] width 135 height 23
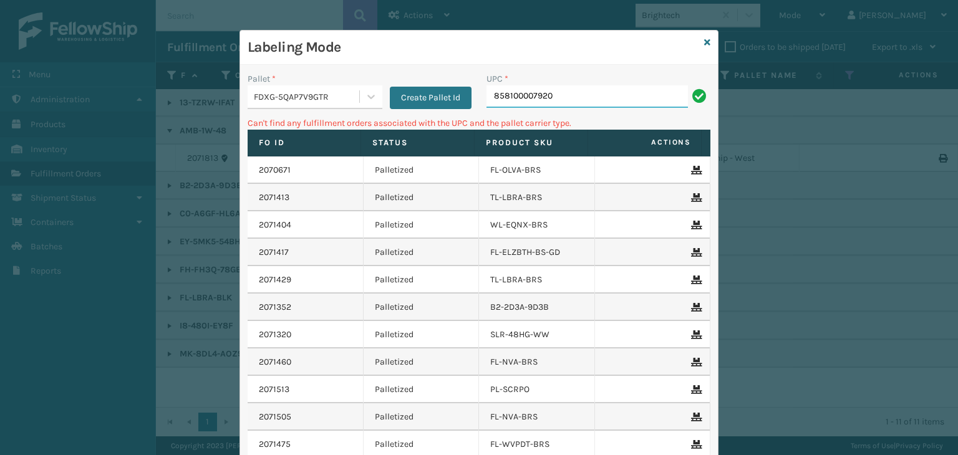
click at [580, 95] on input "858100007920" at bounding box center [586, 96] width 201 height 22
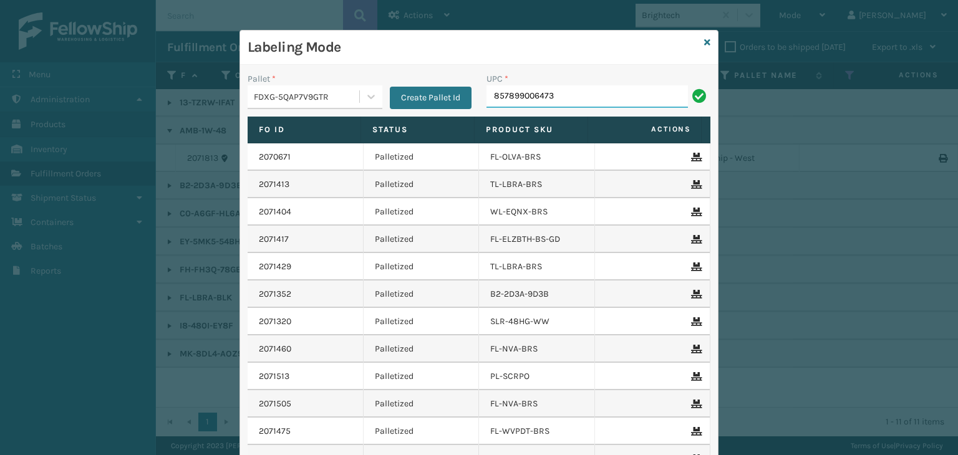
type input "857899006473"
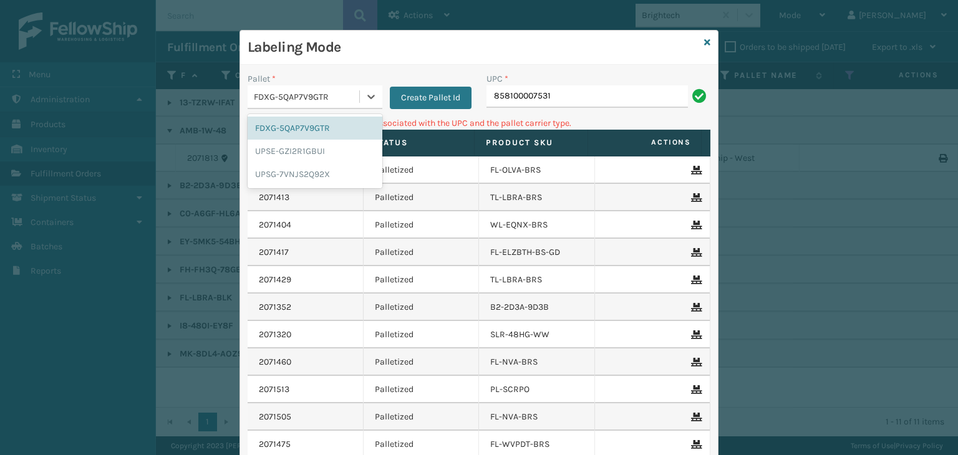
click at [289, 85] on div "FDXG-5QAP7V9GTR" at bounding box center [314, 97] width 135 height 24
drag, startPoint x: 297, startPoint y: 168, endPoint x: 506, endPoint y: 120, distance: 214.8
click at [301, 168] on div "UPSG-7VNJS2Q92X" at bounding box center [314, 174] width 135 height 23
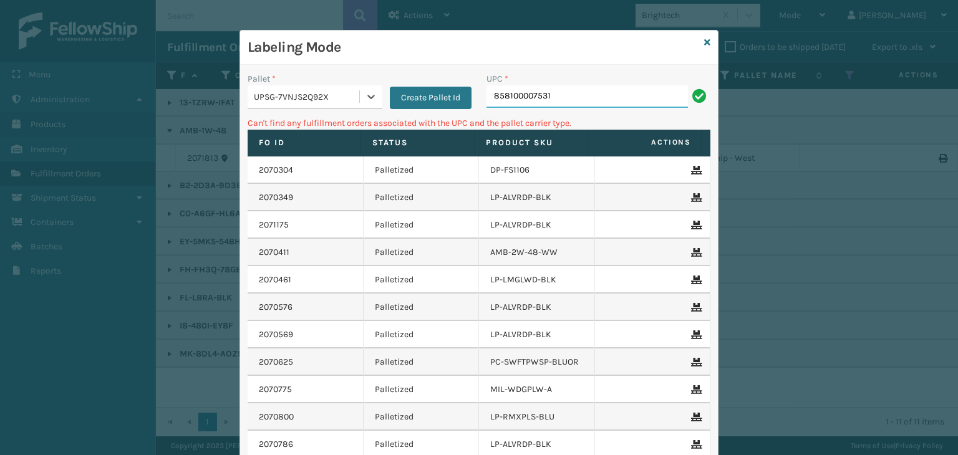
click at [565, 92] on input "858100007531" at bounding box center [586, 96] width 201 height 22
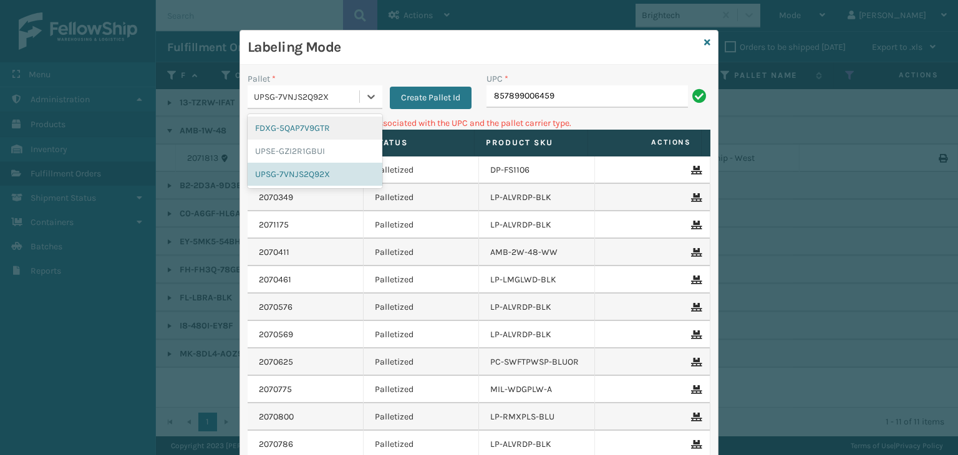
click at [271, 105] on div "UPSG-7VNJS2Q92X" at bounding box center [303, 97] width 112 height 21
click at [272, 133] on div "FDXG-5QAP7V9GTR" at bounding box center [314, 128] width 135 height 23
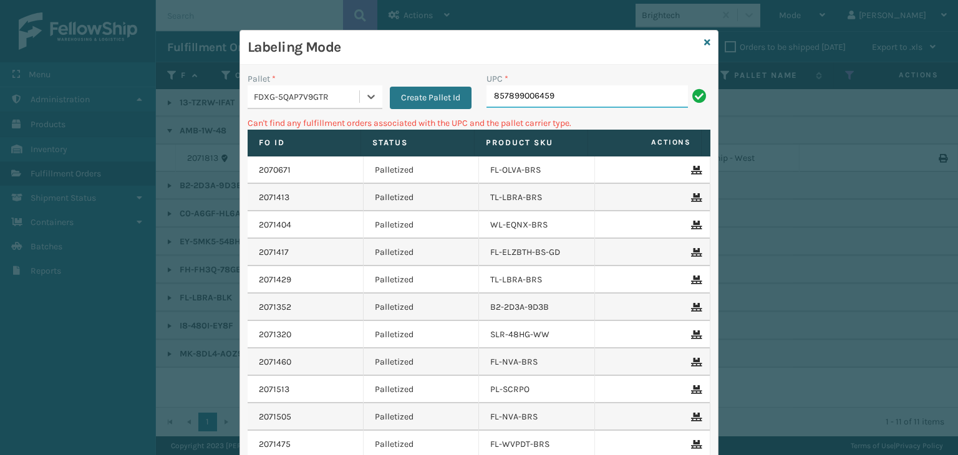
click at [568, 93] on input "857899006459" at bounding box center [586, 96] width 201 height 22
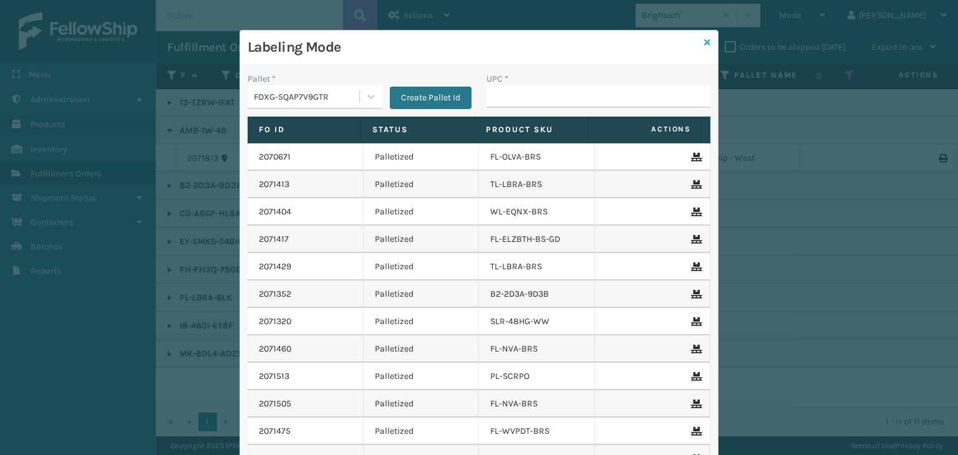
click at [704, 41] on icon at bounding box center [707, 42] width 6 height 9
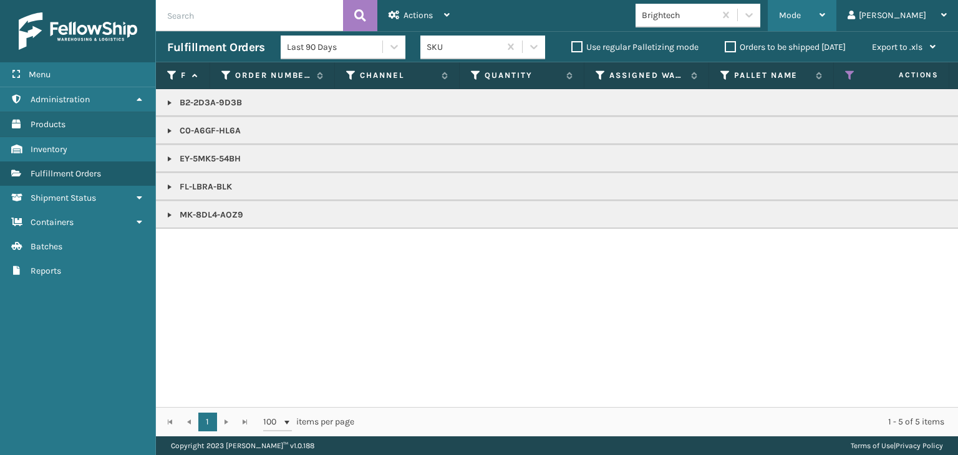
click at [800, 16] on span "Mode" at bounding box center [790, 15] width 22 height 11
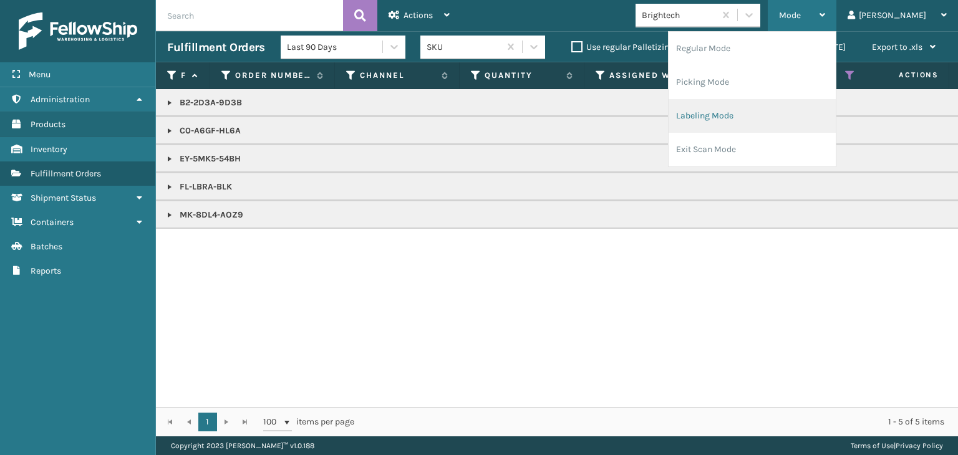
click at [788, 124] on li "Labeling Mode" at bounding box center [751, 116] width 167 height 34
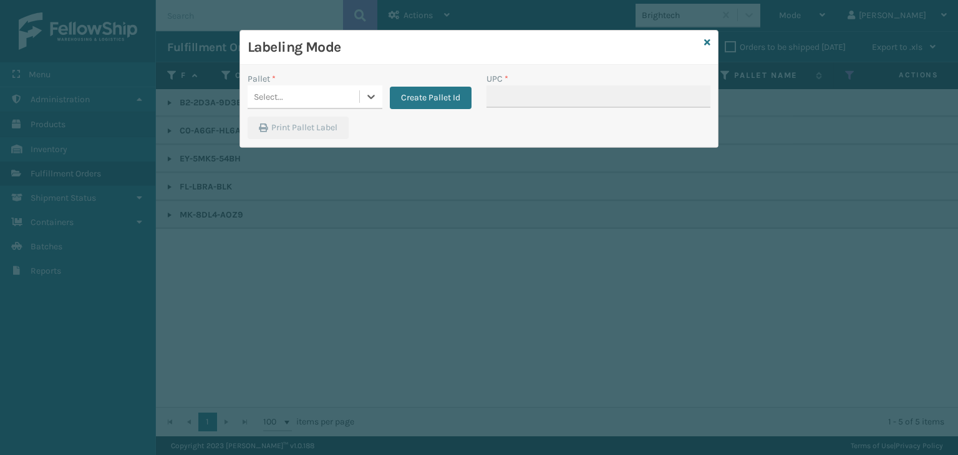
click at [322, 80] on div "Pallet *" at bounding box center [314, 78] width 135 height 13
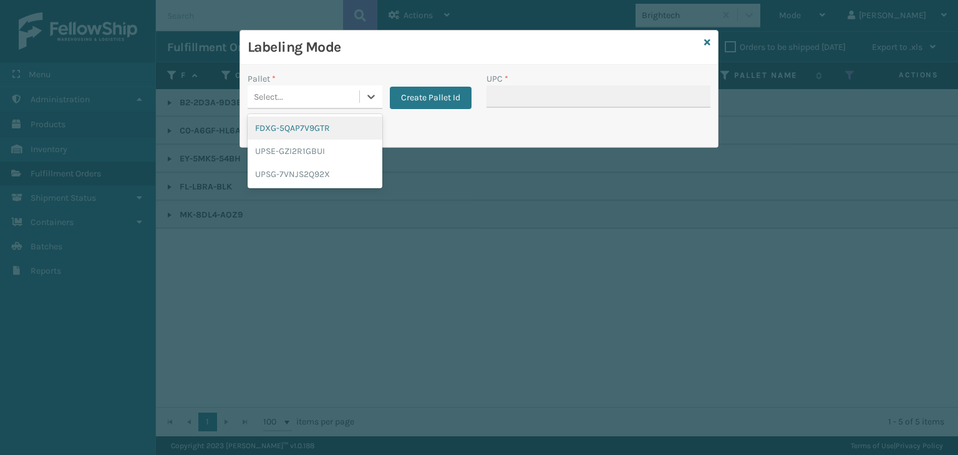
click at [311, 97] on div "Select..." at bounding box center [303, 97] width 112 height 21
click at [298, 168] on div "UPSG-7VNJS2Q92X" at bounding box center [314, 174] width 135 height 23
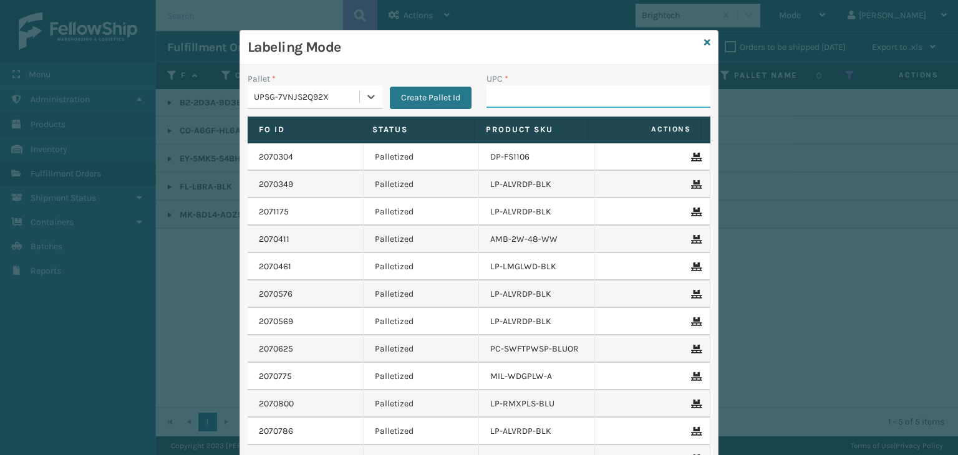
click at [569, 97] on input "UPC *" at bounding box center [598, 96] width 224 height 22
type input "858100007920"
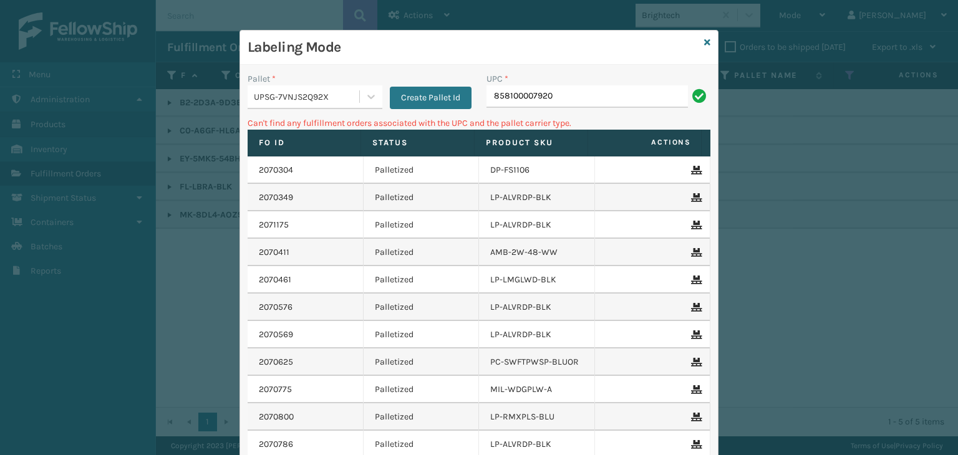
drag, startPoint x: 300, startPoint y: 78, endPoint x: 307, endPoint y: 95, distance: 18.5
click at [301, 81] on div "Pallet *" at bounding box center [314, 78] width 135 height 13
click at [307, 95] on div "UPSG-7VNJS2Q92X" at bounding box center [307, 96] width 107 height 13
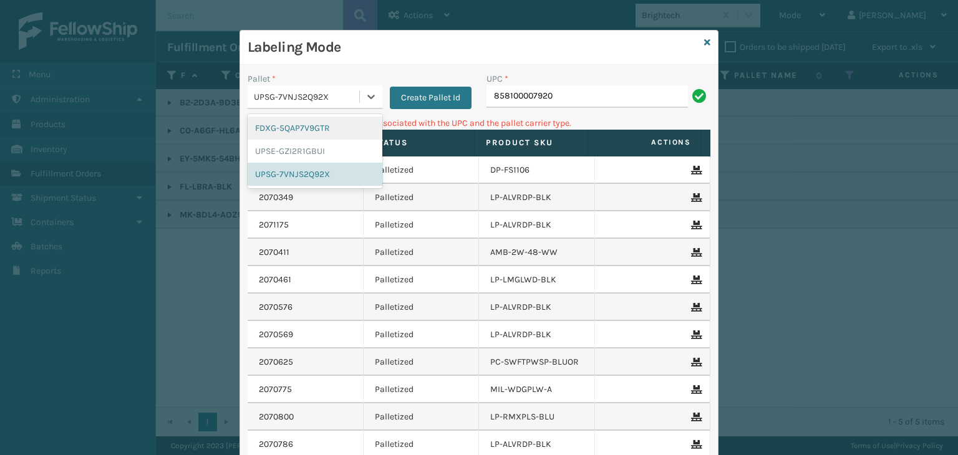
click at [304, 125] on div "FDXG-5QAP7V9GTR" at bounding box center [314, 128] width 135 height 23
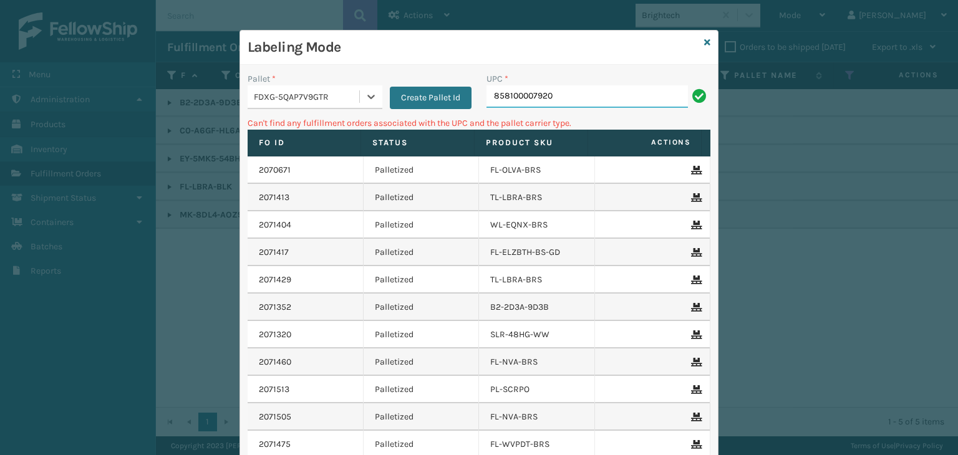
click at [574, 100] on input "858100007920" at bounding box center [586, 96] width 201 height 22
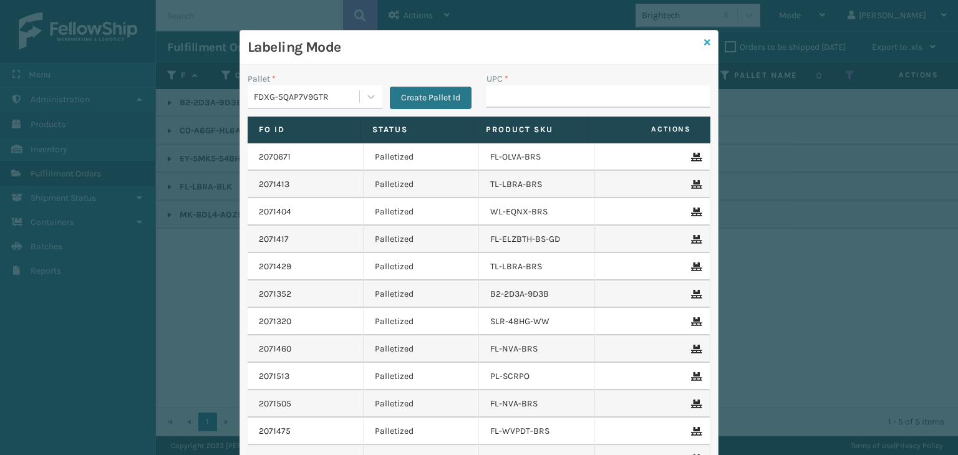
click at [704, 43] on icon at bounding box center [707, 42] width 6 height 9
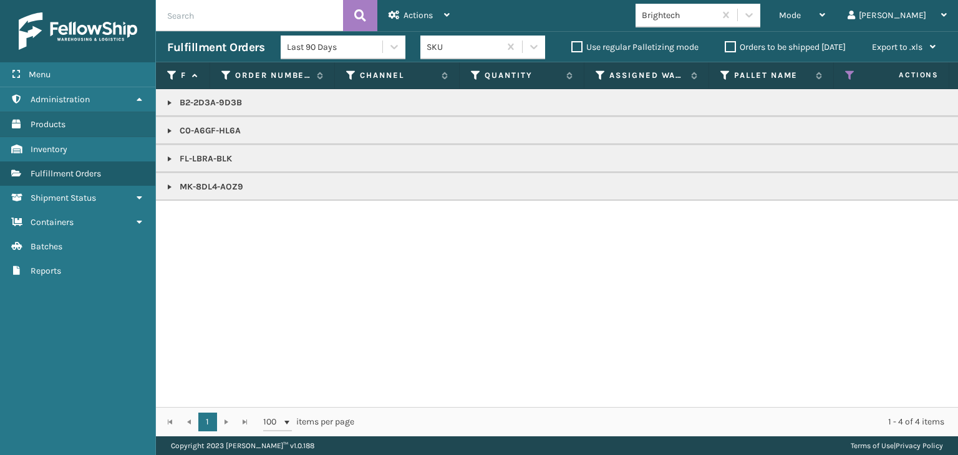
click at [173, 182] on link at bounding box center [170, 187] width 10 height 10
click at [228, 188] on p "MK-8DL4-AOZ9" at bounding box center [960, 187] width 1587 height 12
click at [227, 188] on p "MK-8DL4-AOZ9" at bounding box center [960, 187] width 1587 height 12
copy p "MK-8DL4-AOZ9"
